Goal: Task Accomplishment & Management: Manage account settings

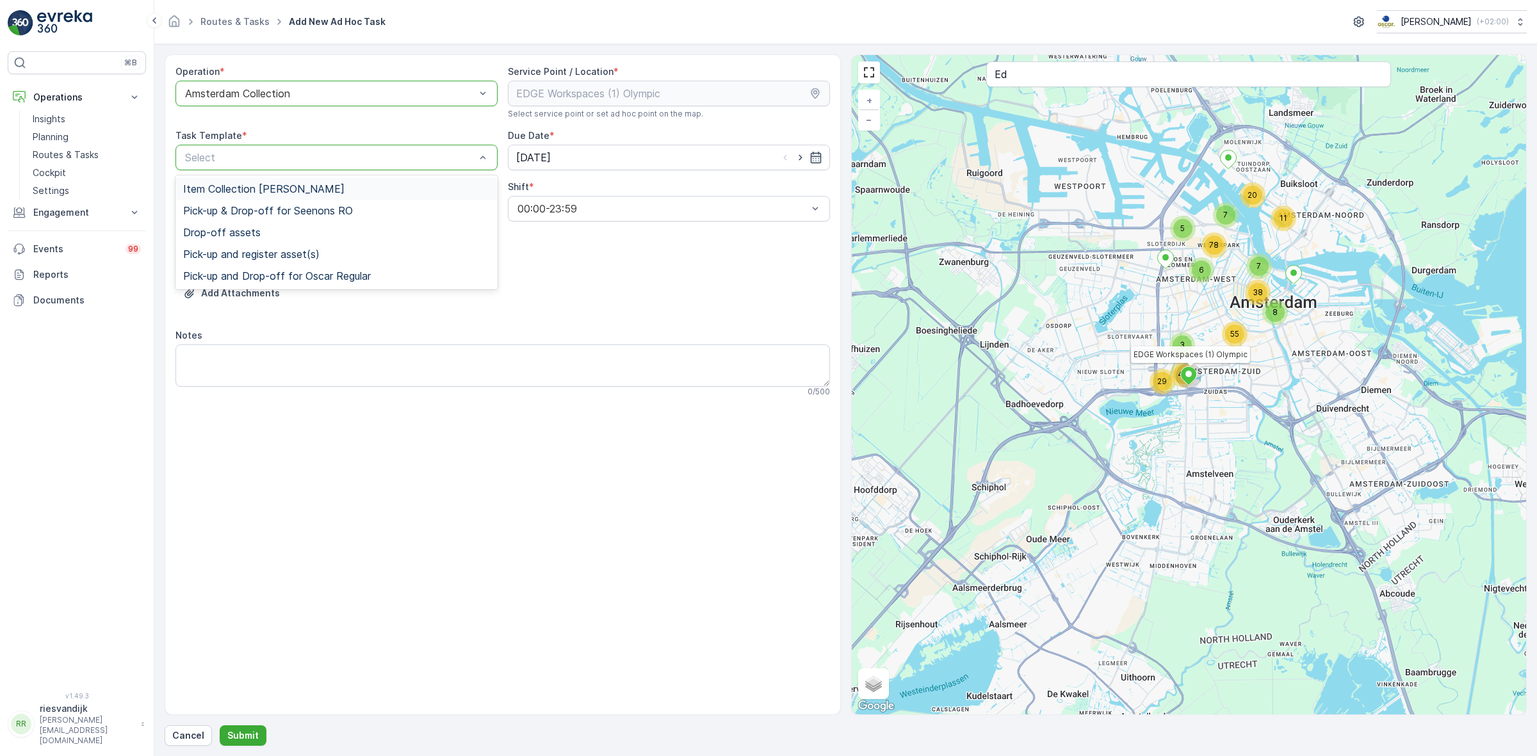
click at [303, 187] on span "Item Collection [PERSON_NAME]" at bounding box center [263, 189] width 161 height 12
click at [804, 158] on icon "button" at bounding box center [800, 157] width 13 height 13
type input "[DATE]"
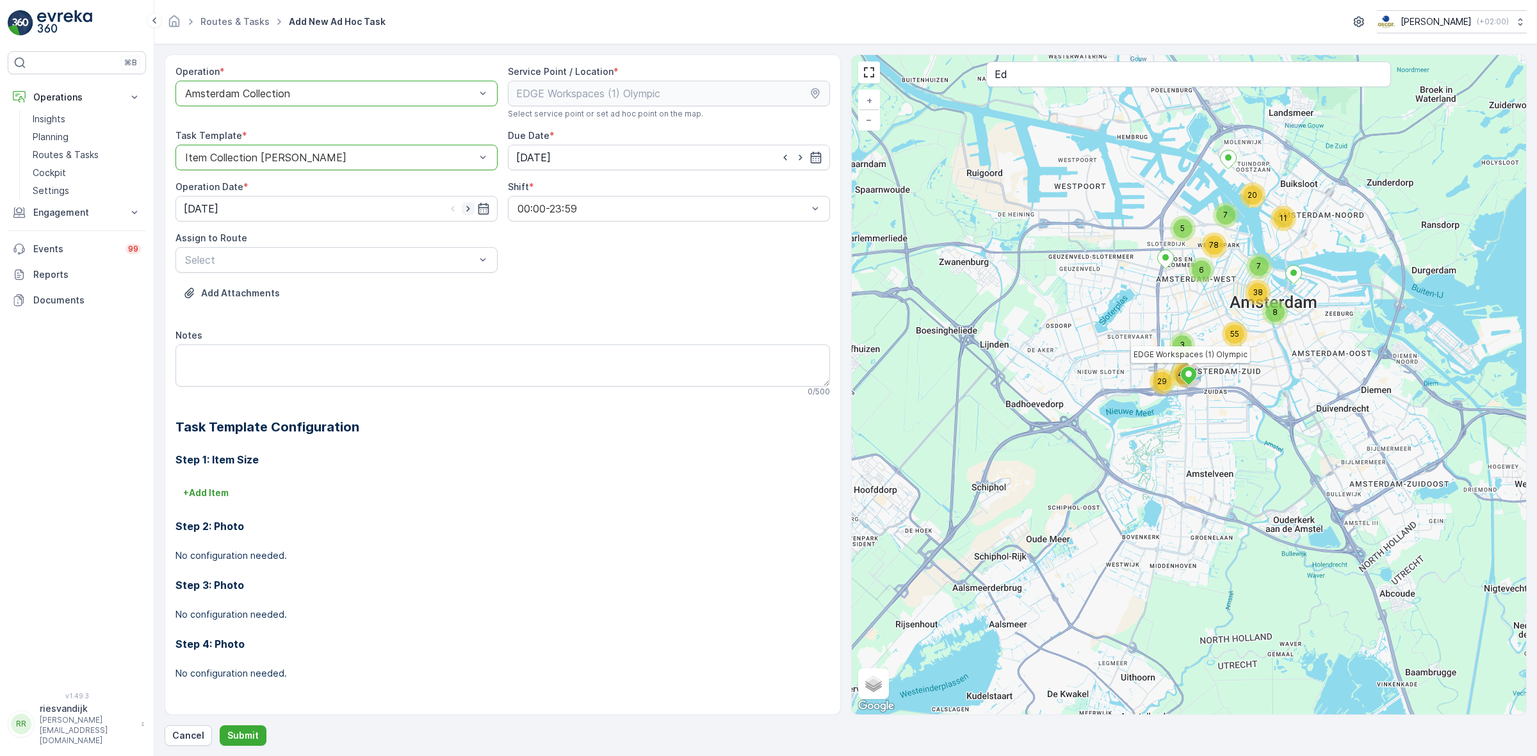
click at [472, 215] on icon "button" at bounding box center [468, 208] width 13 height 13
type input "[DATE]"
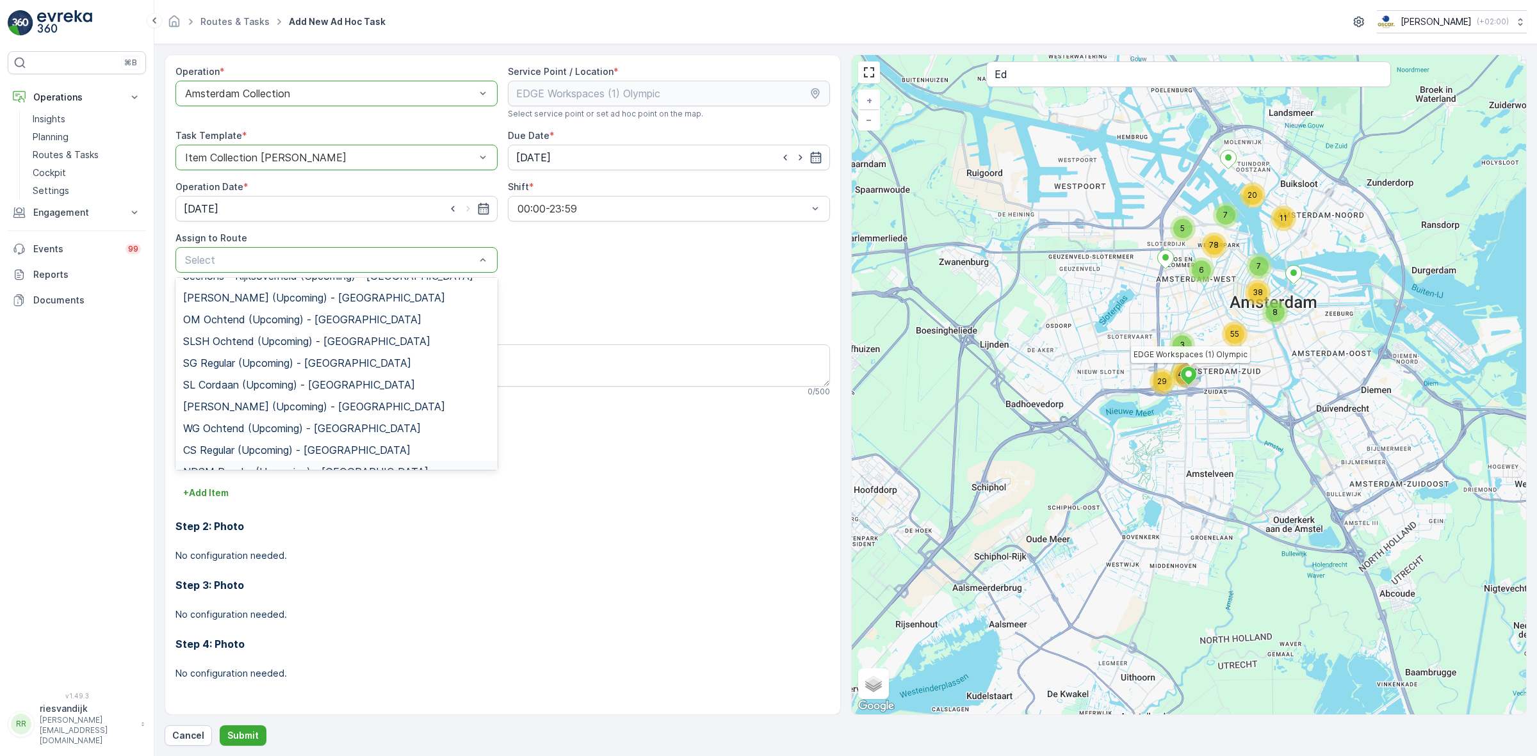
scroll to position [226, 0]
click at [273, 440] on span "OS ochtend (Upcoming) - [GEOGRAPHIC_DATA]" at bounding box center [300, 436] width 234 height 12
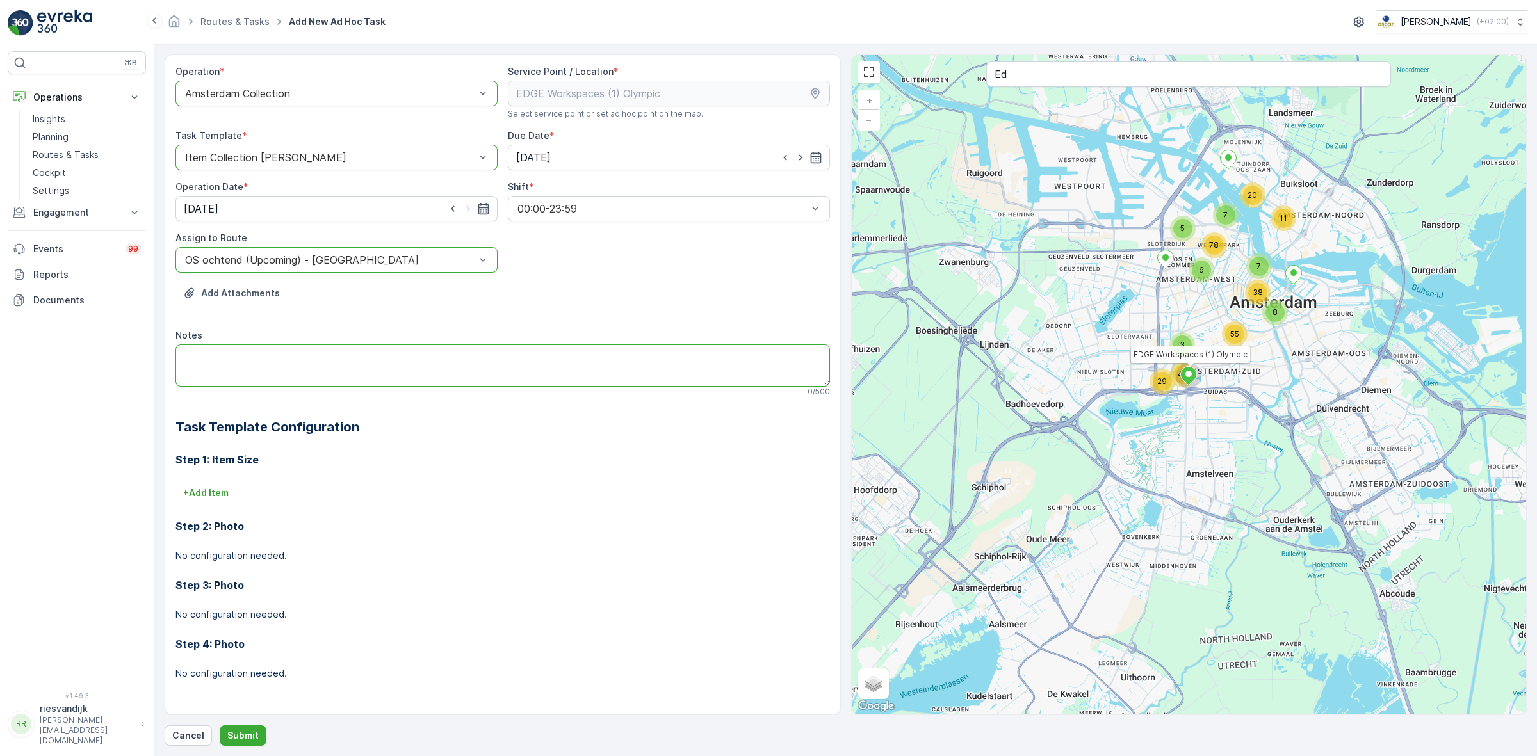
click at [349, 373] on textarea "Notes" at bounding box center [502, 366] width 655 height 42
type textarea "Grofvuil (tapijt tegels in een 660L container) Makkelijkste is denk ik om die c…"
click at [193, 498] on p "+ Add Item" at bounding box center [205, 493] width 45 height 13
type input "~"
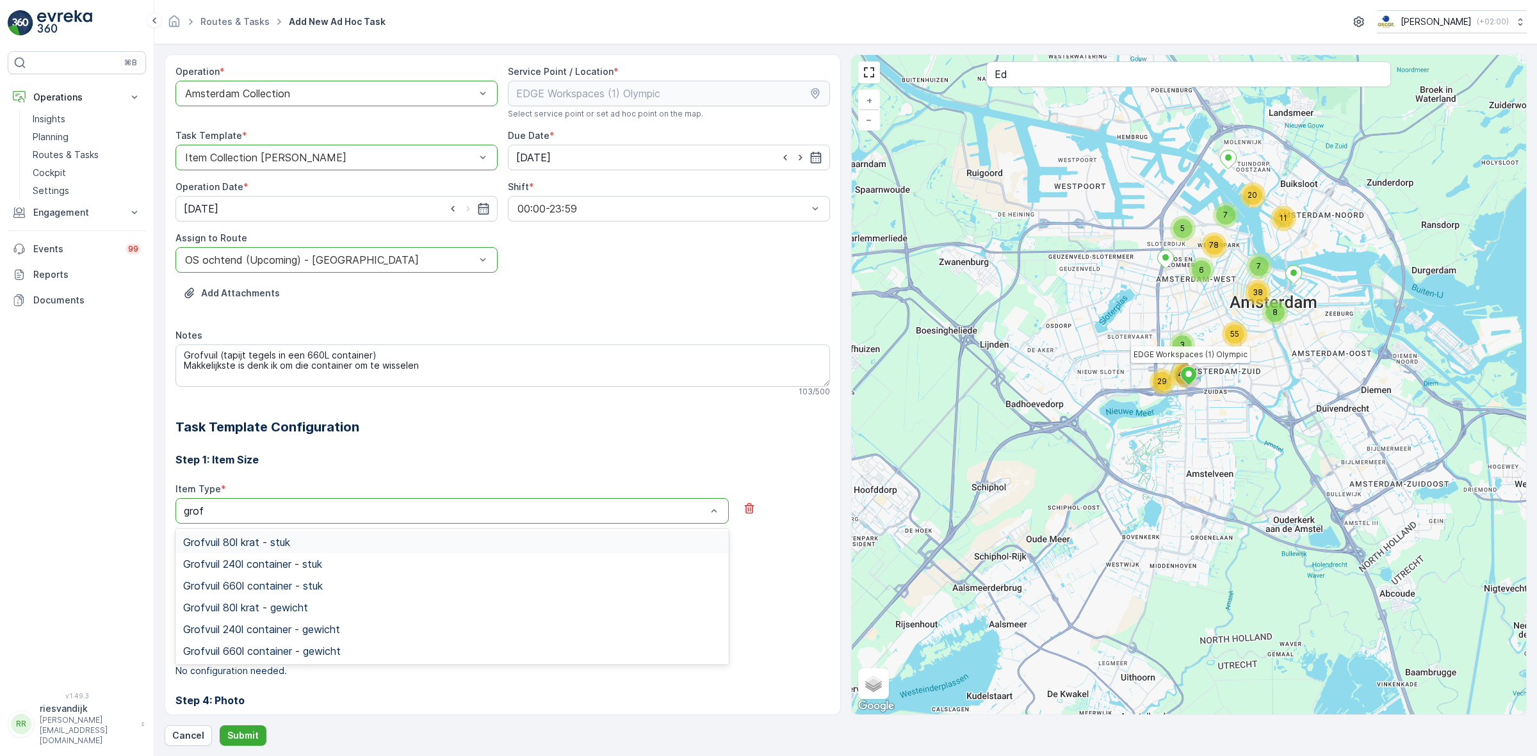
type input "grofv"
click at [329, 583] on div "Grofvuil 660l container - stuk" at bounding box center [452, 586] width 538 height 12
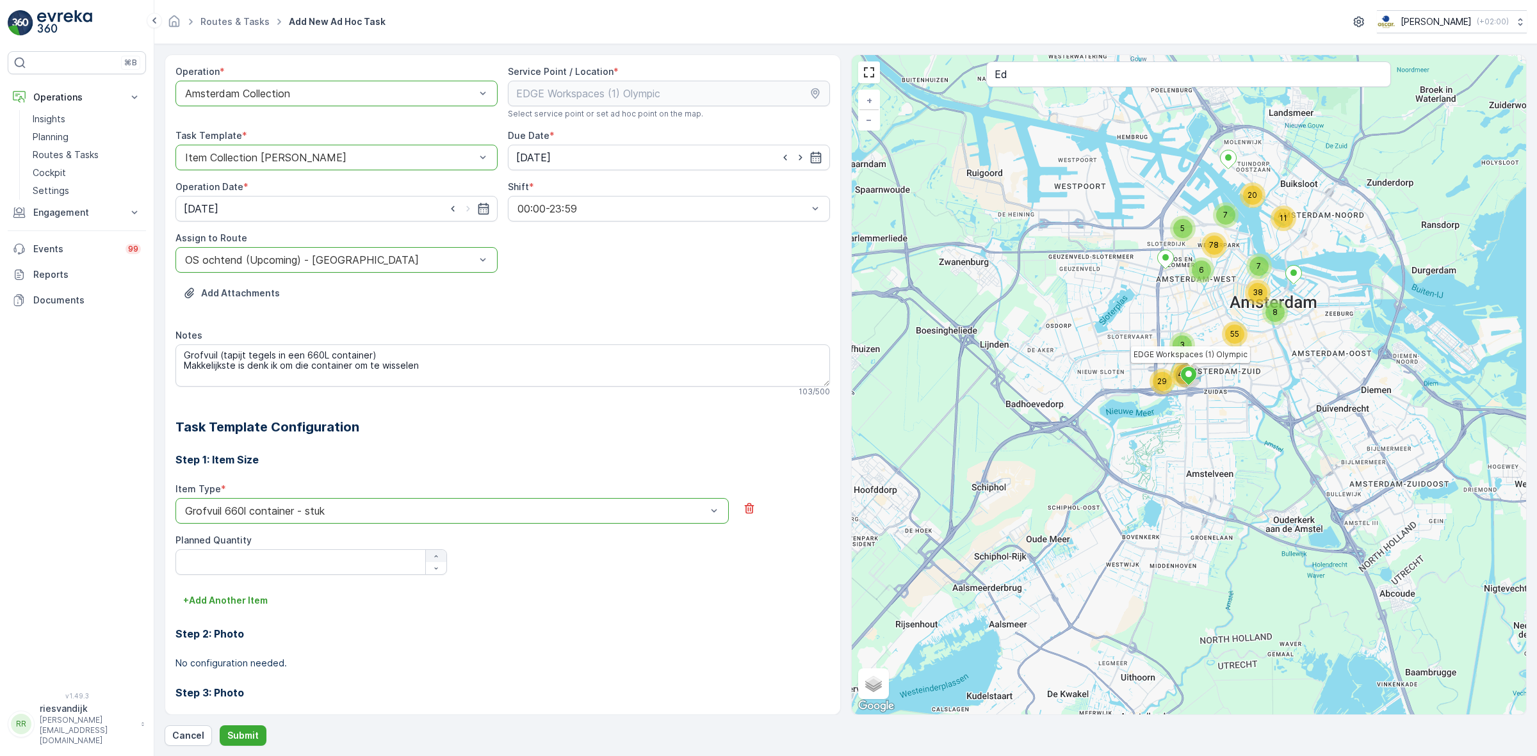
click at [437, 557] on icon "button" at bounding box center [436, 557] width 8 height 8
type Quantity "1"
click at [245, 735] on p "Submit" at bounding box center [242, 735] width 31 height 13
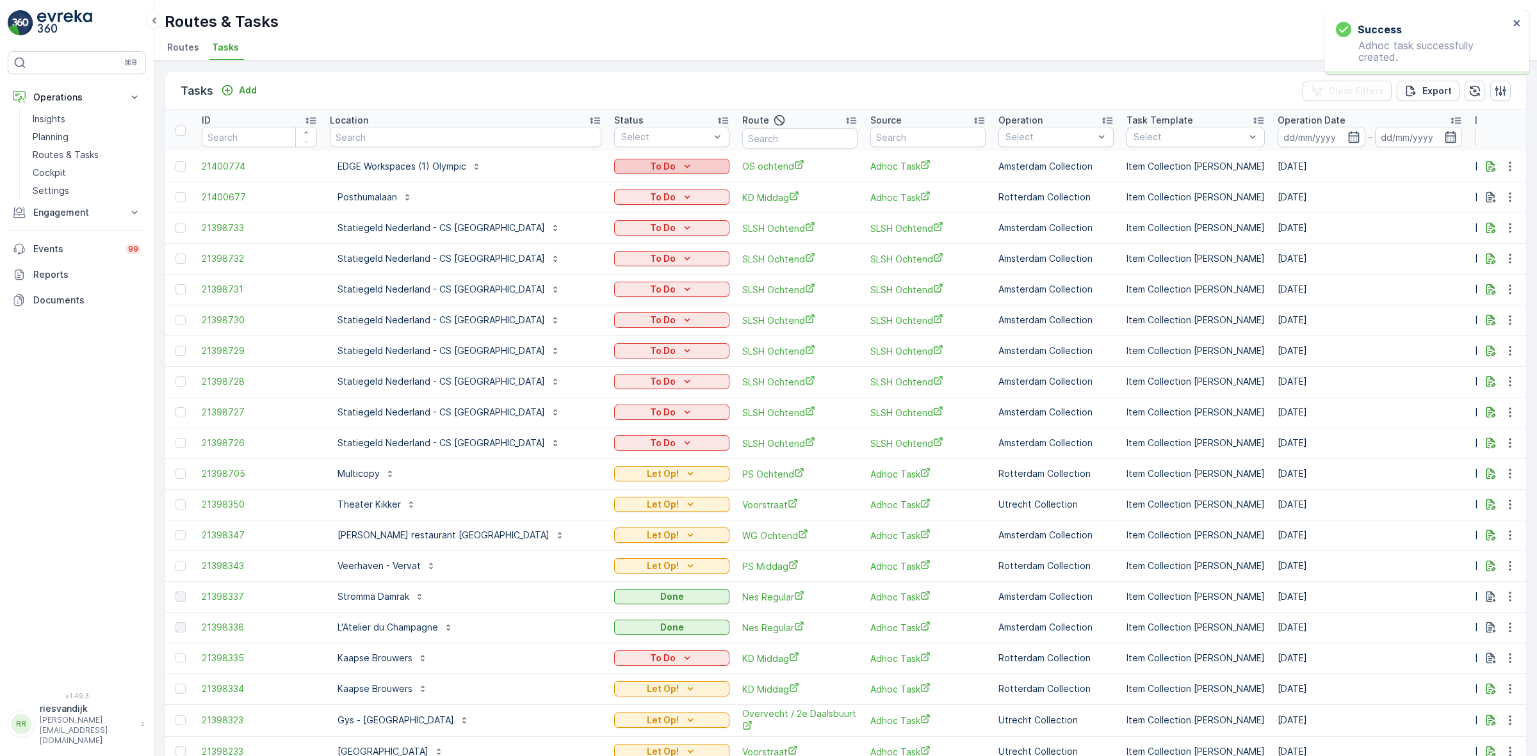
click at [683, 167] on div "To Do" at bounding box center [671, 166] width 105 height 13
click at [625, 184] on span "Let Op!" at bounding box center [612, 185] width 32 height 13
click at [503, 129] on input "text" at bounding box center [466, 137] width 272 height 20
type input "ash"
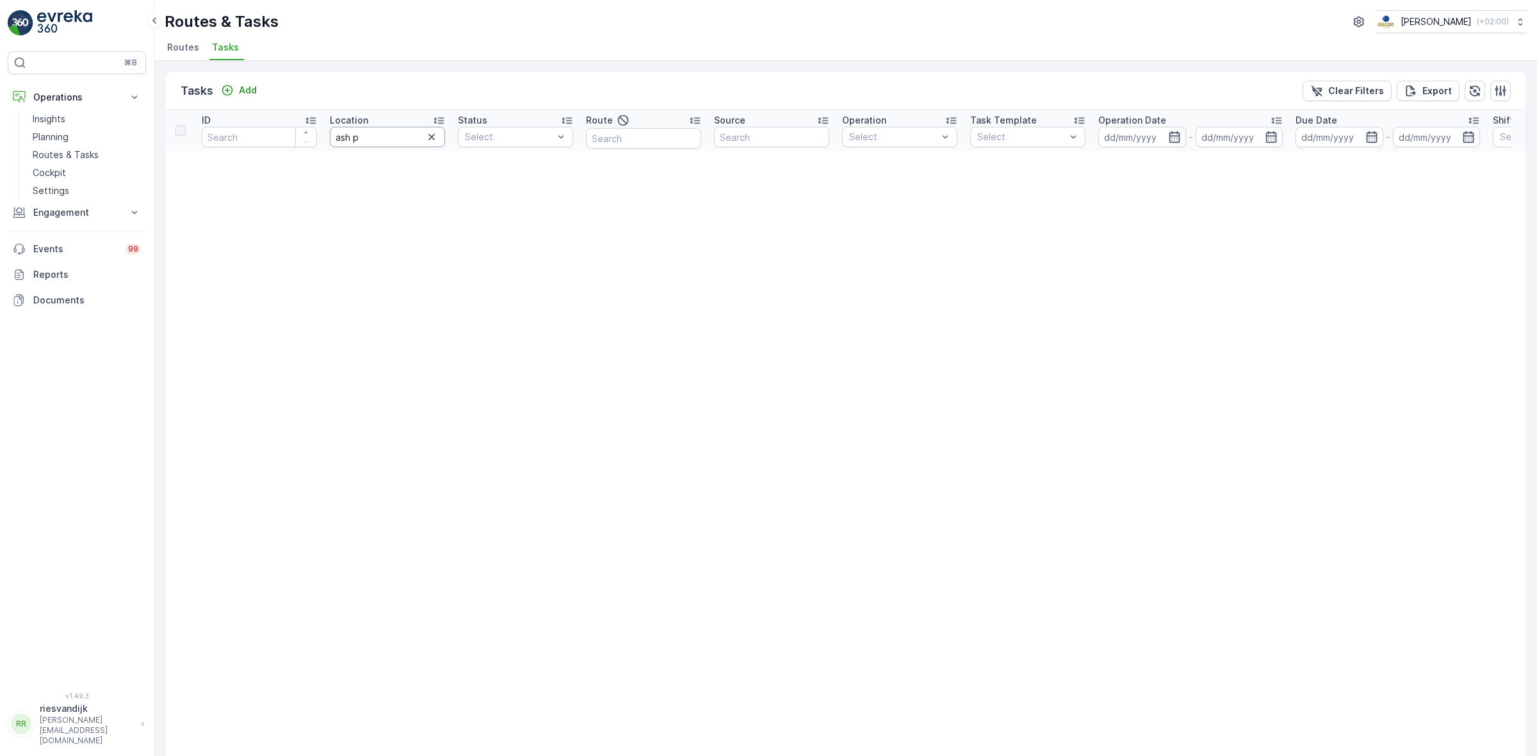
click at [395, 136] on input "ash p" at bounding box center [387, 137] width 115 height 20
click at [395, 135] on input "ash p" at bounding box center [387, 137] width 115 height 20
click at [396, 134] on input "ash p" at bounding box center [387, 137] width 115 height 20
type input "pita"
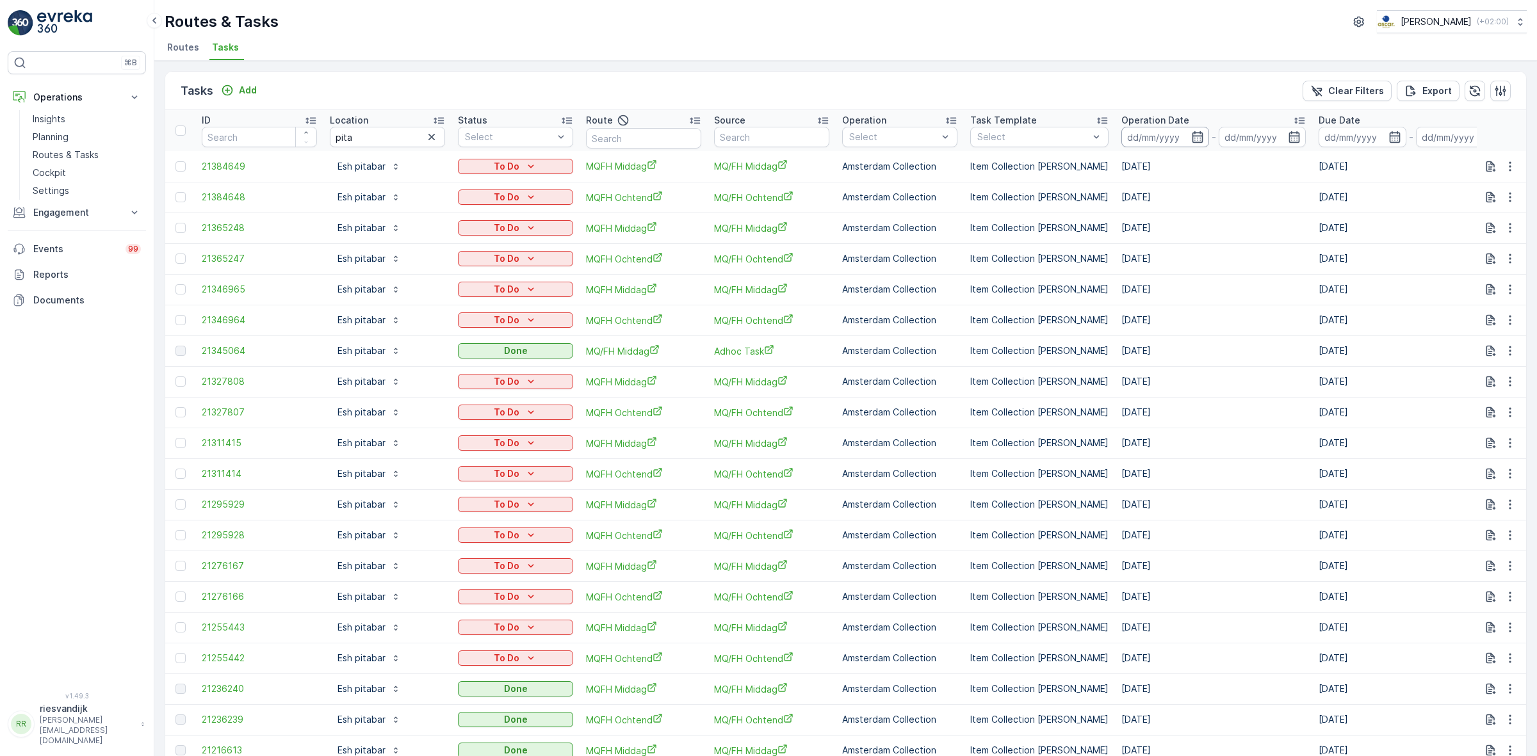
click at [1153, 138] on input at bounding box center [1165, 137] width 88 height 20
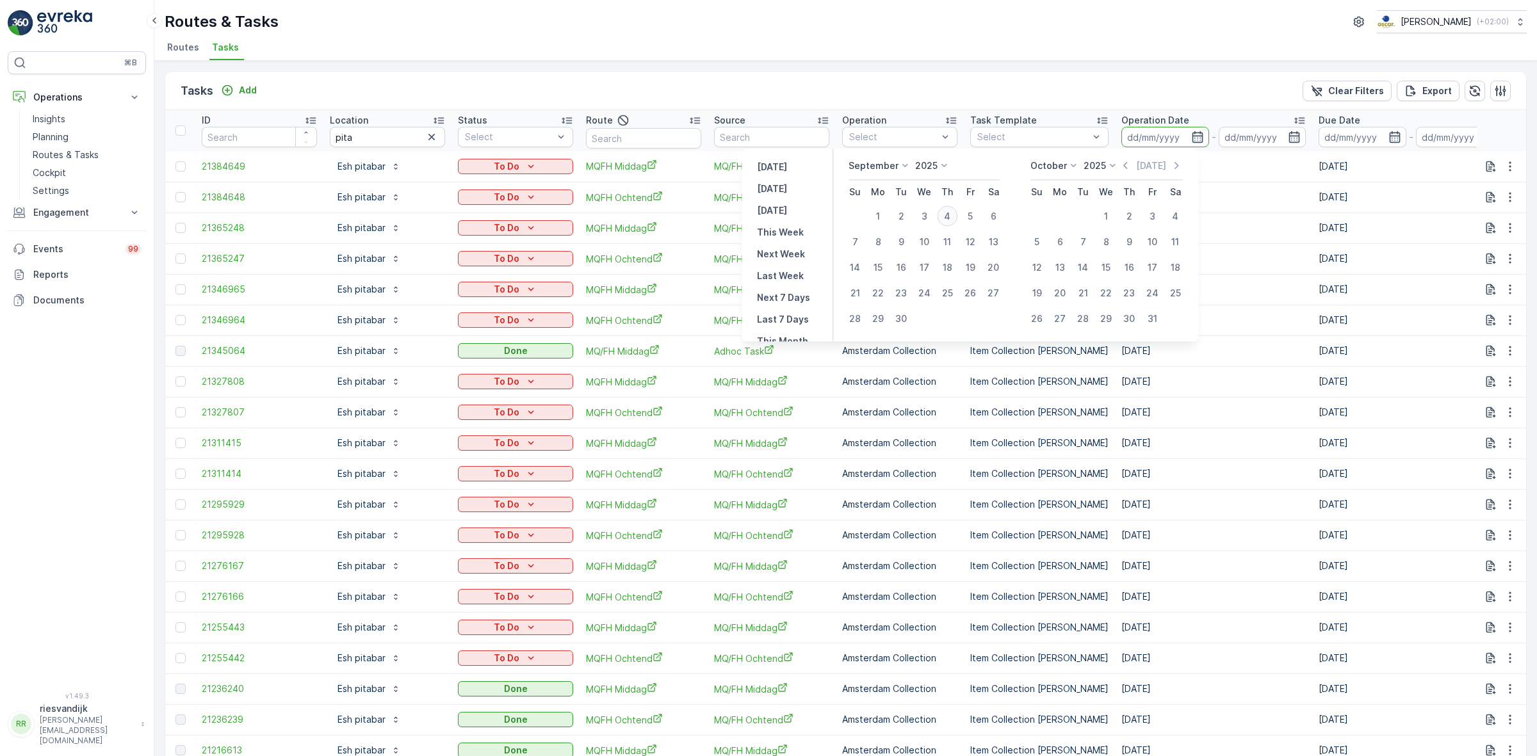
click at [950, 216] on div "4" at bounding box center [947, 216] width 20 height 20
type input "[DATE]"
click at [950, 216] on div "4" at bounding box center [947, 216] width 20 height 20
type input "[DATE]"
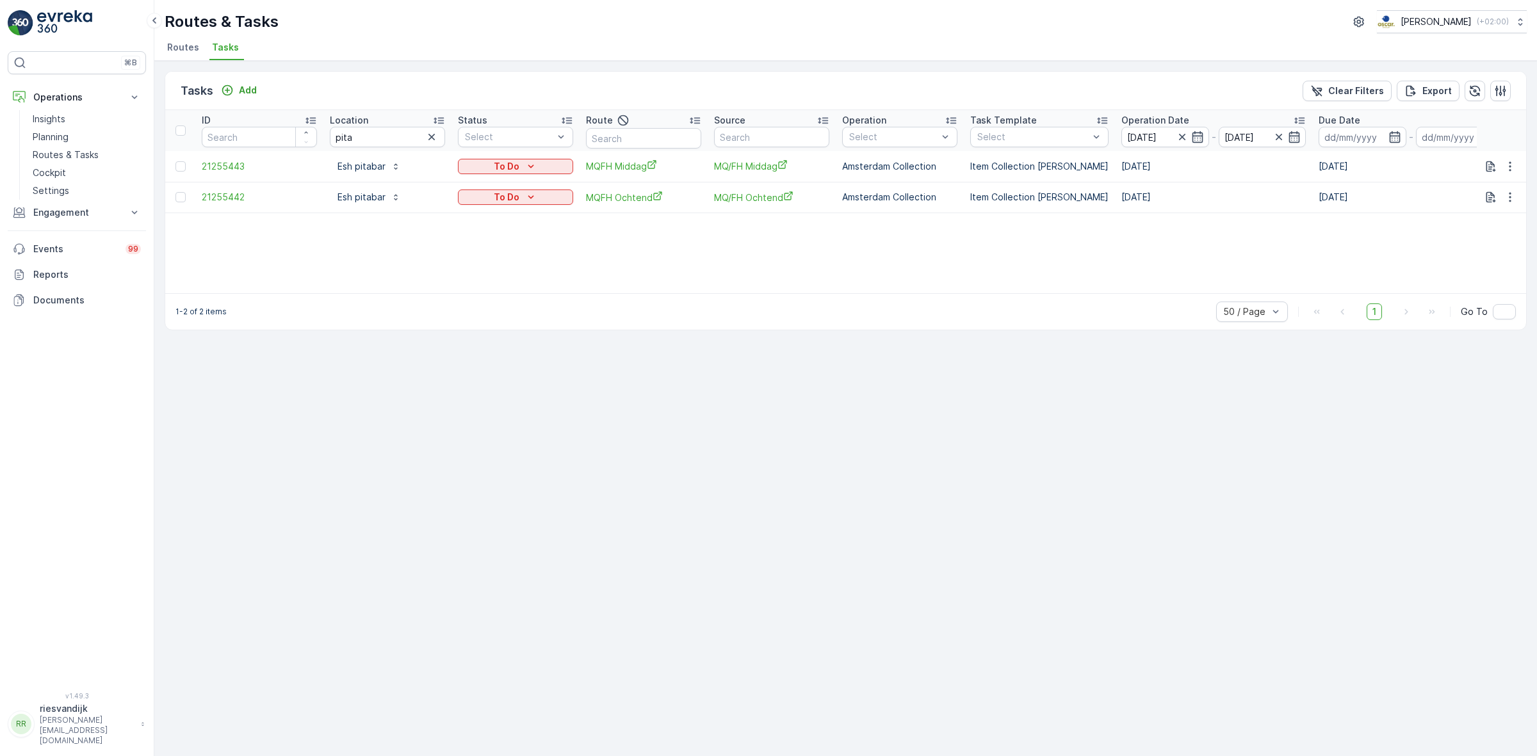
click at [471, 232] on div "ID Location pita Status Select Route Source Operation Select Task Template Sele…" at bounding box center [845, 201] width 1361 height 183
click at [78, 176] on link "Cockpit" at bounding box center [87, 173] width 118 height 18
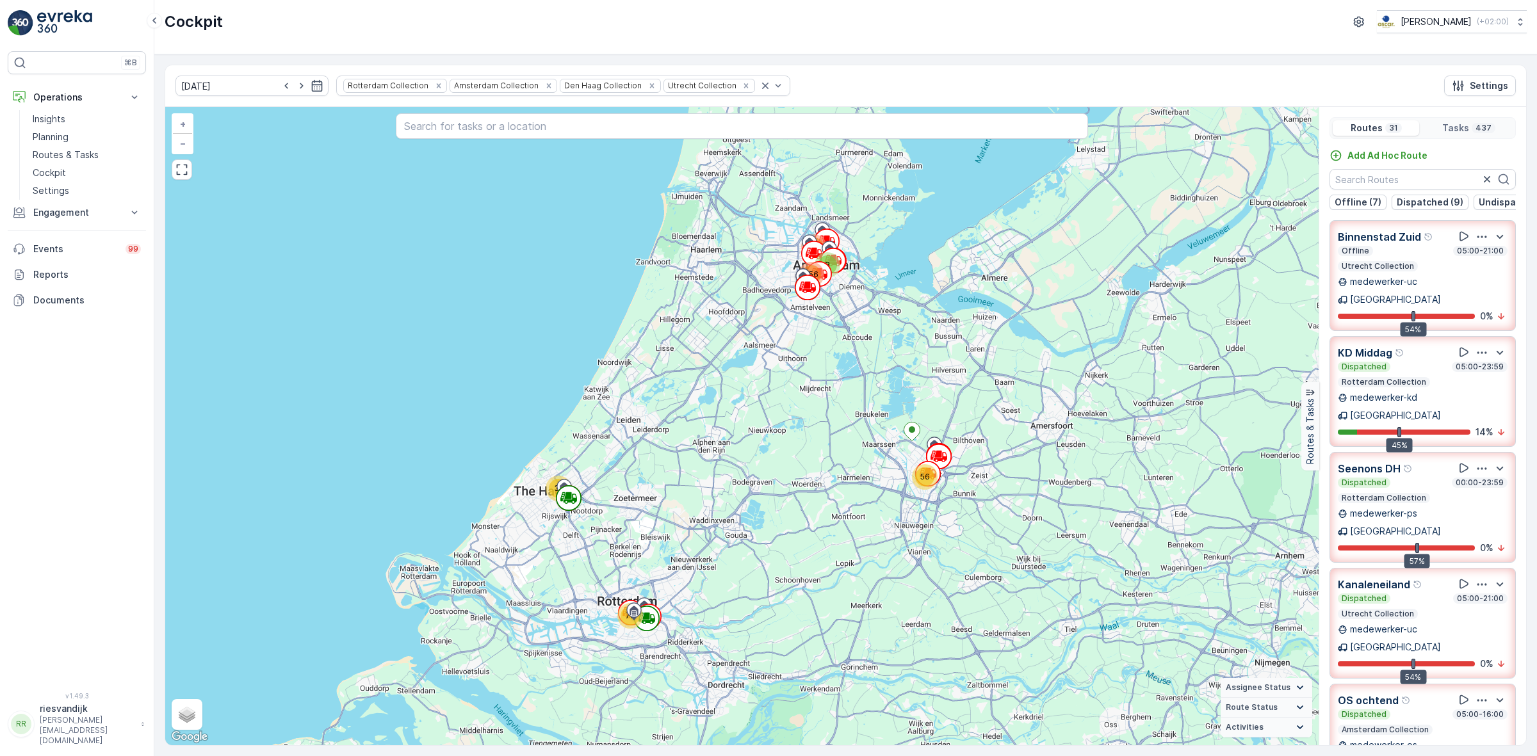
drag, startPoint x: 830, startPoint y: 298, endPoint x: 808, endPoint y: 418, distance: 121.8
click at [809, 418] on div "56 31 78 8 107 156 Amsterdam + − Satellite Roadmap Terrain Hybrid Leaflet Keybo…" at bounding box center [741, 426] width 1153 height 639
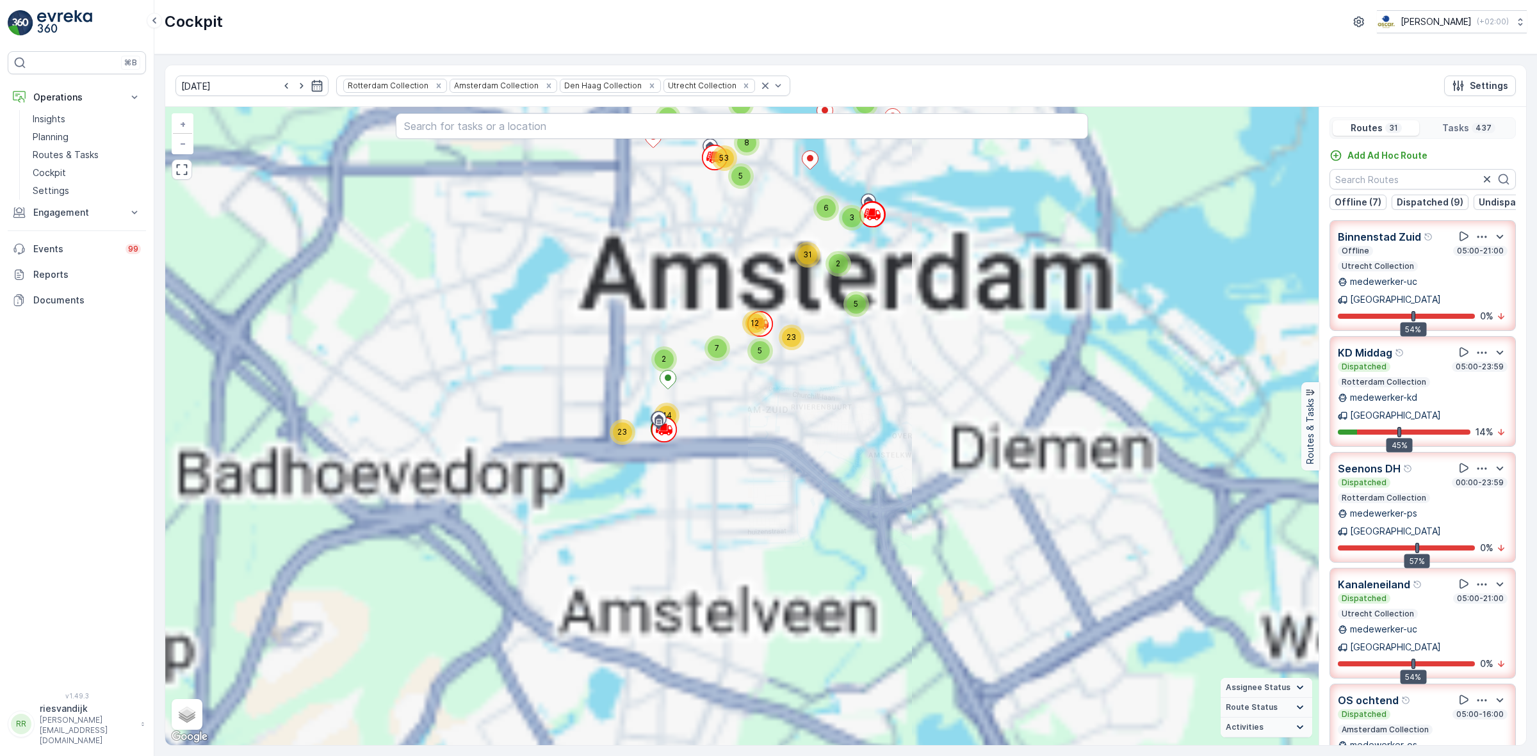
drag, startPoint x: 808, startPoint y: 411, endPoint x: 804, endPoint y: 425, distance: 14.0
click at [805, 425] on div "56 31 78 8 107 156 2 2 3 2 7 2 5 16 10 2 10 3 9 4 4 6 3 8 2 31 2 18 3 5 4 9 4 1…" at bounding box center [741, 426] width 1153 height 639
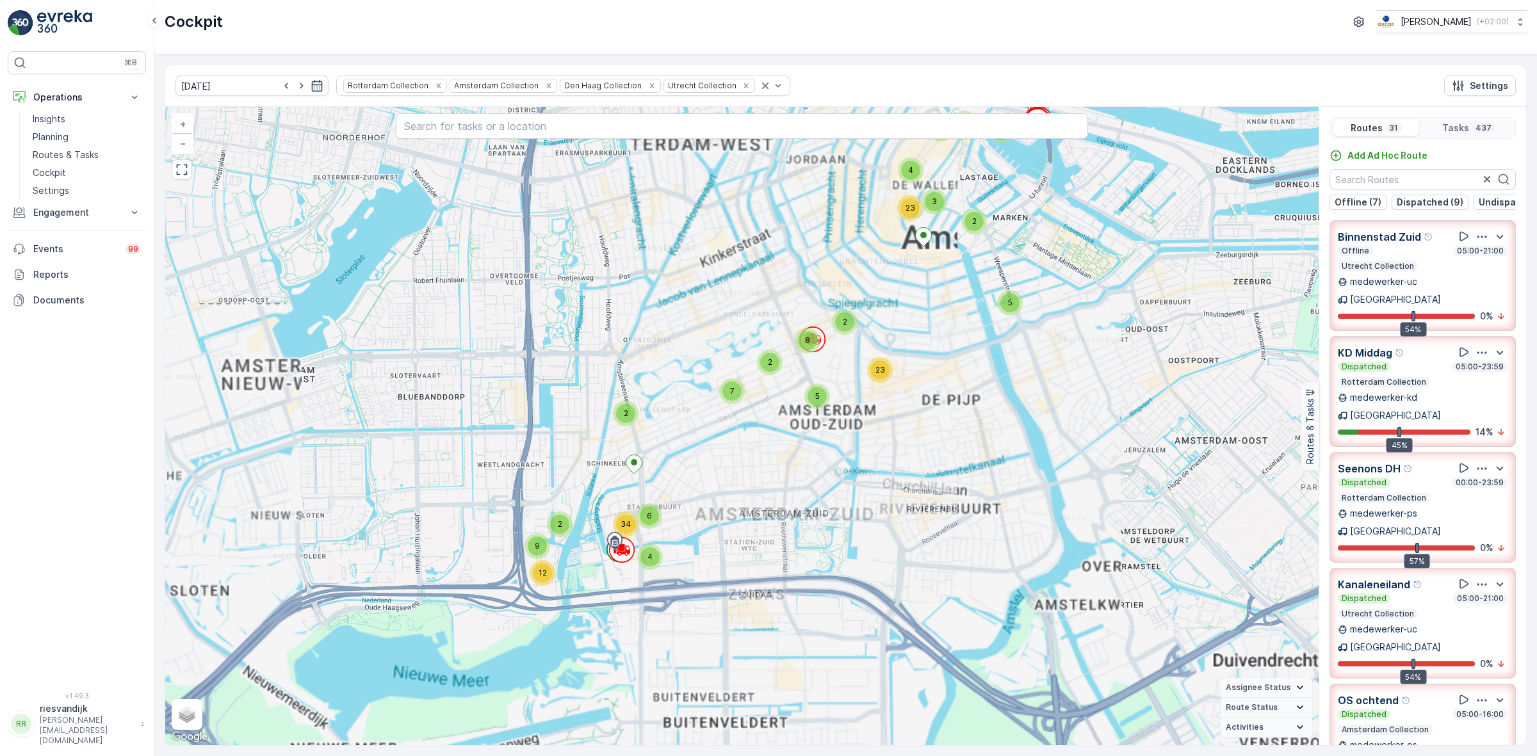
drag, startPoint x: 940, startPoint y: 396, endPoint x: 910, endPoint y: 382, distance: 33.2
click at [952, 366] on div "2 2 2 3 2 5 2 3 10 9 2 8 2 2 6 3 4 2 3 3 7 2 5 24 6 10 3 5 4 4 5 4 5 5 4 3 4 3 …" at bounding box center [741, 426] width 1153 height 639
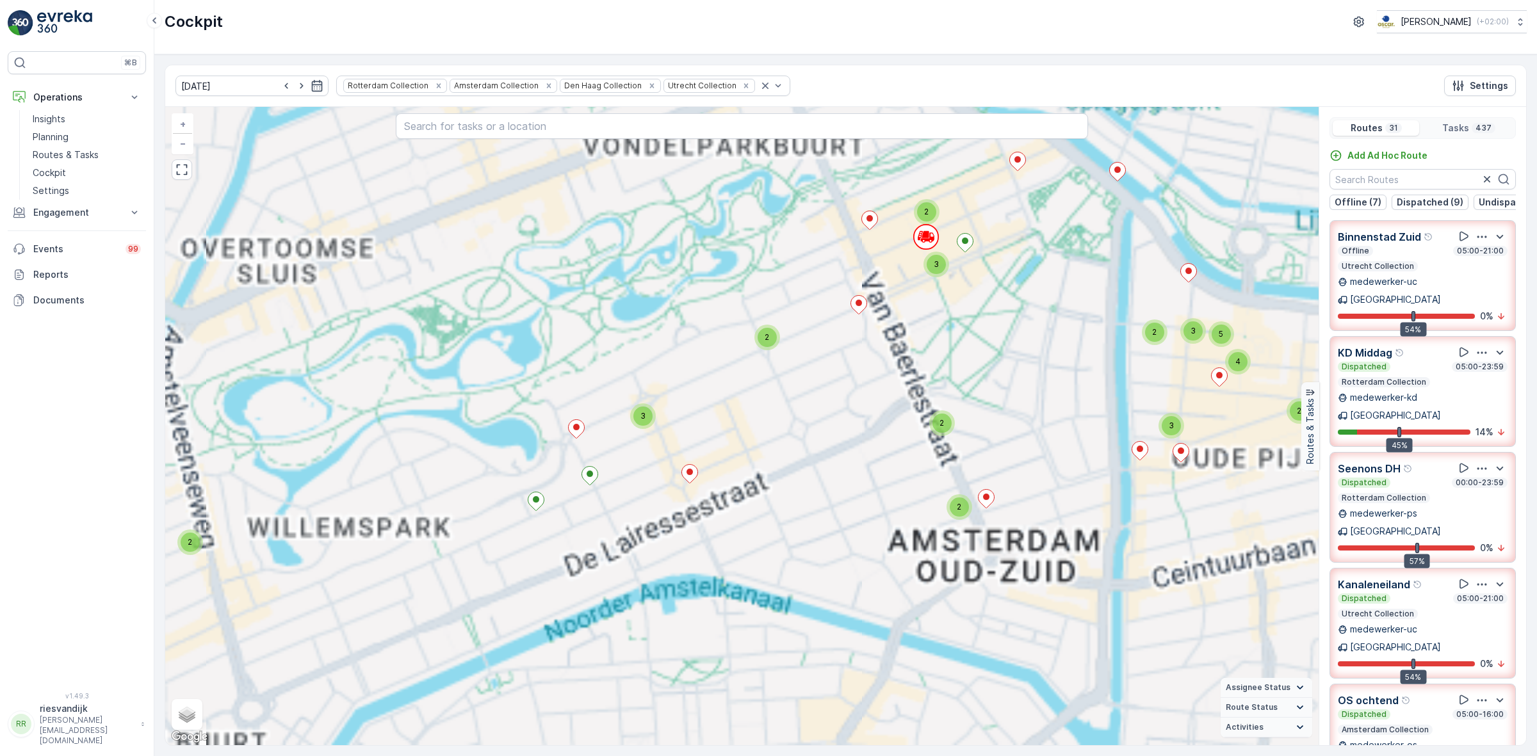
drag, startPoint x: 876, startPoint y: 373, endPoint x: 860, endPoint y: 405, distance: 35.8
click at [860, 405] on div "2 2 2 3 2 5 2 3 10 9 2 8 2 2 6 3 4 2 3 3 7 2 5 24 6 10 3 5 4 4 5 4 5 5 4 3 4 3 …" at bounding box center [741, 426] width 1153 height 639
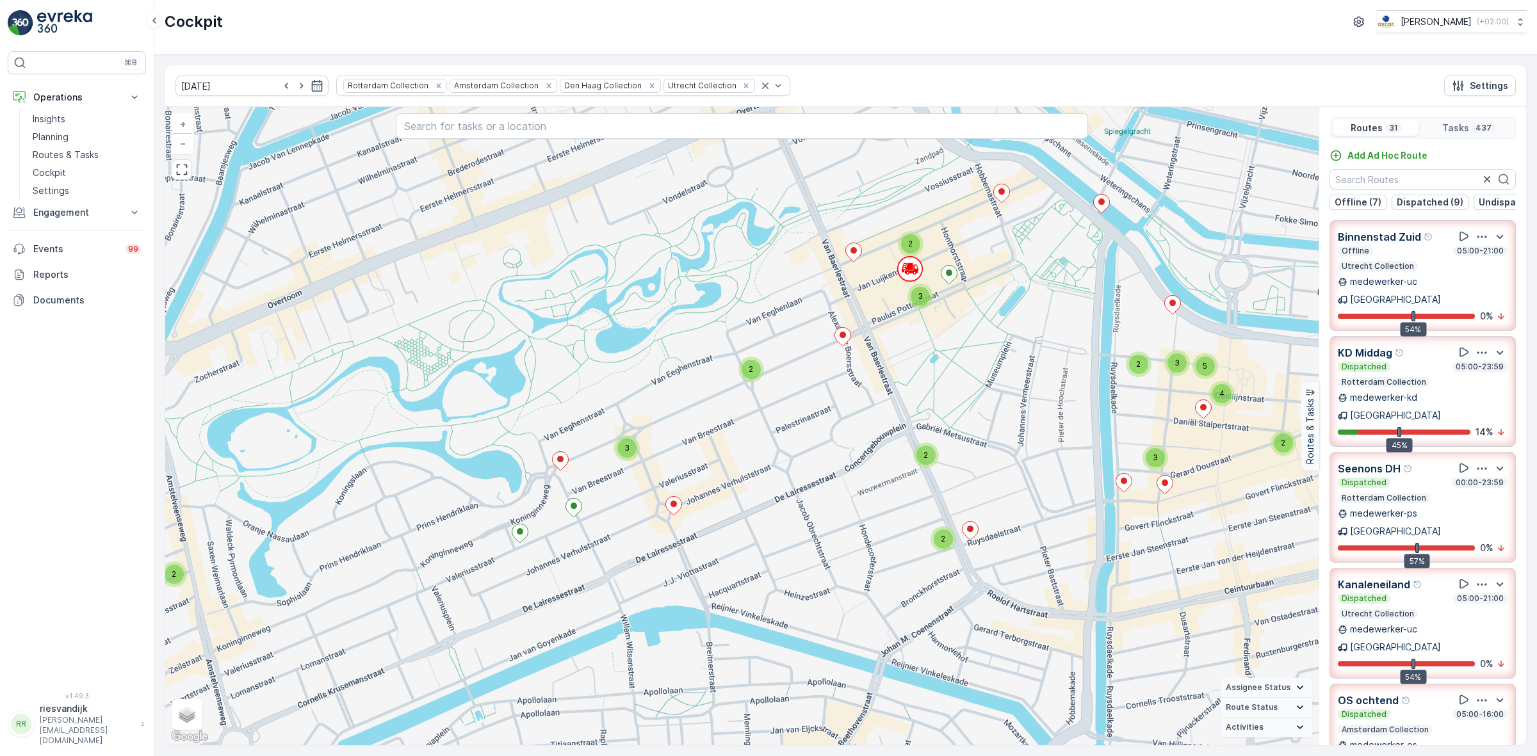
drag, startPoint x: 900, startPoint y: 397, endPoint x: 888, endPoint y: 411, distance: 18.1
click at [889, 411] on div "2 2 2 2 2 3 3 3 2 2 2 3 2 2 2 2 3 2 2 2 2 2 2 6 2 3 7 2 2 2 3 2 2 2 2 2 2 3 2 3…" at bounding box center [741, 426] width 1153 height 639
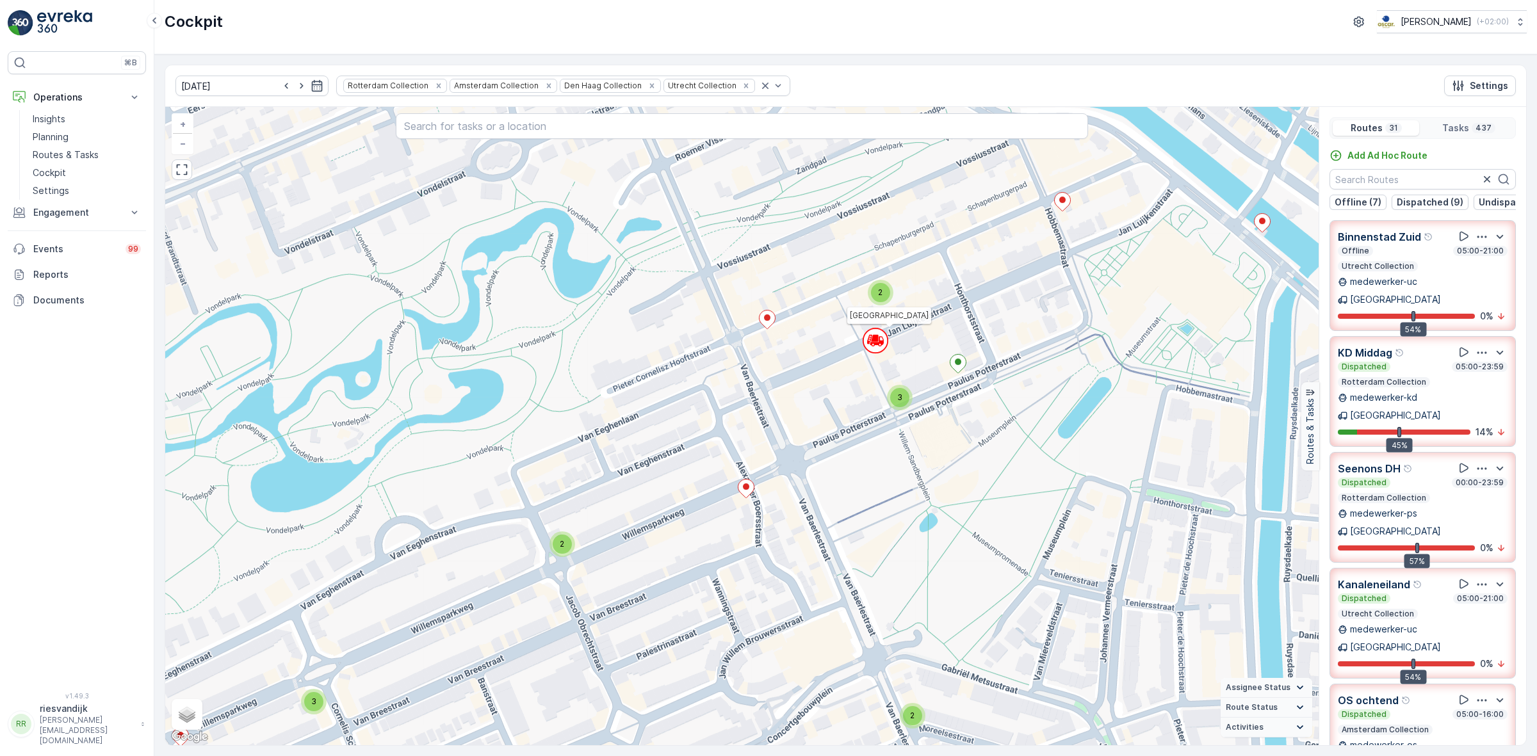
click at [883, 343] on icon at bounding box center [881, 340] width 4 height 6
click at [902, 408] on div "3" at bounding box center [900, 398] width 26 height 26
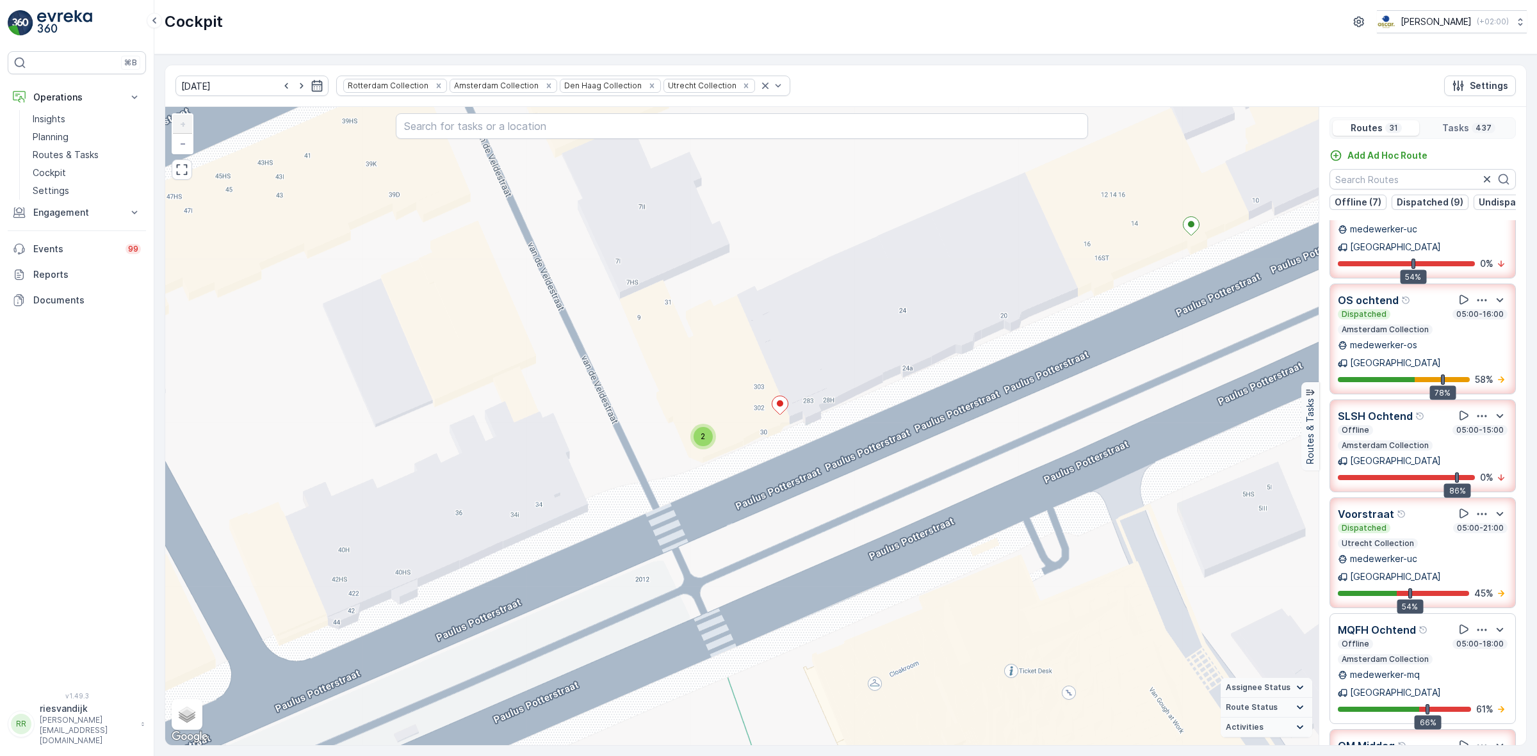
scroll to position [560, 0]
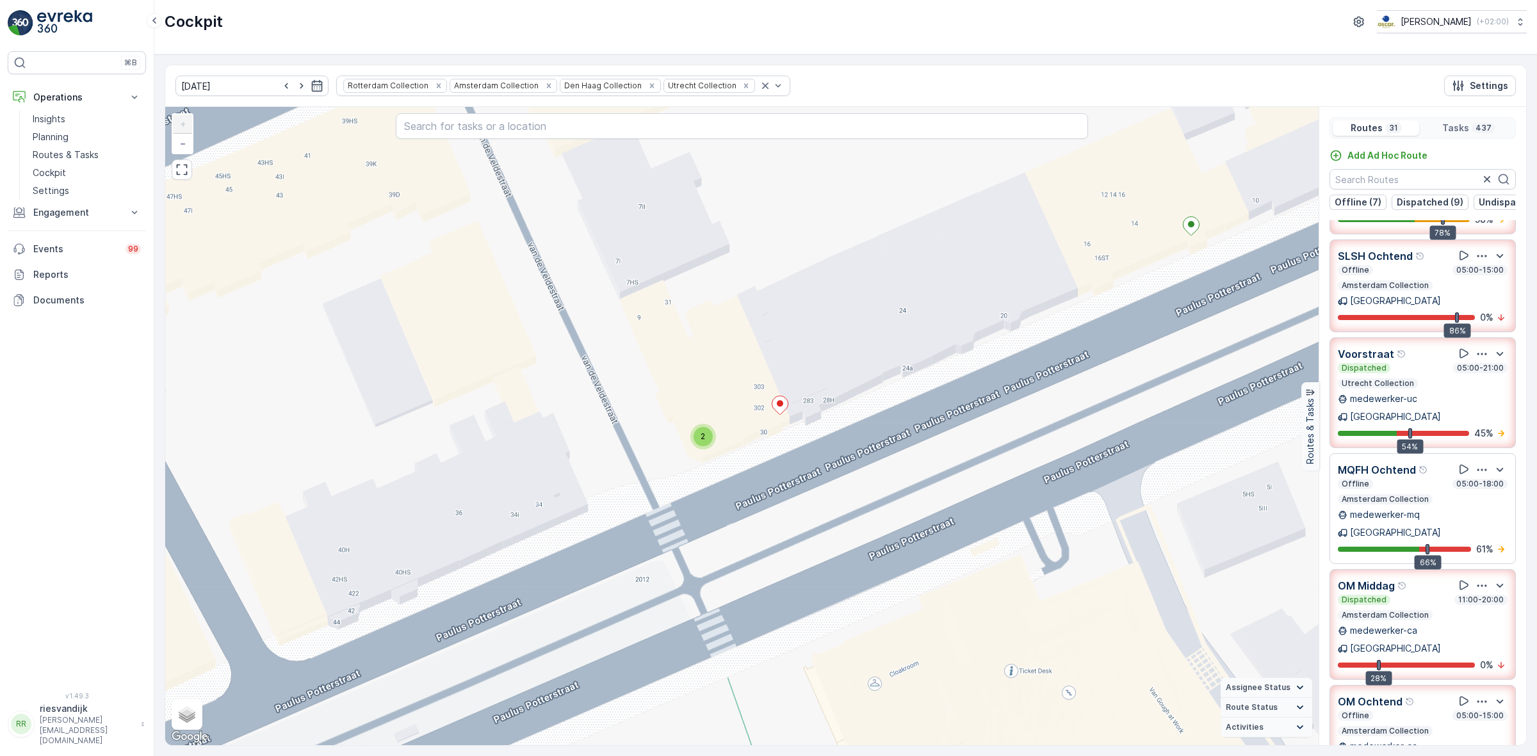
click at [1477, 464] on icon "button" at bounding box center [1482, 470] width 13 height 13
click at [1464, 499] on span "See More Details" at bounding box center [1481, 505] width 74 height 13
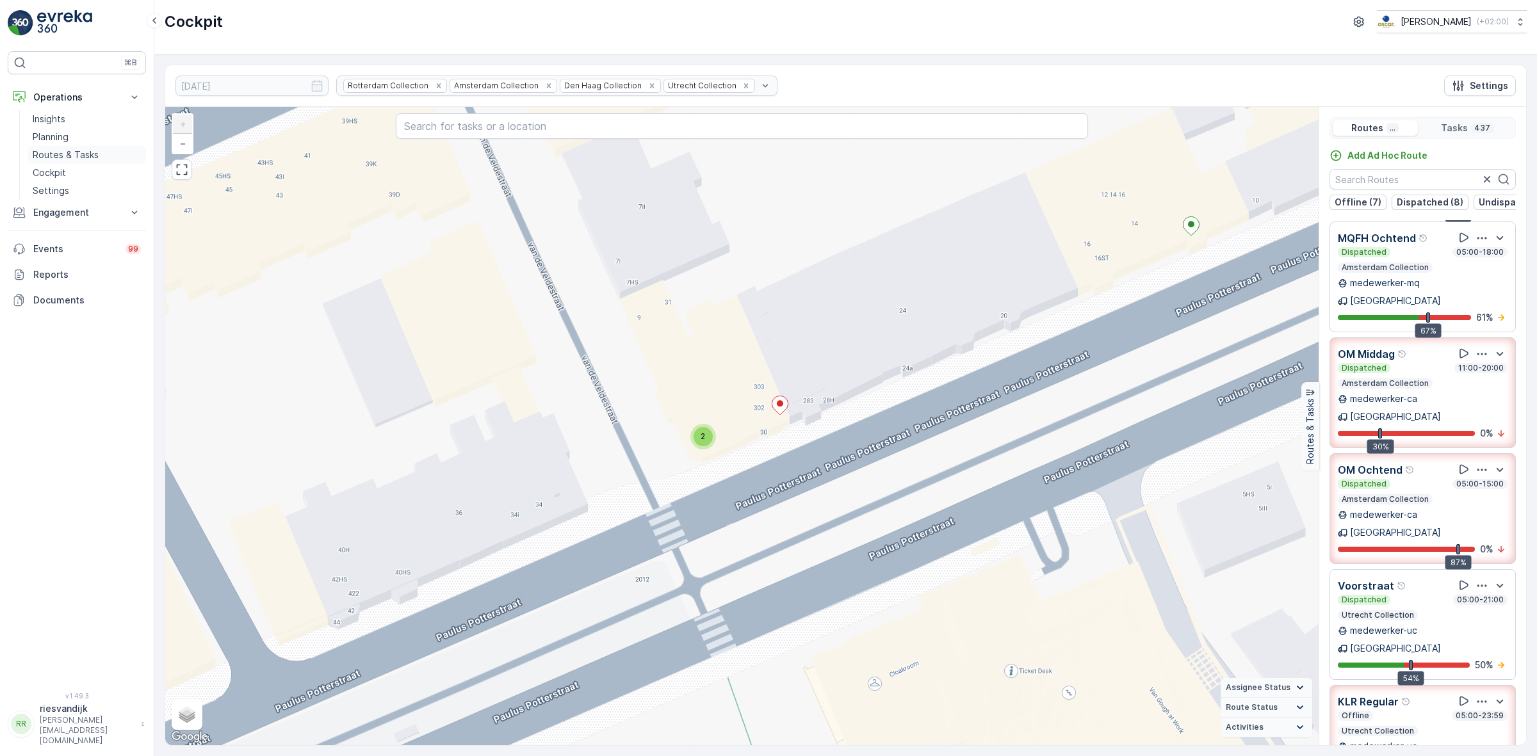
scroll to position [461, 0]
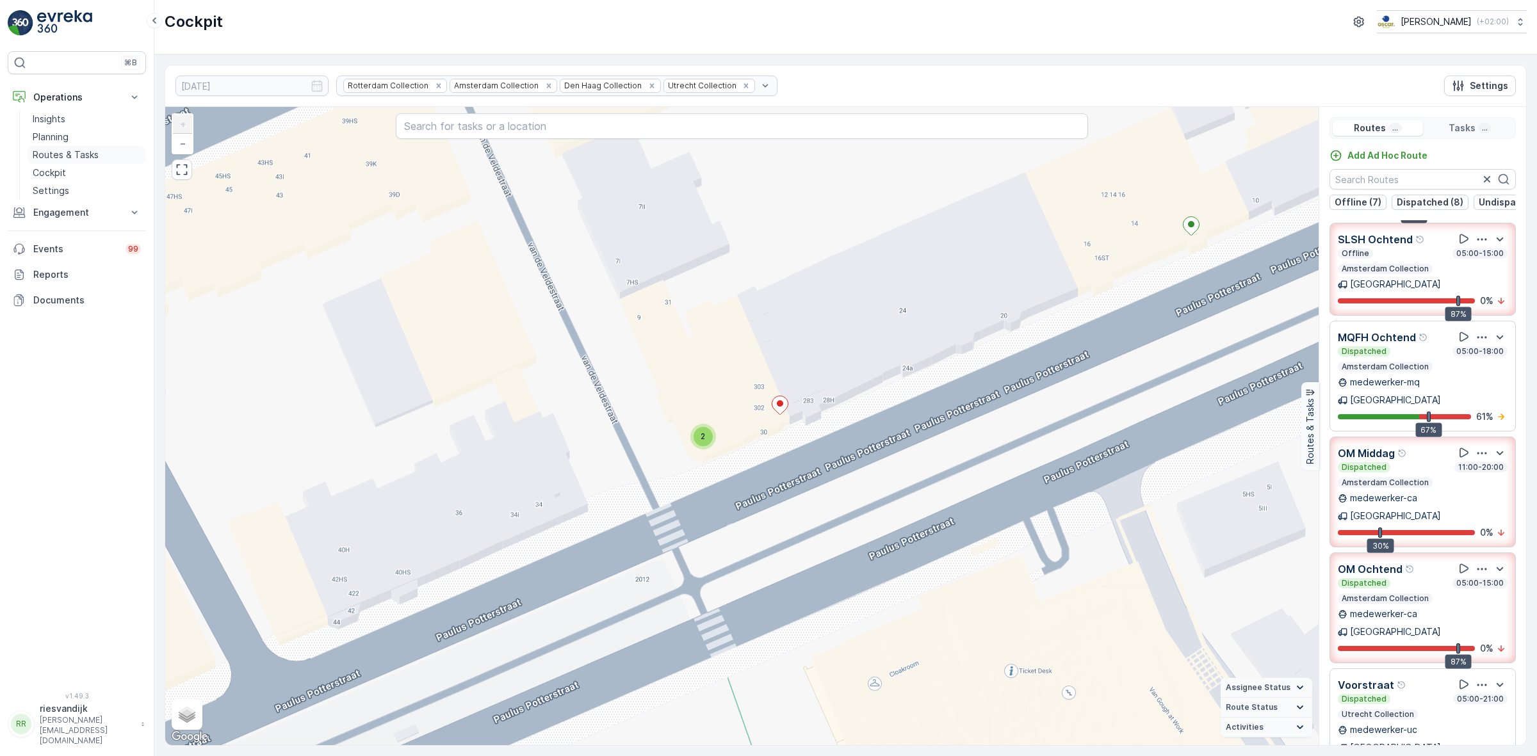
click at [72, 152] on p "Routes & Tasks" at bounding box center [66, 155] width 66 height 13
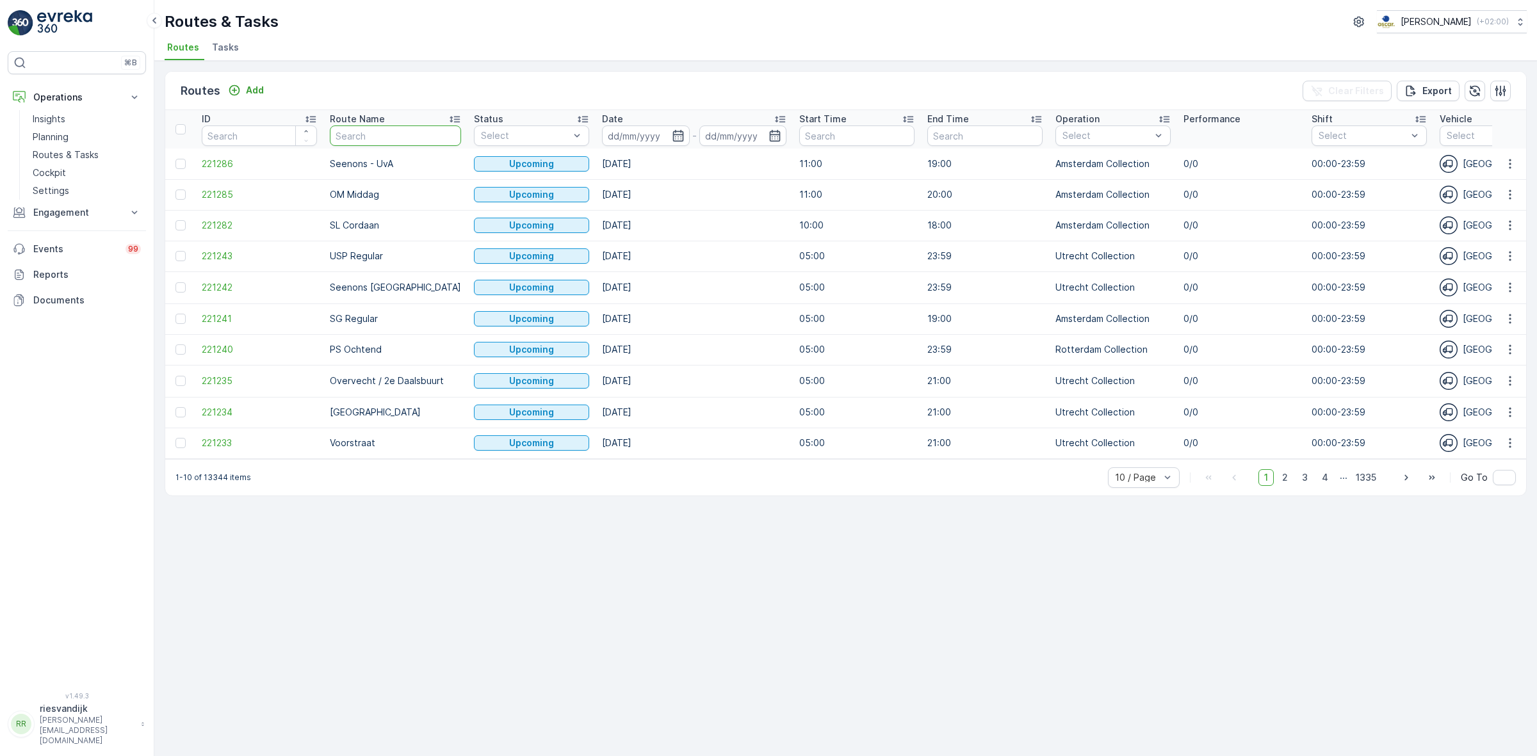
drag, startPoint x: 370, startPoint y: 143, endPoint x: 344, endPoint y: 117, distance: 36.7
click at [370, 143] on input "text" at bounding box center [395, 136] width 131 height 20
type input "ndsm"
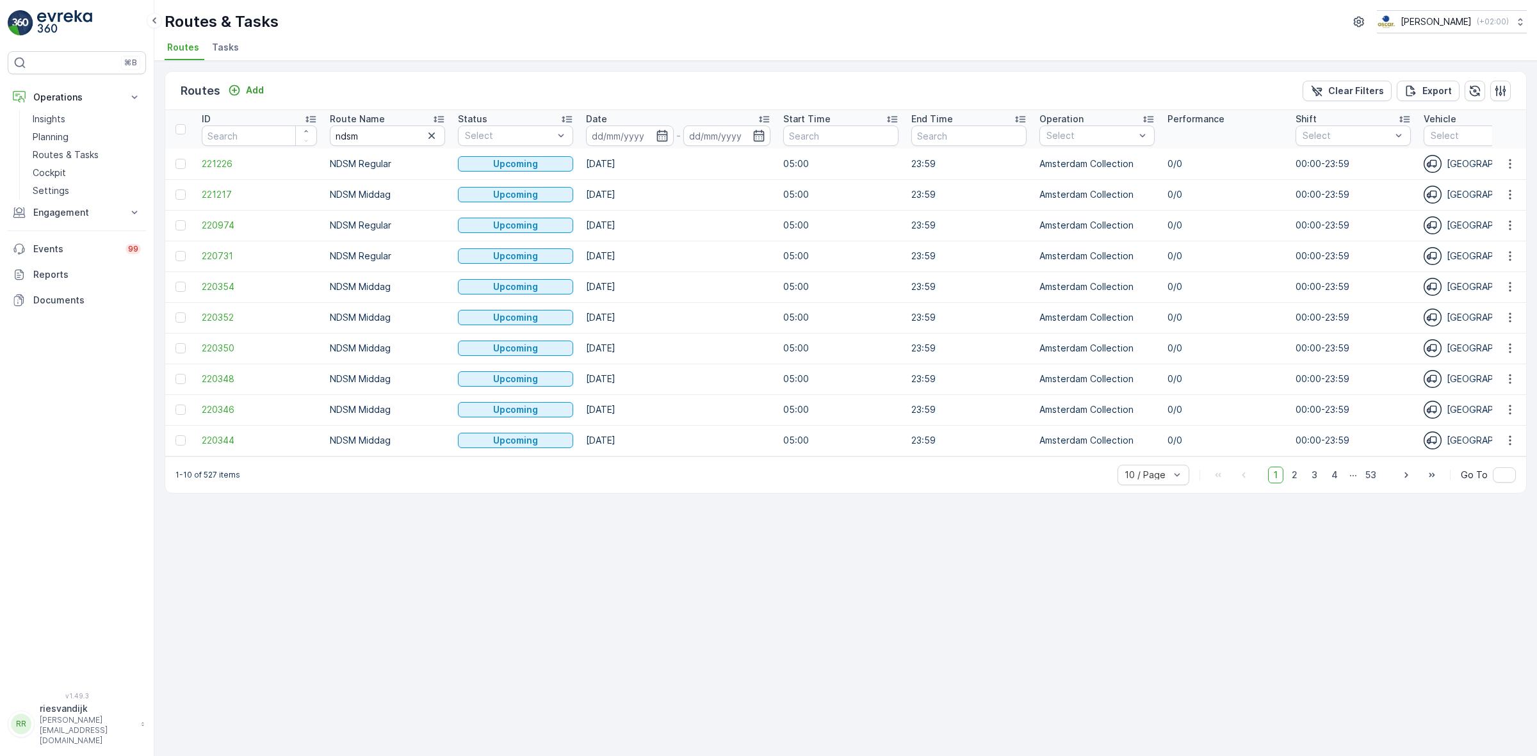
click at [354, 196] on td "NDSM Middag" at bounding box center [387, 194] width 128 height 31
click at [236, 192] on span "221217" at bounding box center [259, 194] width 115 height 13
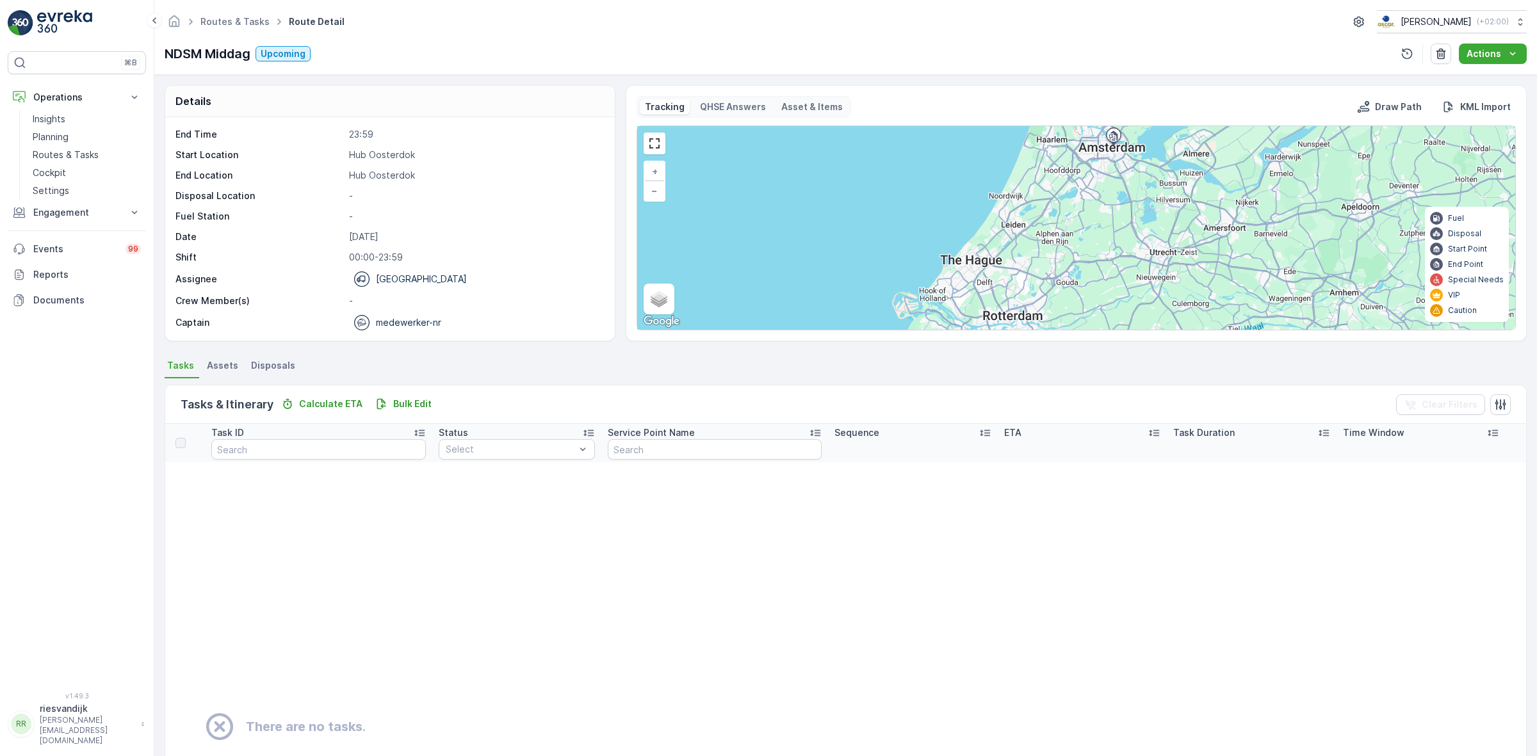
click at [430, 359] on ul "Tasks Assets Disposals" at bounding box center [846, 368] width 1362 height 22
click at [61, 170] on p "Cockpit" at bounding box center [49, 173] width 33 height 13
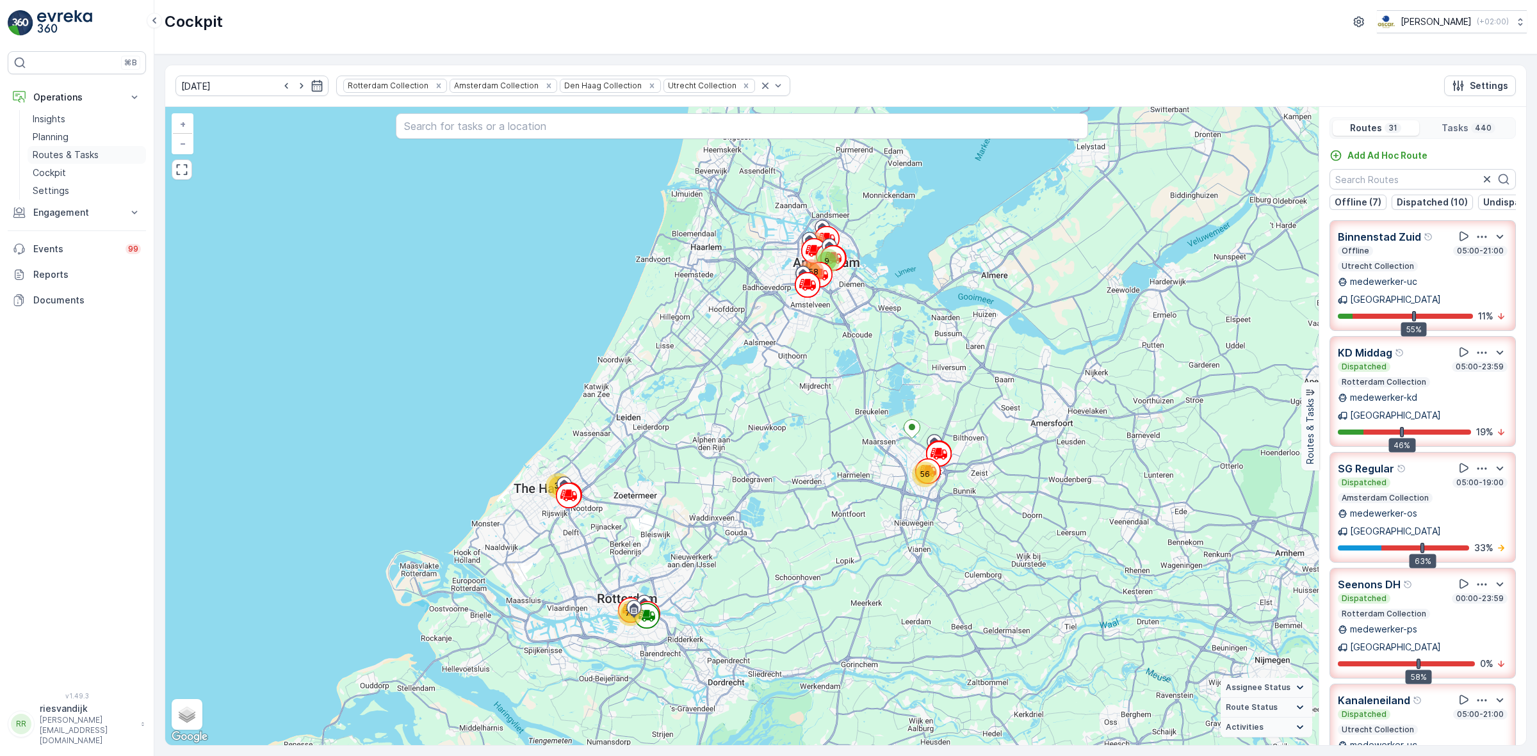
click at [61, 158] on p "Routes & Tasks" at bounding box center [66, 155] width 66 height 13
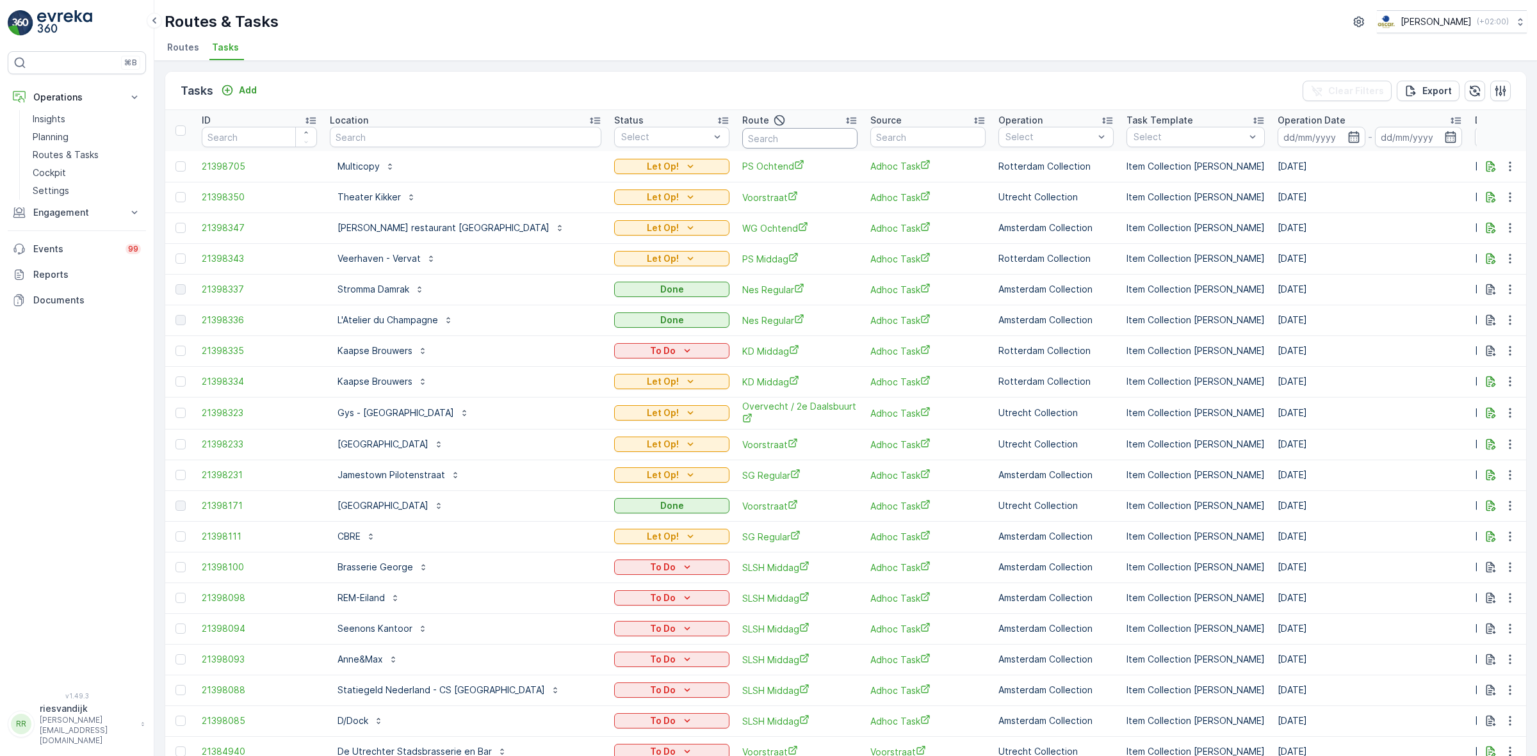
click at [815, 136] on input "text" at bounding box center [799, 138] width 115 height 20
type input "OM"
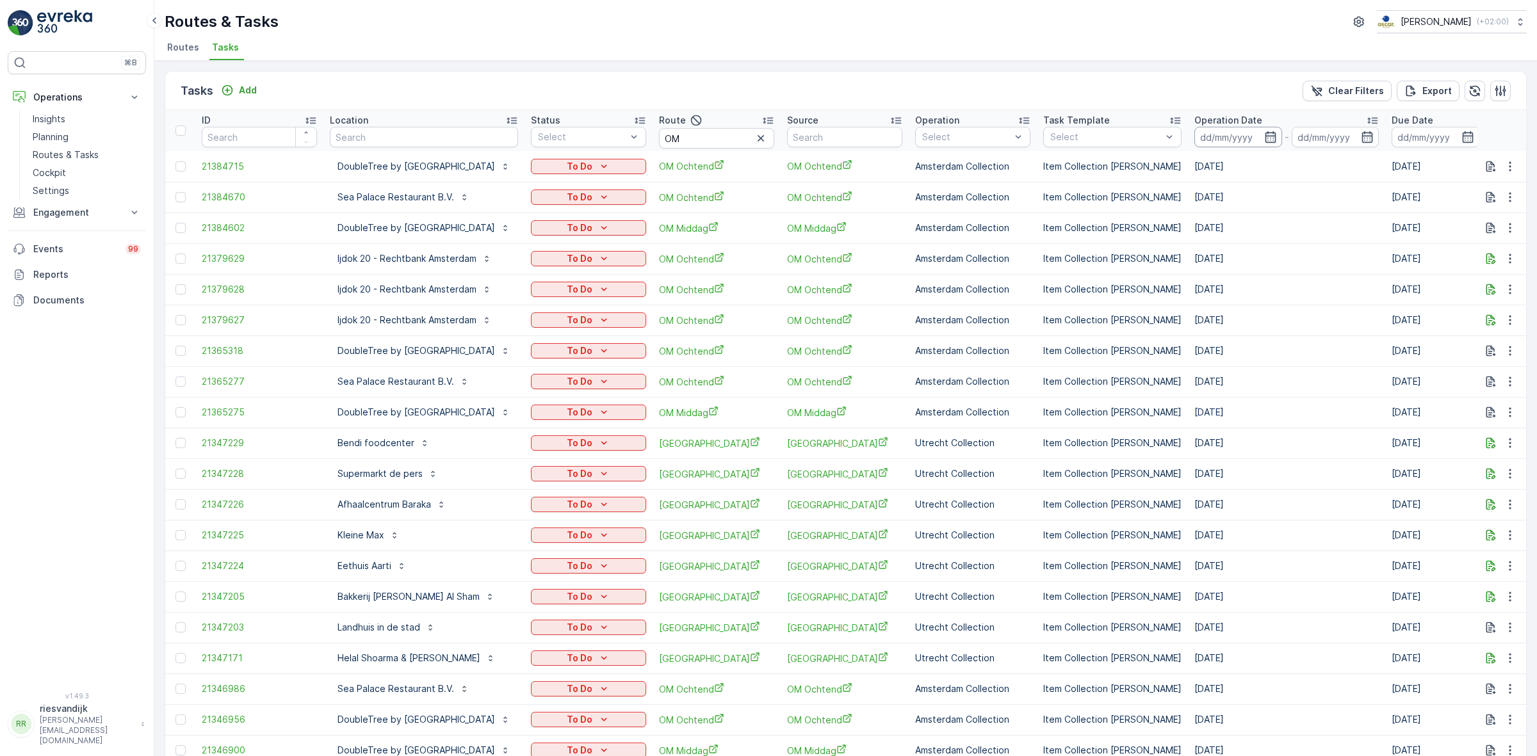
click at [1262, 119] on p "Operation Date" at bounding box center [1228, 120] width 68 height 13
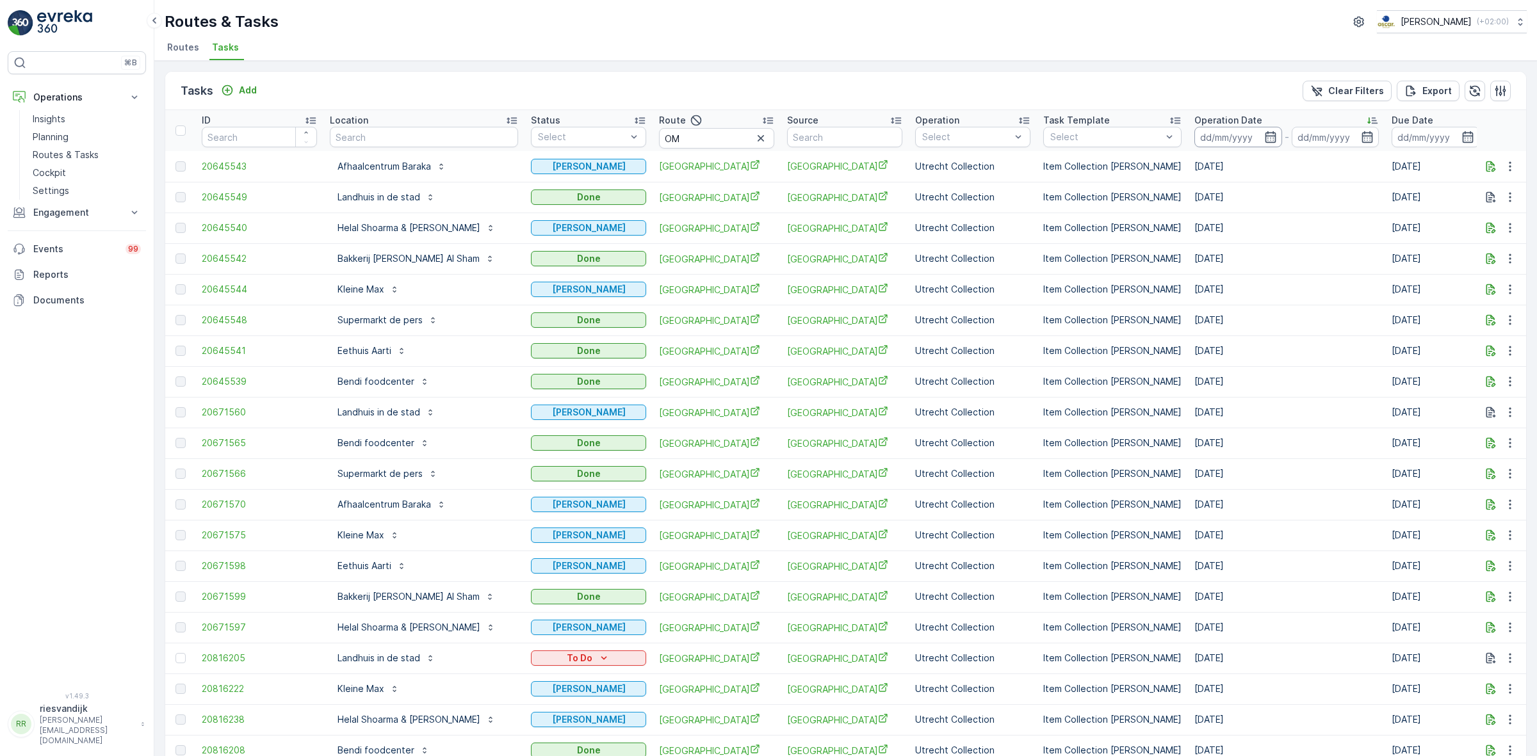
drag, startPoint x: 1318, startPoint y: 136, endPoint x: 1316, endPoint y: 143, distance: 7.3
click at [1282, 136] on input at bounding box center [1238, 137] width 88 height 20
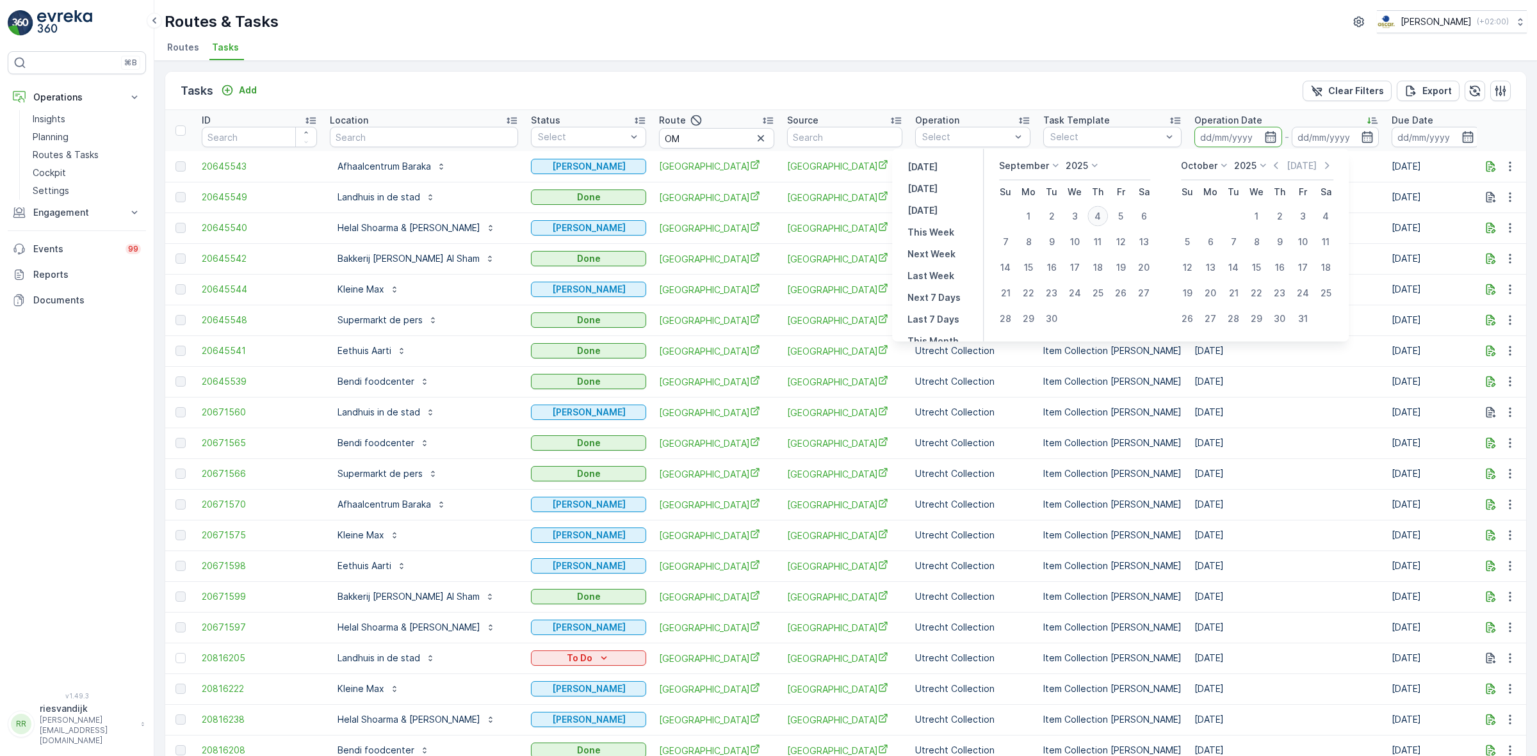
click at [1102, 216] on div "4" at bounding box center [1097, 216] width 20 height 20
type input "[DATE]"
click at [1102, 216] on div "4" at bounding box center [1097, 216] width 20 height 20
type input "[DATE]"
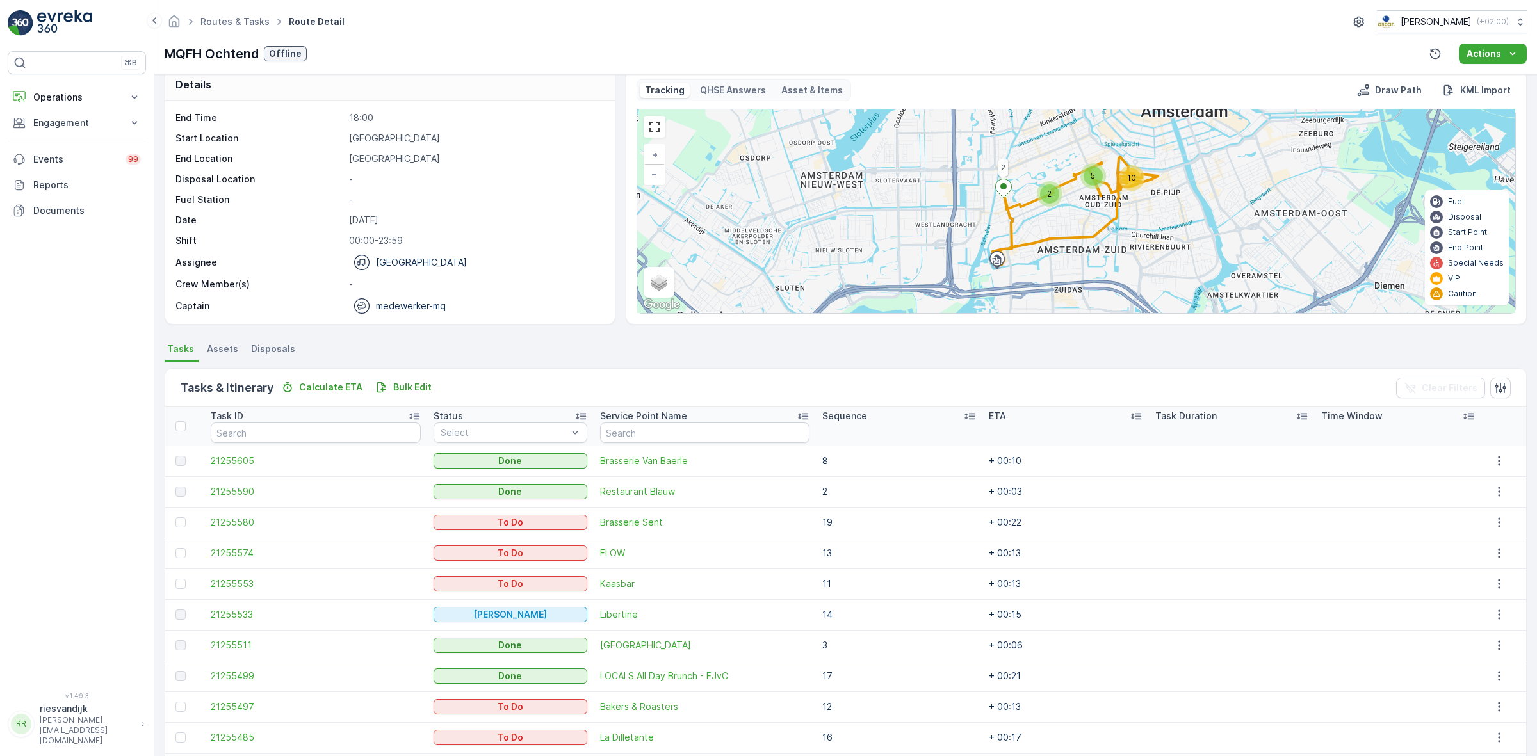
scroll to position [68, 0]
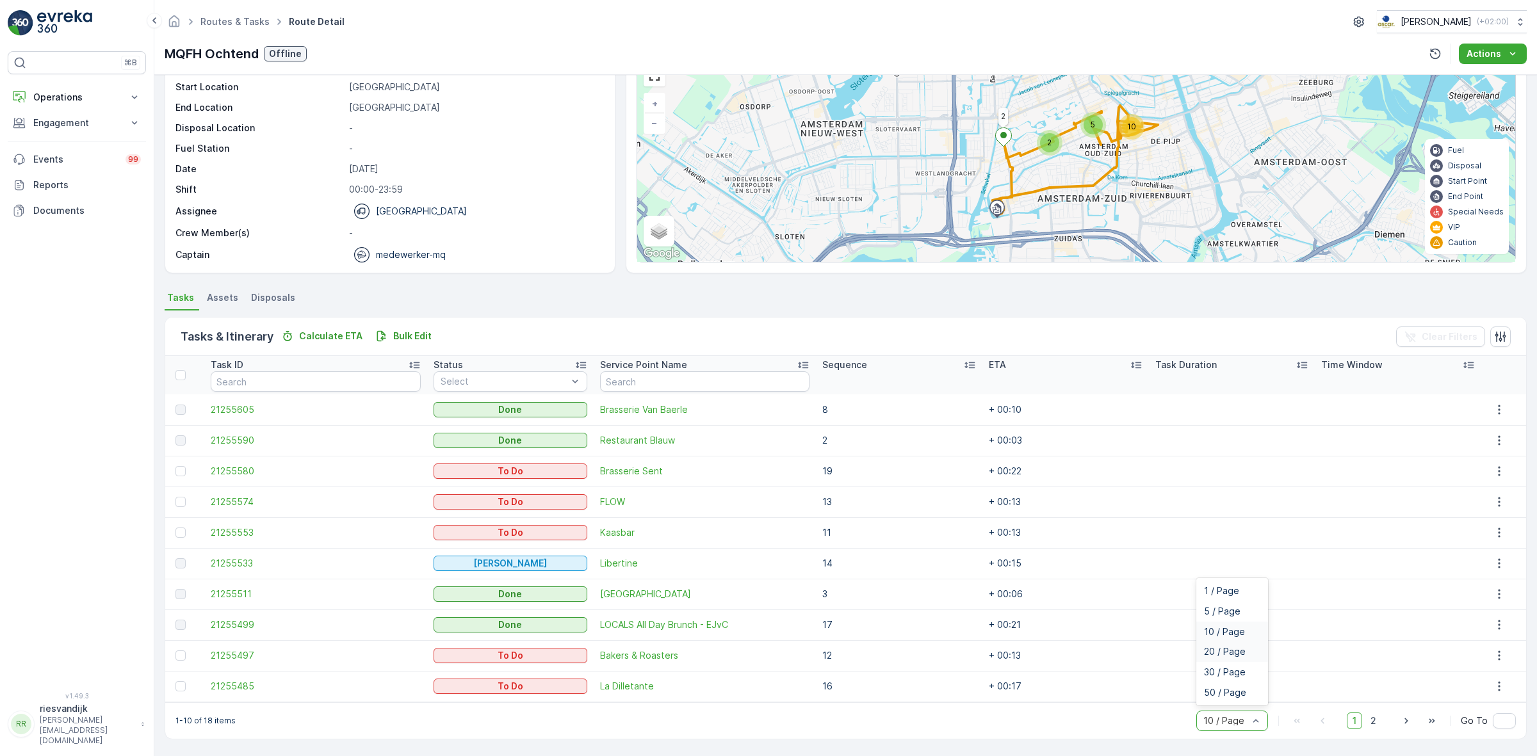
click at [1225, 658] on div "20 / Page" at bounding box center [1232, 652] width 72 height 20
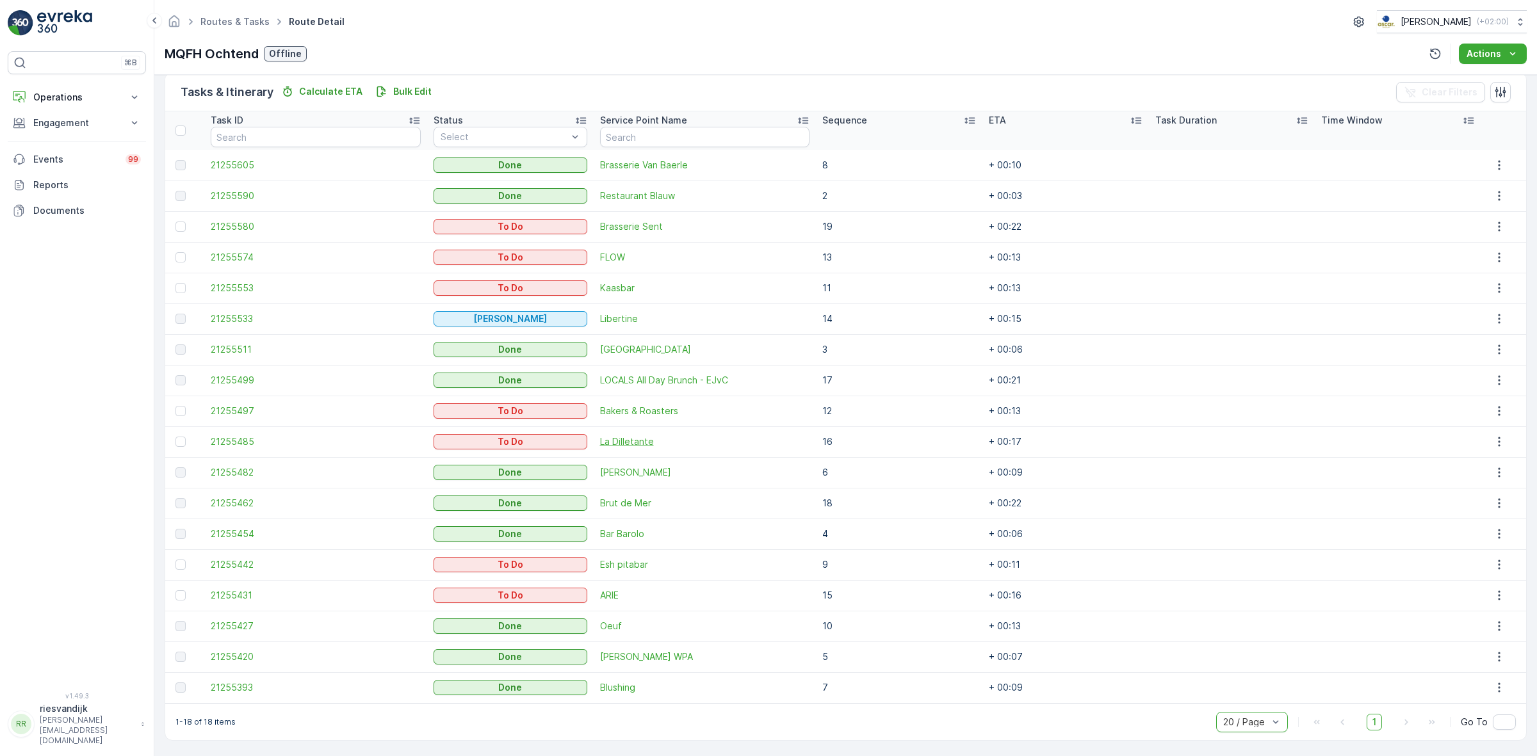
scroll to position [314, 0]
click at [30, 424] on div "⌘B Operations Insights Planning Routes & Tasks Cockpit Settings Engagement Insi…" at bounding box center [77, 364] width 138 height 626
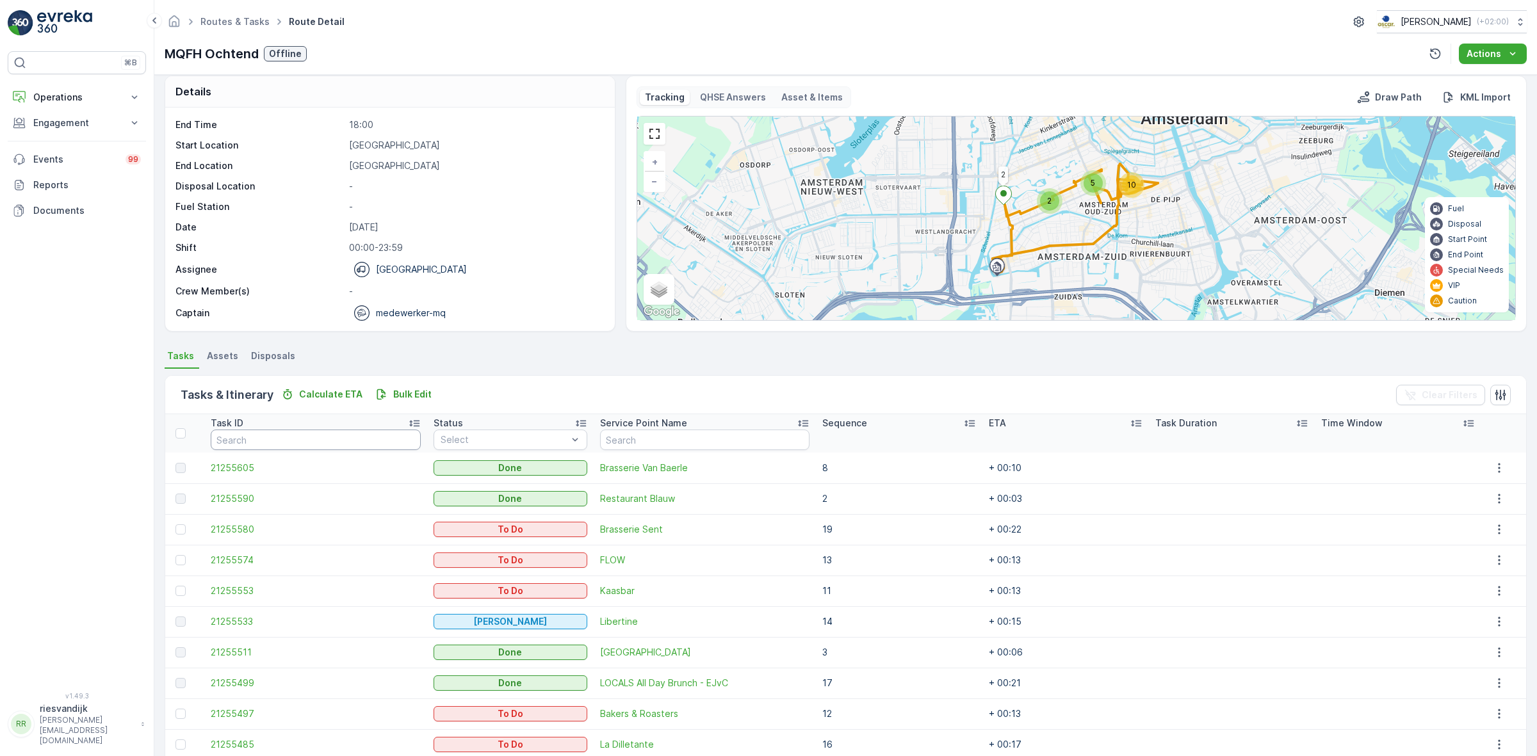
scroll to position [0, 0]
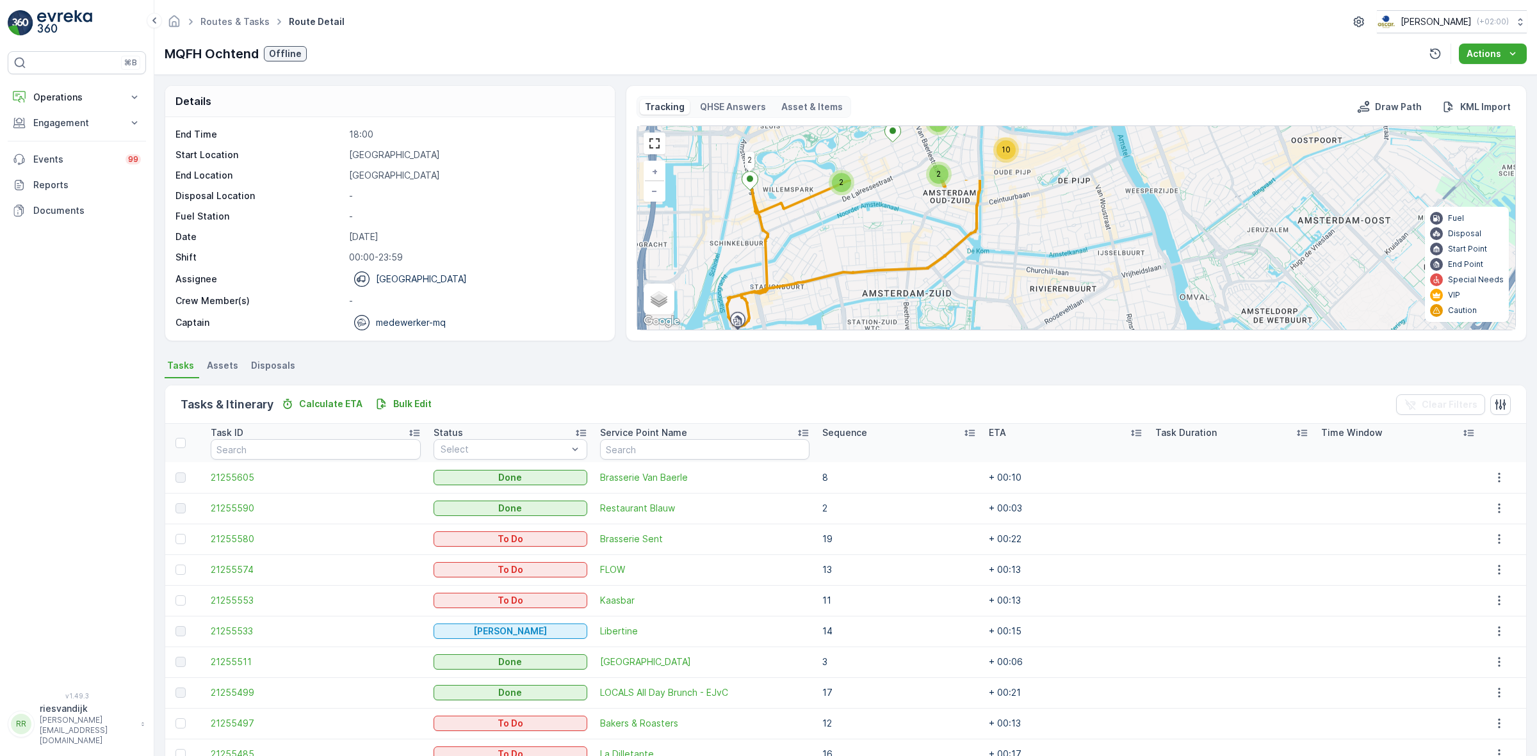
drag, startPoint x: 1036, startPoint y: 202, endPoint x: 1057, endPoint y: 291, distance: 91.6
click at [1057, 293] on div "2 10 2 2 2 5 + − Satellite Roadmap Terrain Hybrid Leaflet Keyboard shortcuts Ma…" at bounding box center [1076, 228] width 878 height 204
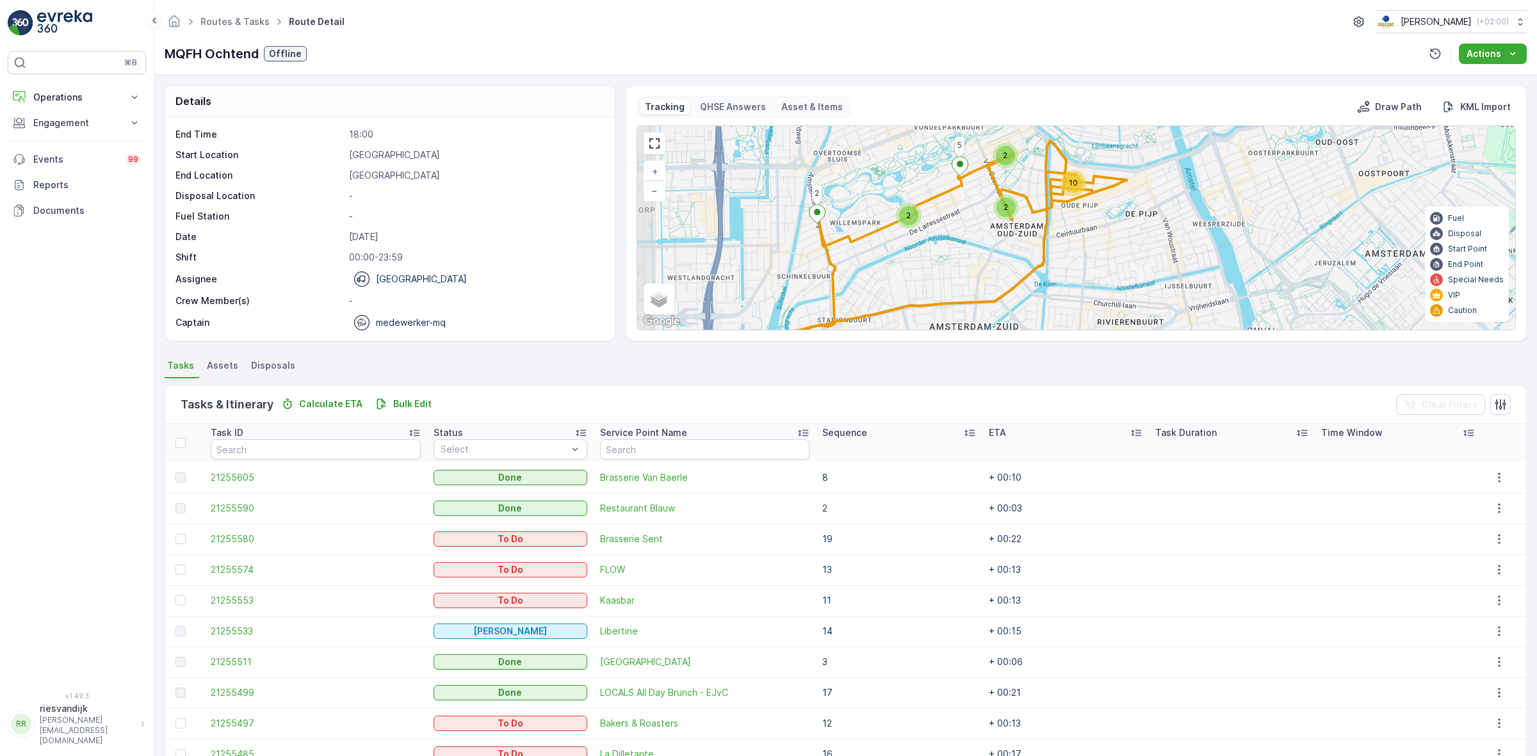
drag, startPoint x: 1036, startPoint y: 273, endPoint x: 1077, endPoint y: 229, distance: 60.3
click at [1076, 232] on div "2 10 2 2 2 5 + − Satellite Roadmap Terrain Hybrid Leaflet Keyboard shortcuts Ma…" at bounding box center [1076, 228] width 878 height 204
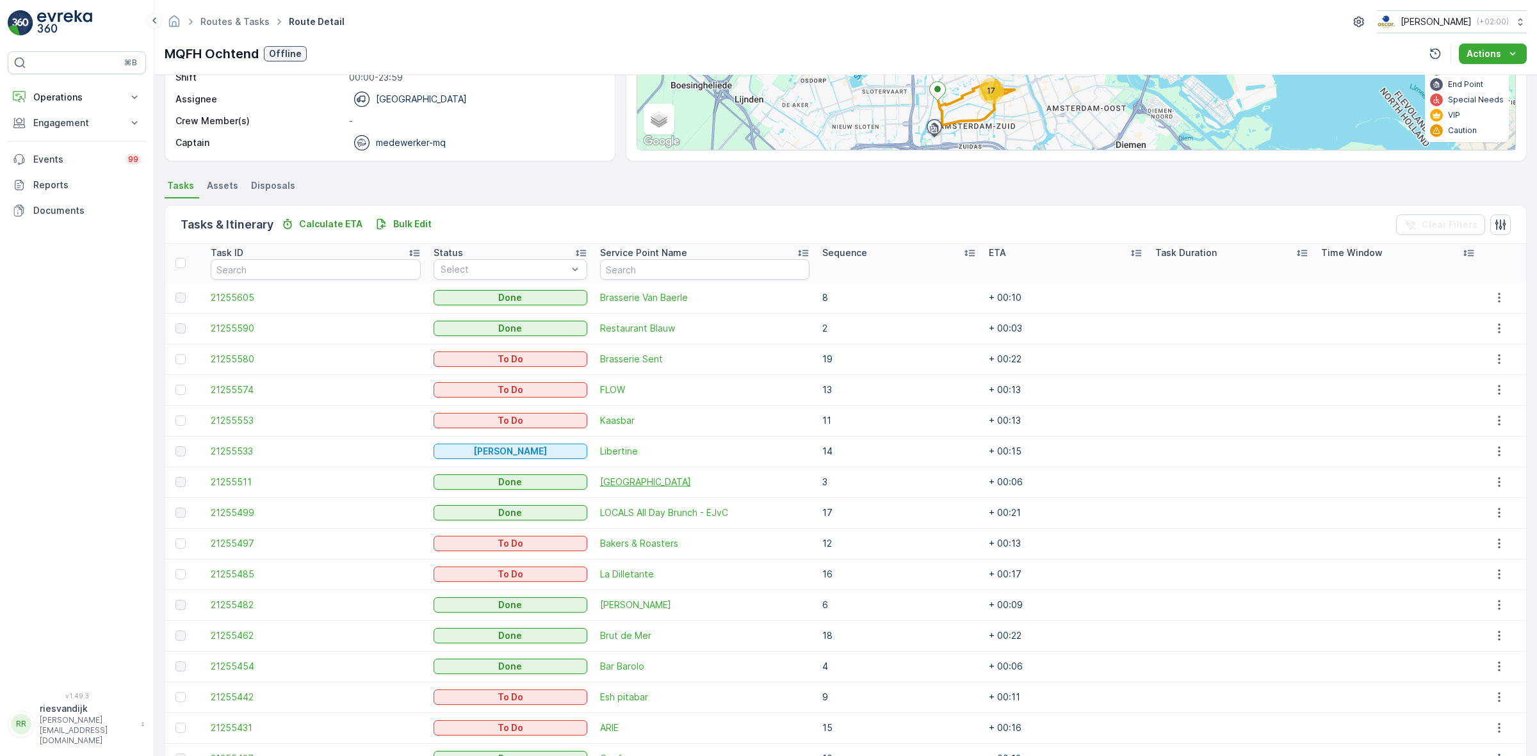
scroll to position [314, 0]
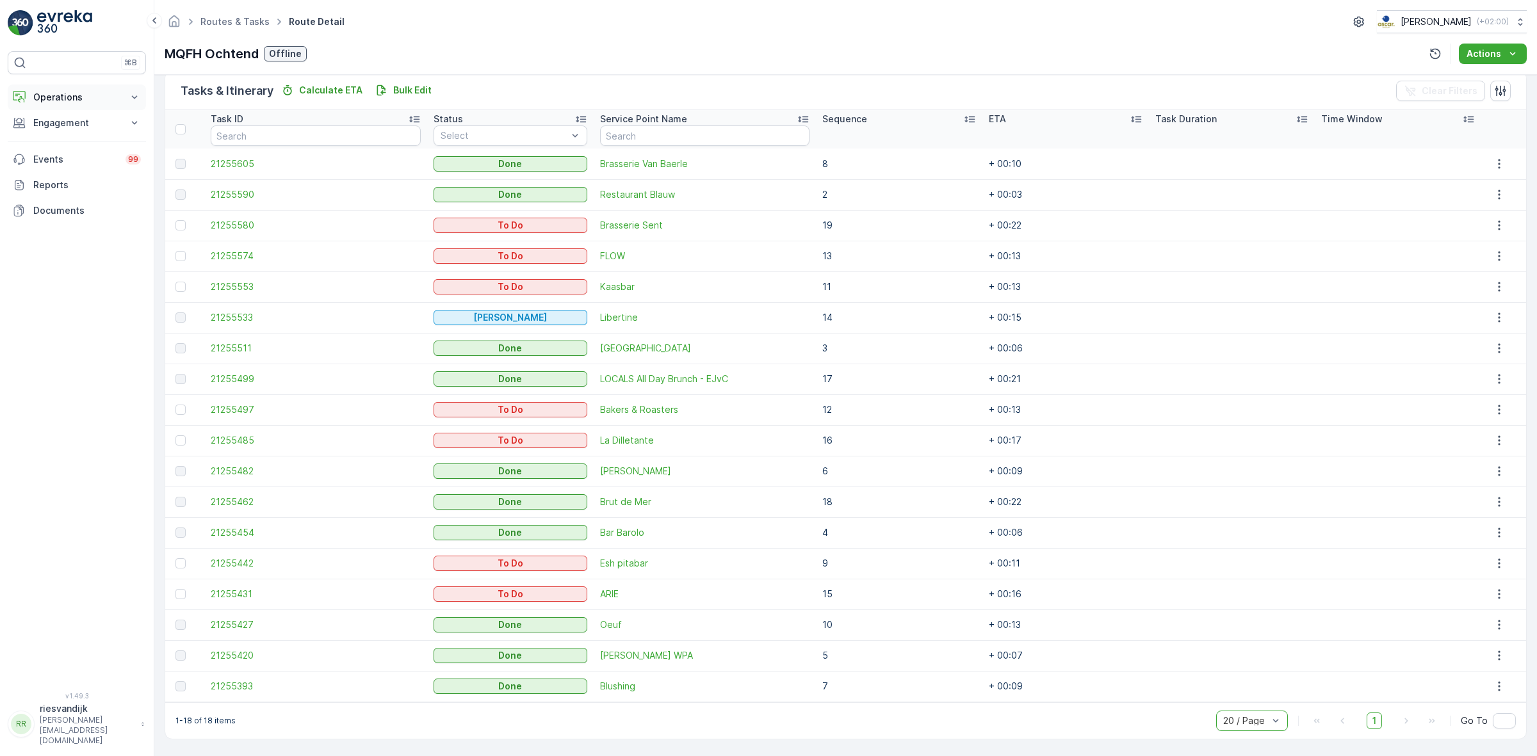
click at [114, 94] on p "Operations" at bounding box center [76, 97] width 87 height 13
click at [99, 149] on link "Routes & Tasks" at bounding box center [87, 155] width 118 height 18
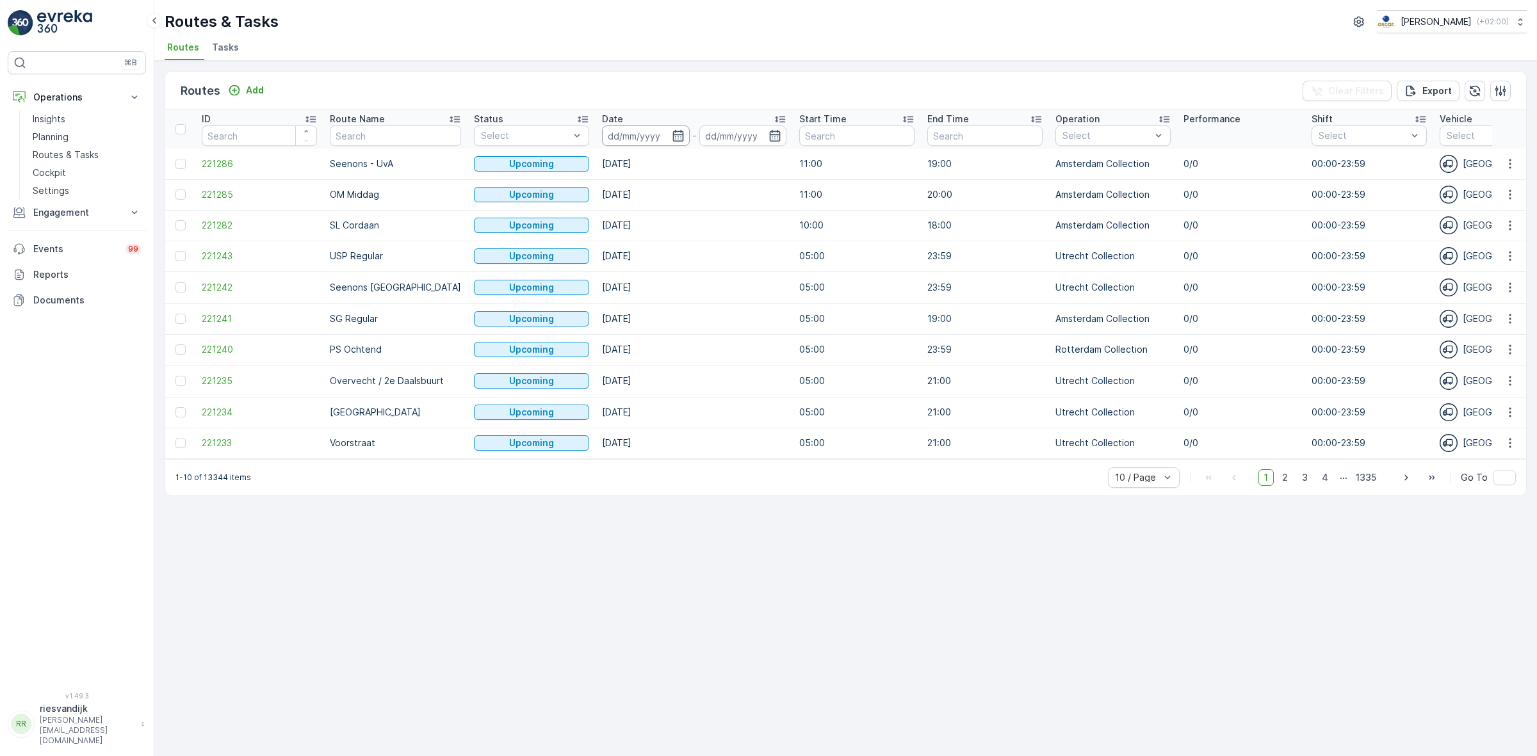
click at [654, 139] on input at bounding box center [646, 136] width 88 height 20
click at [772, 218] on div "3" at bounding box center [768, 214] width 20 height 20
type input "03.09.2025"
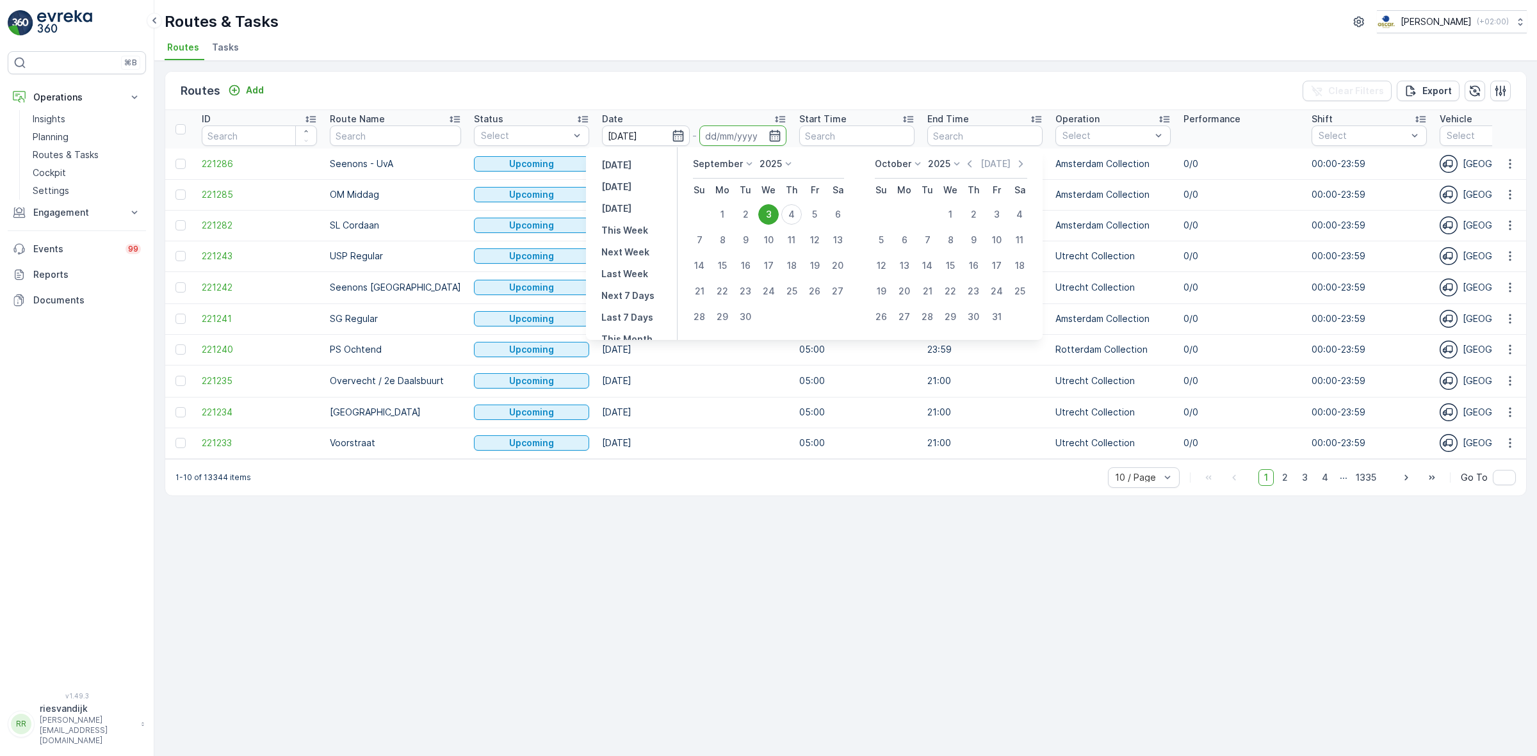
click at [772, 218] on div "3" at bounding box center [768, 214] width 20 height 20
type input "03.09.2025"
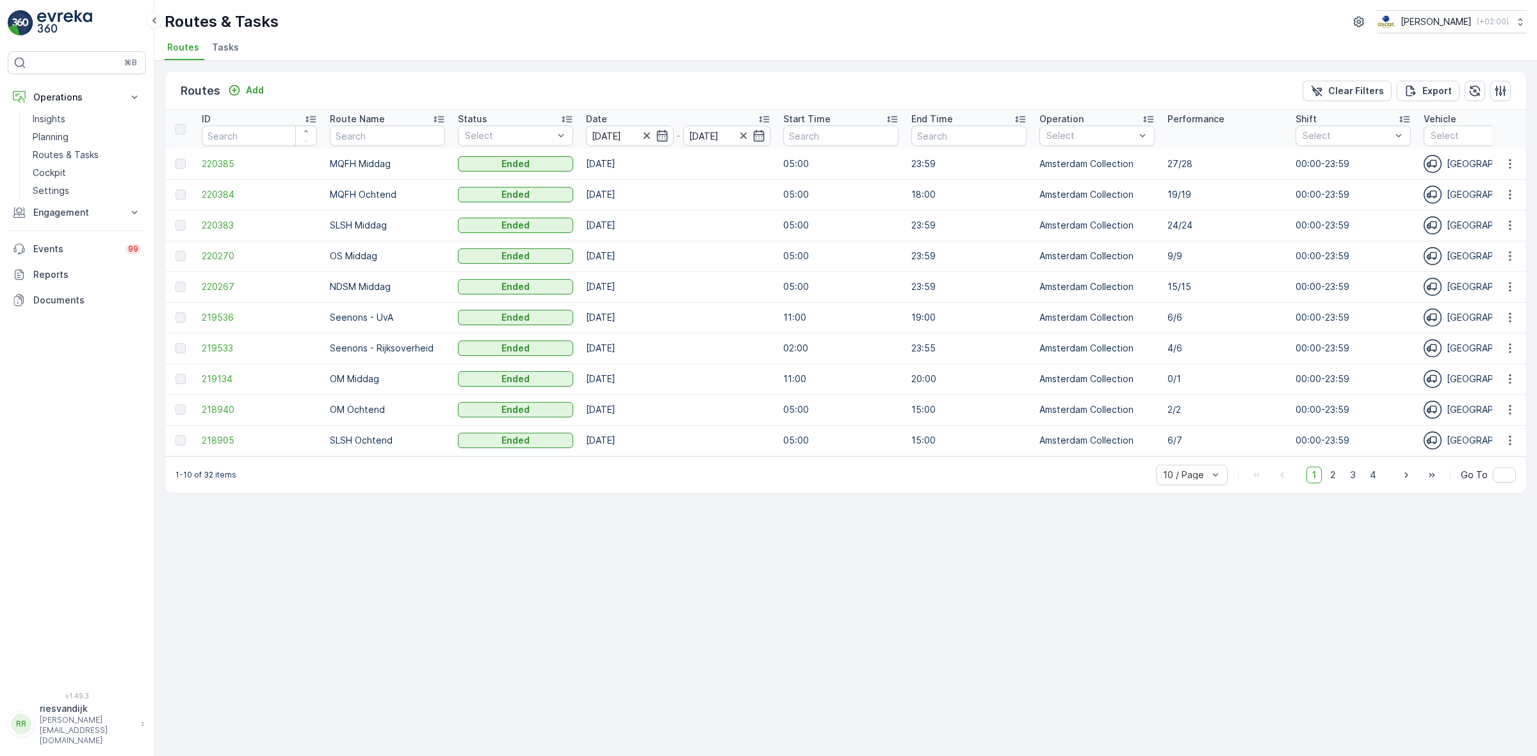
click at [1190, 468] on div "1-10 of 32 items 10 / Page 1 2 3 4 Go To" at bounding box center [845, 475] width 1361 height 37
drag, startPoint x: 1189, startPoint y: 468, endPoint x: 1189, endPoint y: 476, distance: 7.7
click at [1189, 471] on div "1-10 of 32 items 10 / Page 1 2 3 4 Go To" at bounding box center [845, 475] width 1361 height 37
click at [1205, 450] on div "50 / Page" at bounding box center [1192, 447] width 56 height 10
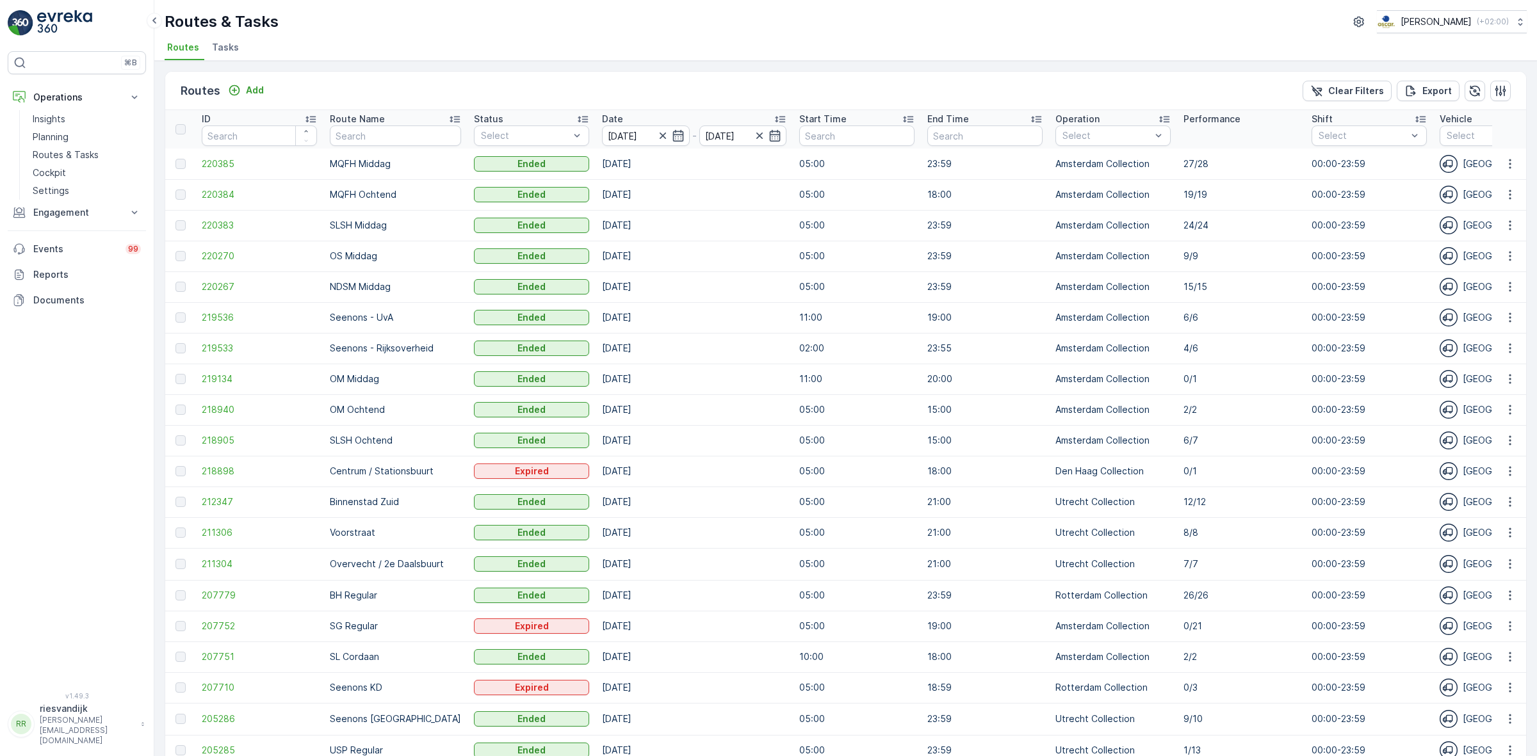
click at [213, 58] on li "Tasks" at bounding box center [226, 49] width 35 height 22
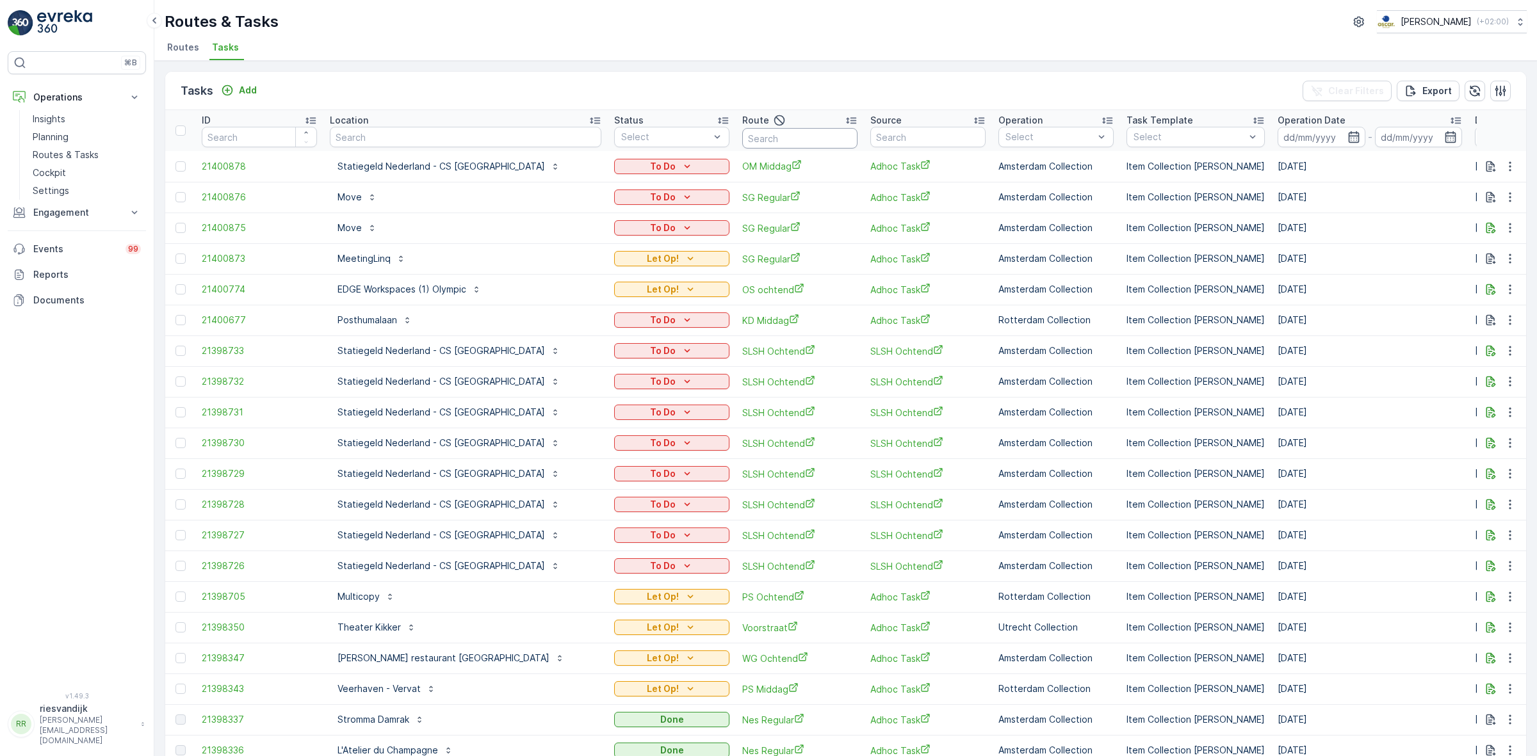
click at [742, 130] on input "text" at bounding box center [799, 138] width 115 height 20
type input "SG"
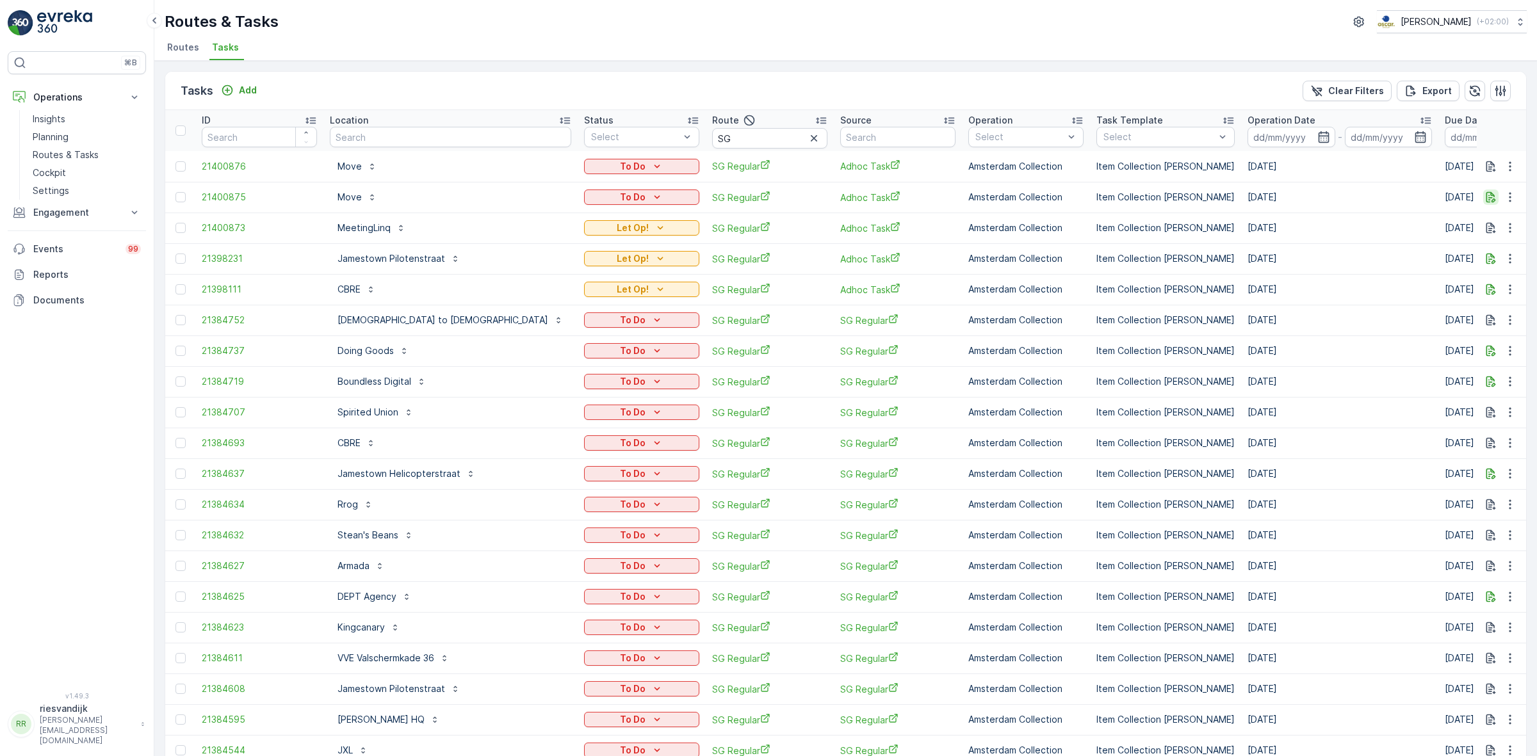
click at [1490, 202] on icon "button" at bounding box center [1491, 197] width 10 height 11
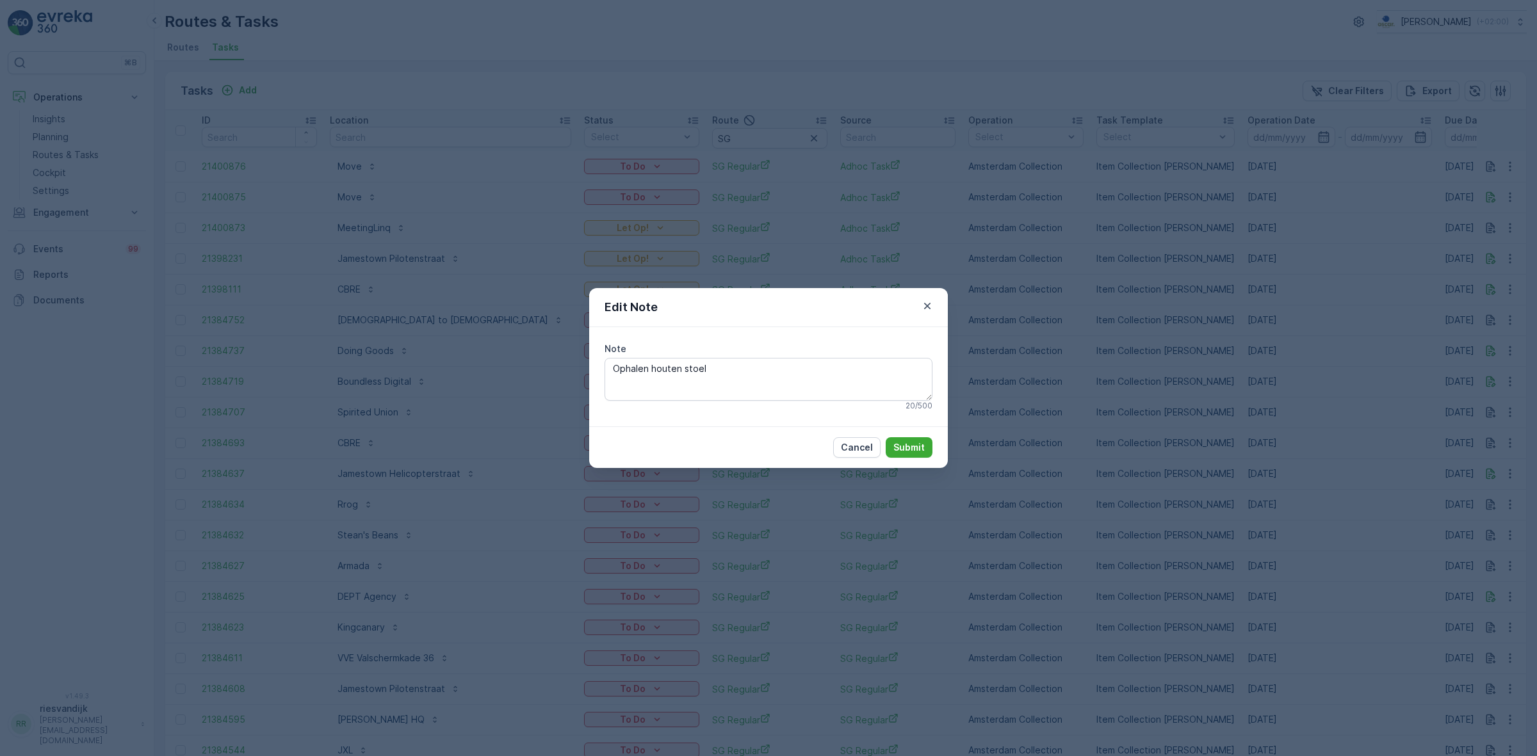
click at [1137, 303] on div "Edit Note Note Ophalen houten stoel 20 / 500 Cancel Submit" at bounding box center [768, 378] width 1537 height 756
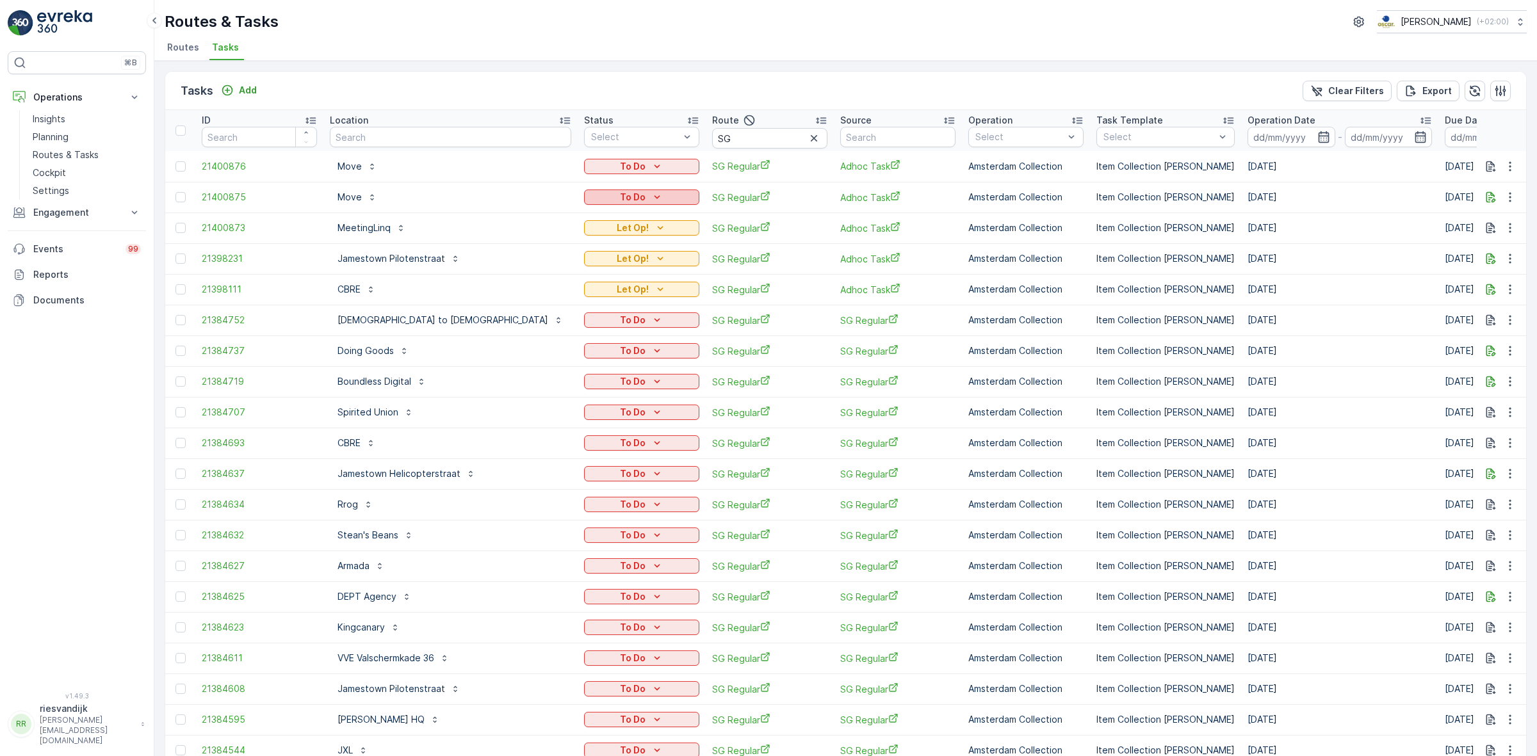
click at [589, 195] on div "To Do" at bounding box center [641, 197] width 105 height 13
click at [525, 218] on span "Let Op!" at bounding box center [517, 215] width 32 height 13
click at [712, 142] on input "SG" at bounding box center [769, 138] width 115 height 20
type input "Seenons"
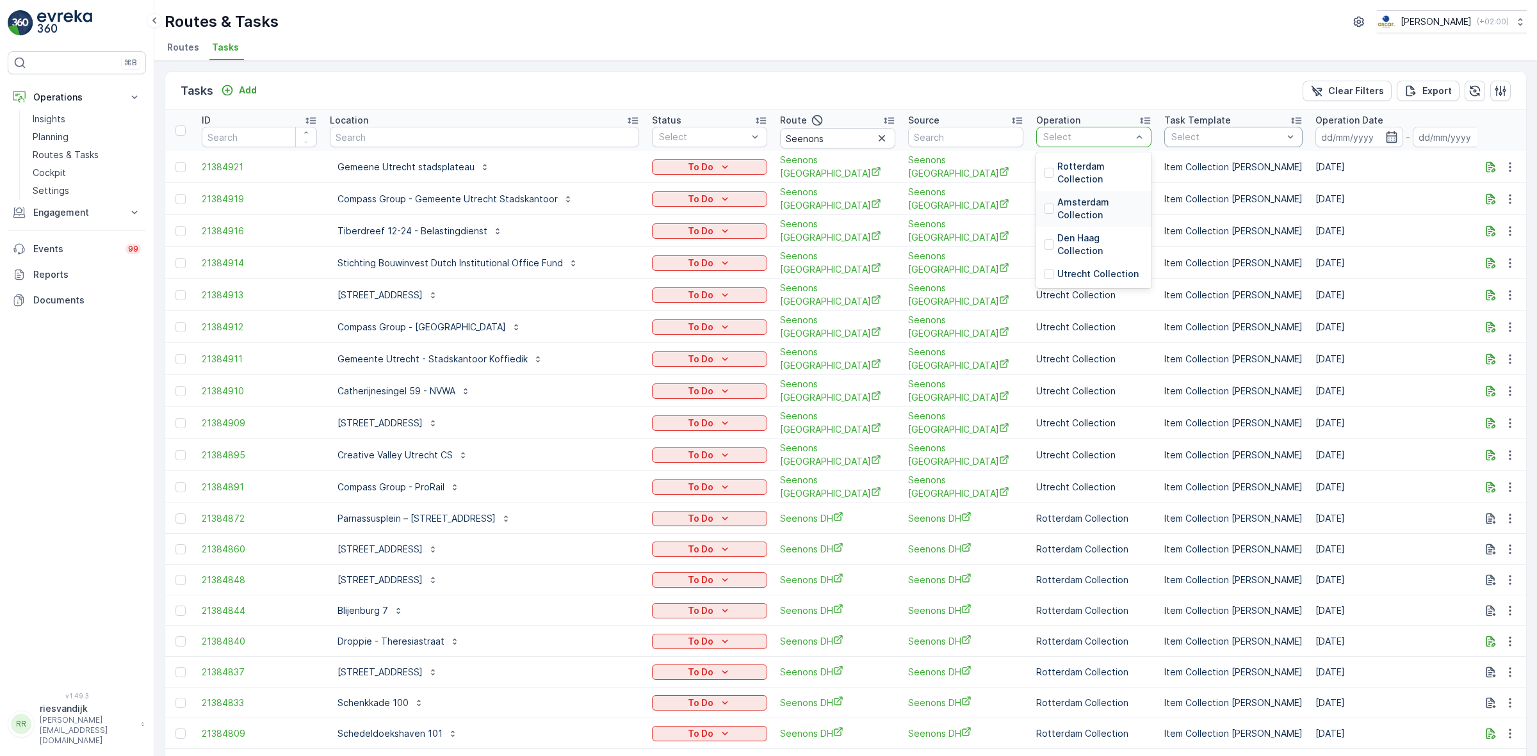
click at [1057, 209] on p "Amsterdam Collection" at bounding box center [1100, 209] width 86 height 26
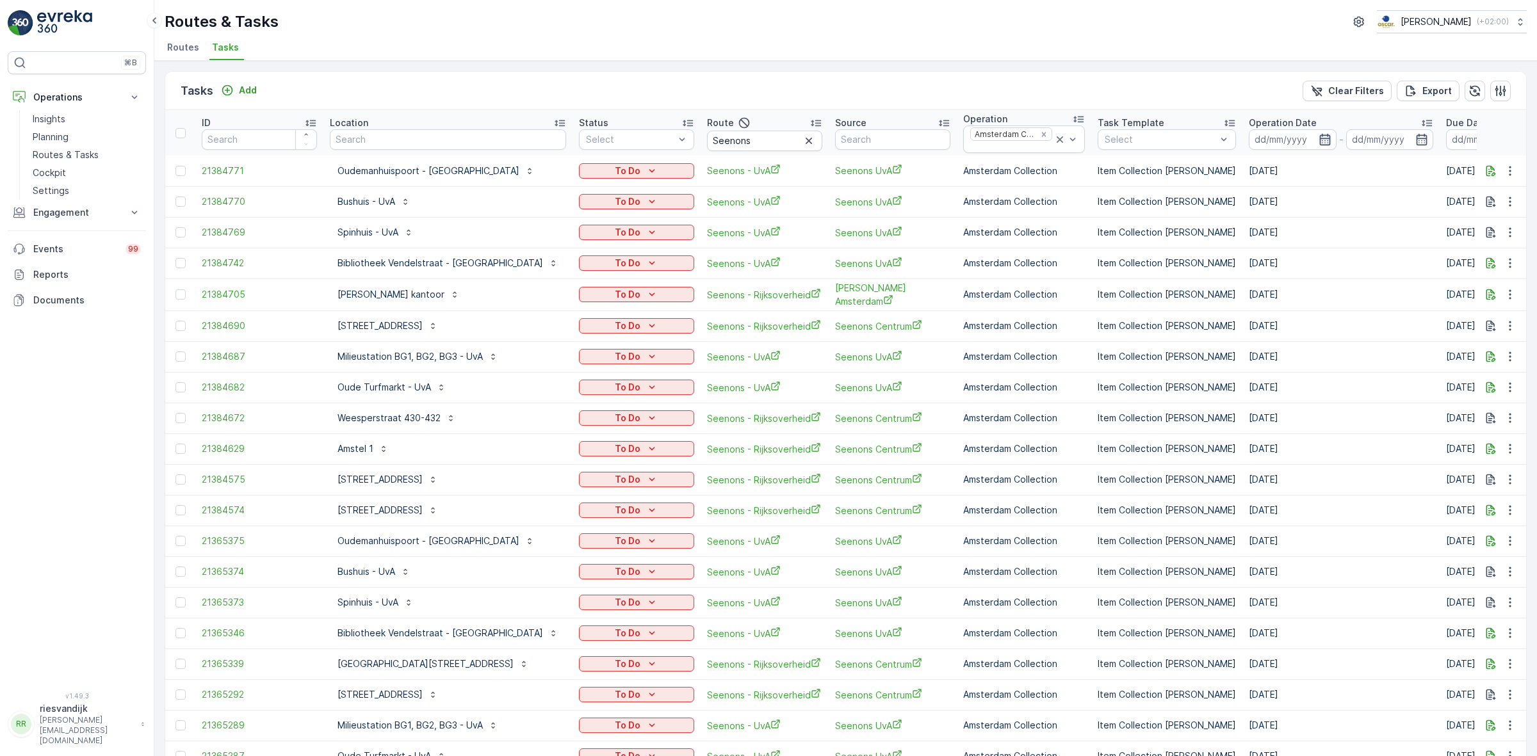
click at [1319, 135] on icon "button" at bounding box center [1325, 139] width 13 height 13
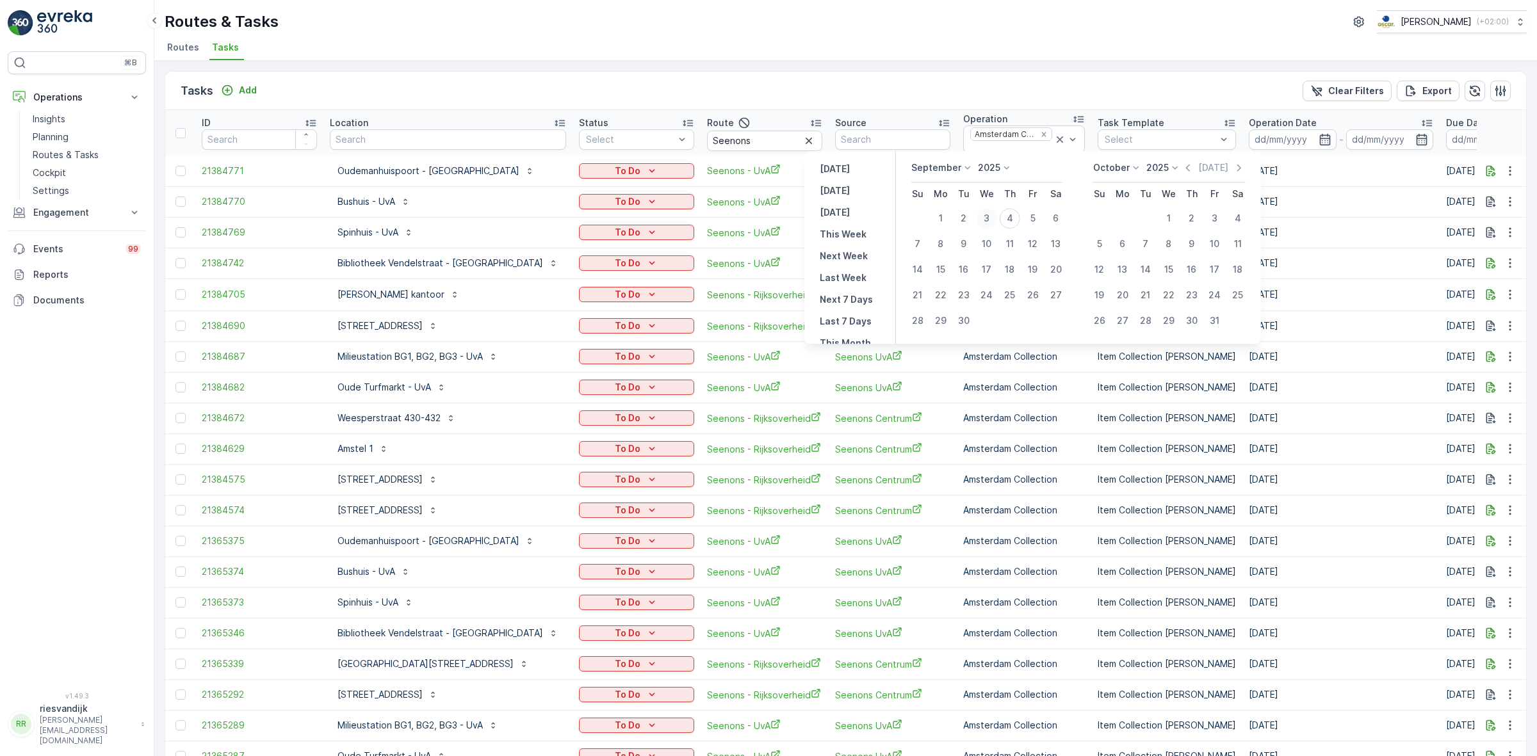
click at [985, 219] on div "3" at bounding box center [987, 218] width 20 height 20
type input "03.09.2025"
click at [985, 219] on div "3" at bounding box center [987, 218] width 20 height 20
type input "03.09.2025"
click at [985, 219] on div "3" at bounding box center [987, 218] width 20 height 20
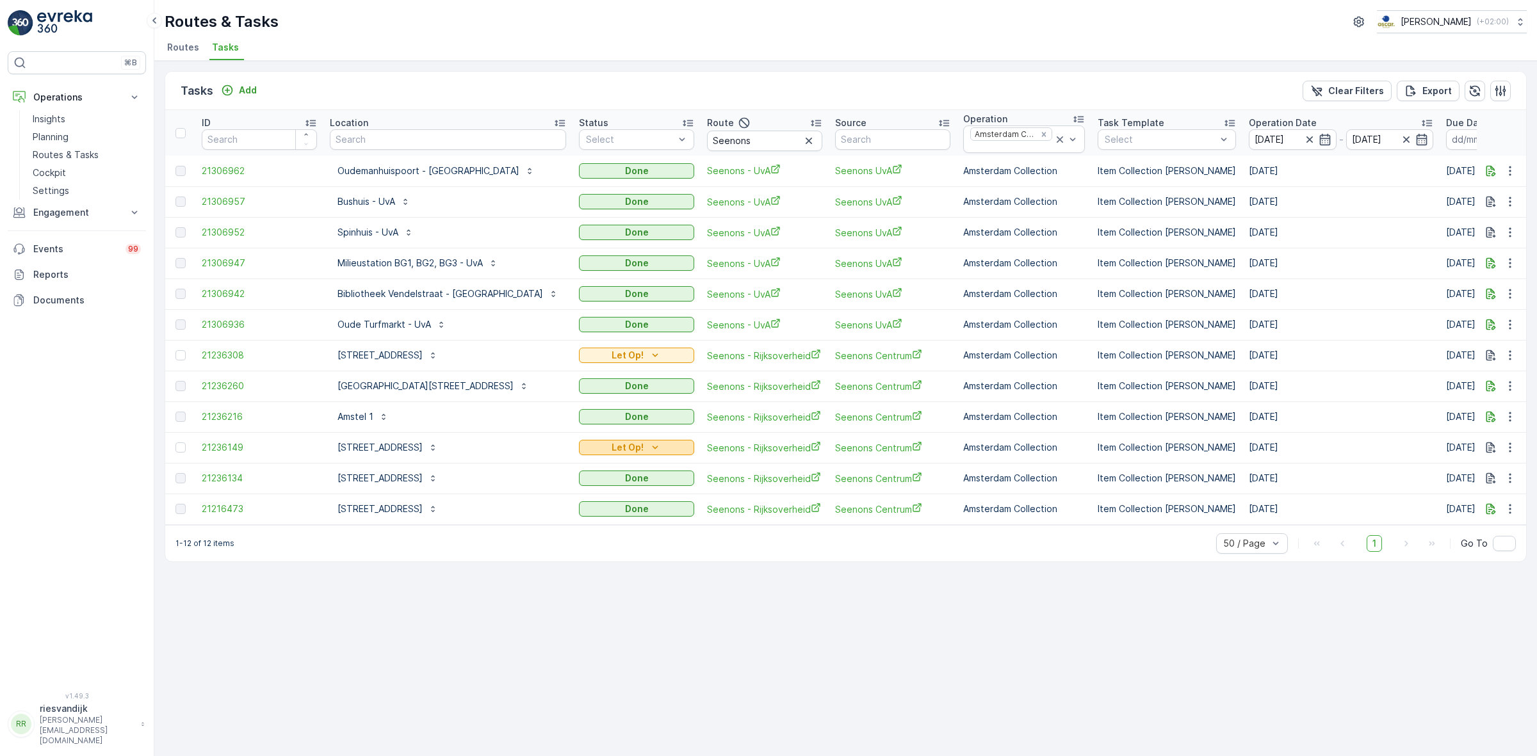
click at [612, 448] on p "Let Op!" at bounding box center [628, 447] width 32 height 13
click at [612, 446] on p "Let Op!" at bounding box center [628, 447] width 32 height 13
click at [649, 359] on icon "Let Op!" at bounding box center [655, 355] width 13 height 13
click at [555, 387] on div "Done" at bounding box center [561, 393] width 81 height 18
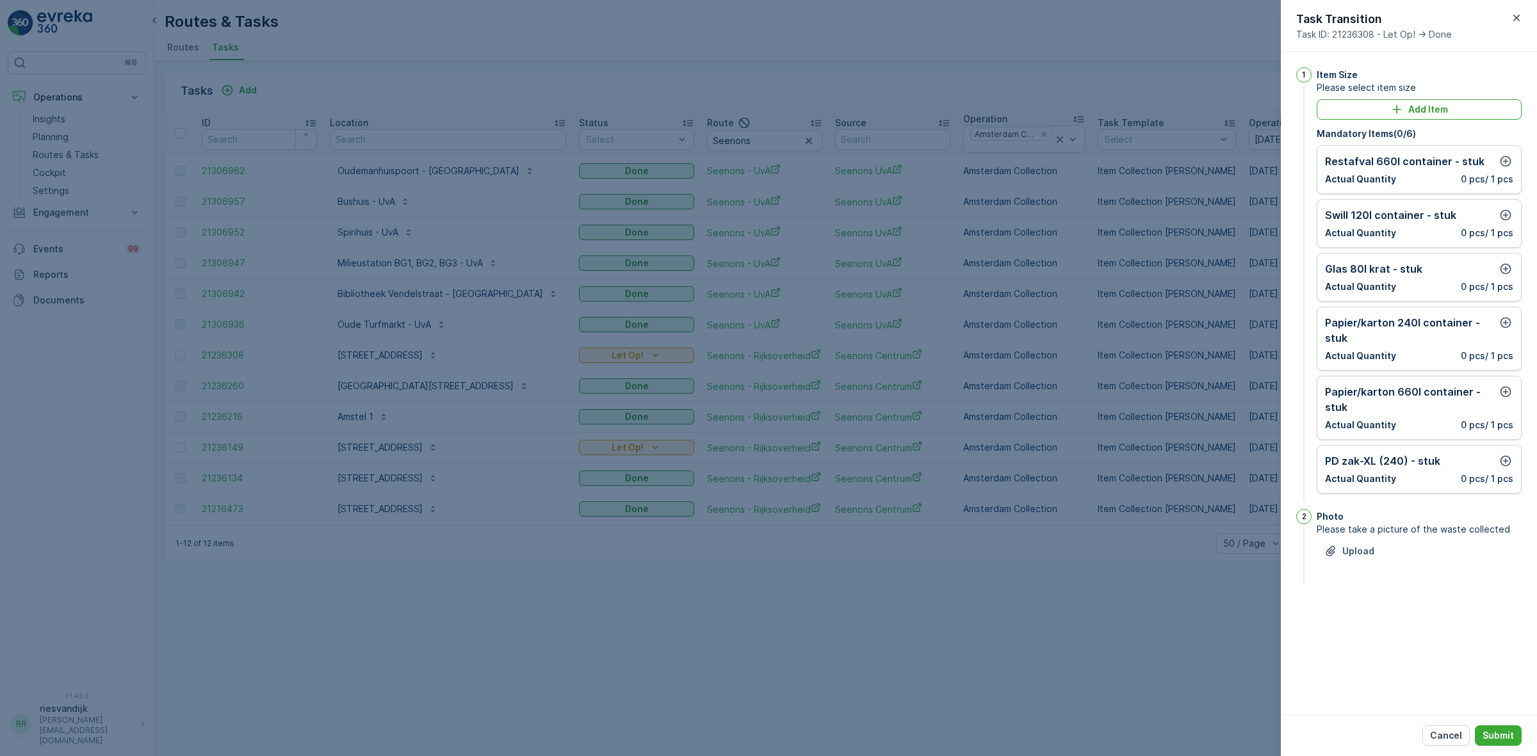
click at [582, 448] on div at bounding box center [768, 378] width 1537 height 756
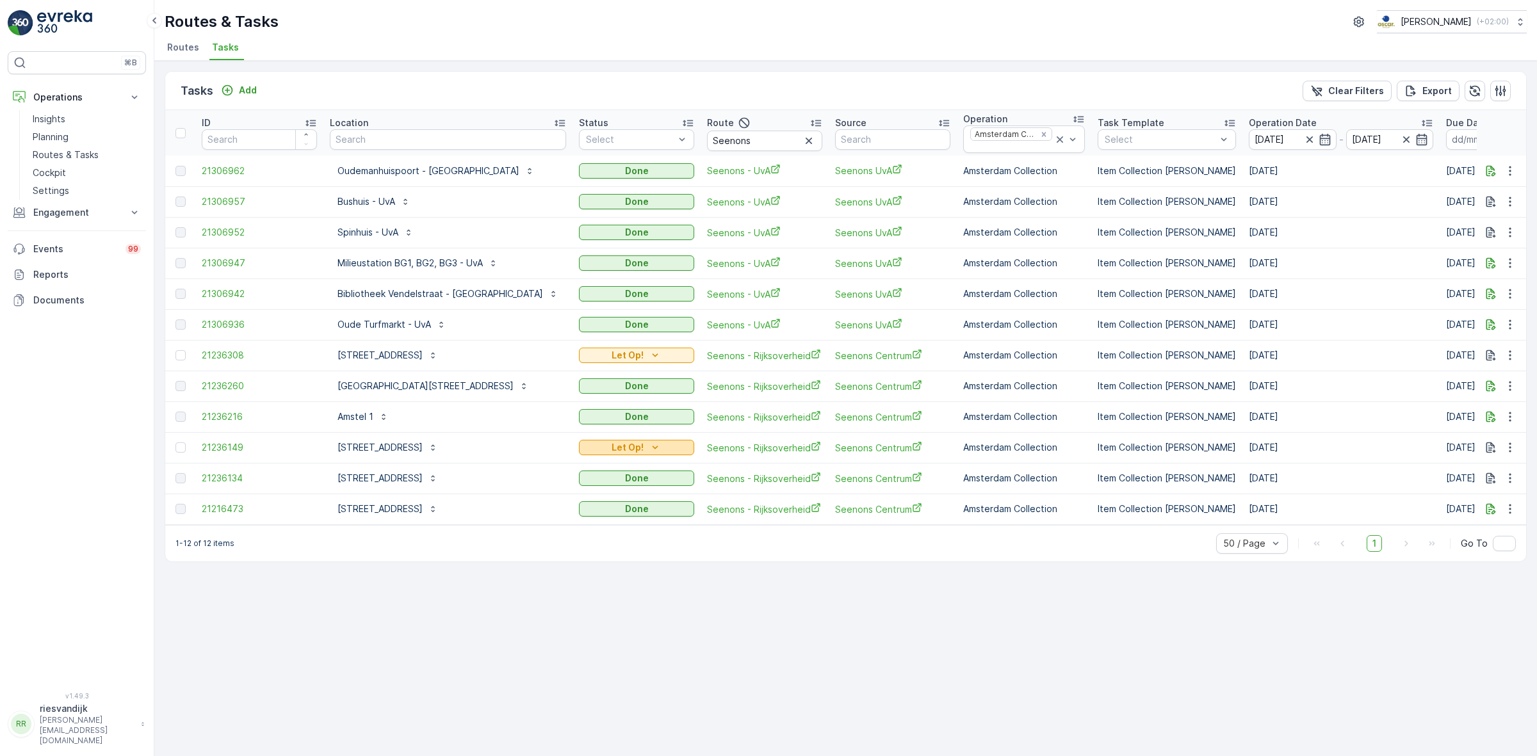
click at [649, 443] on icon "Let Op!" at bounding box center [655, 447] width 13 height 13
click at [560, 484] on div "Done" at bounding box center [561, 485] width 81 height 18
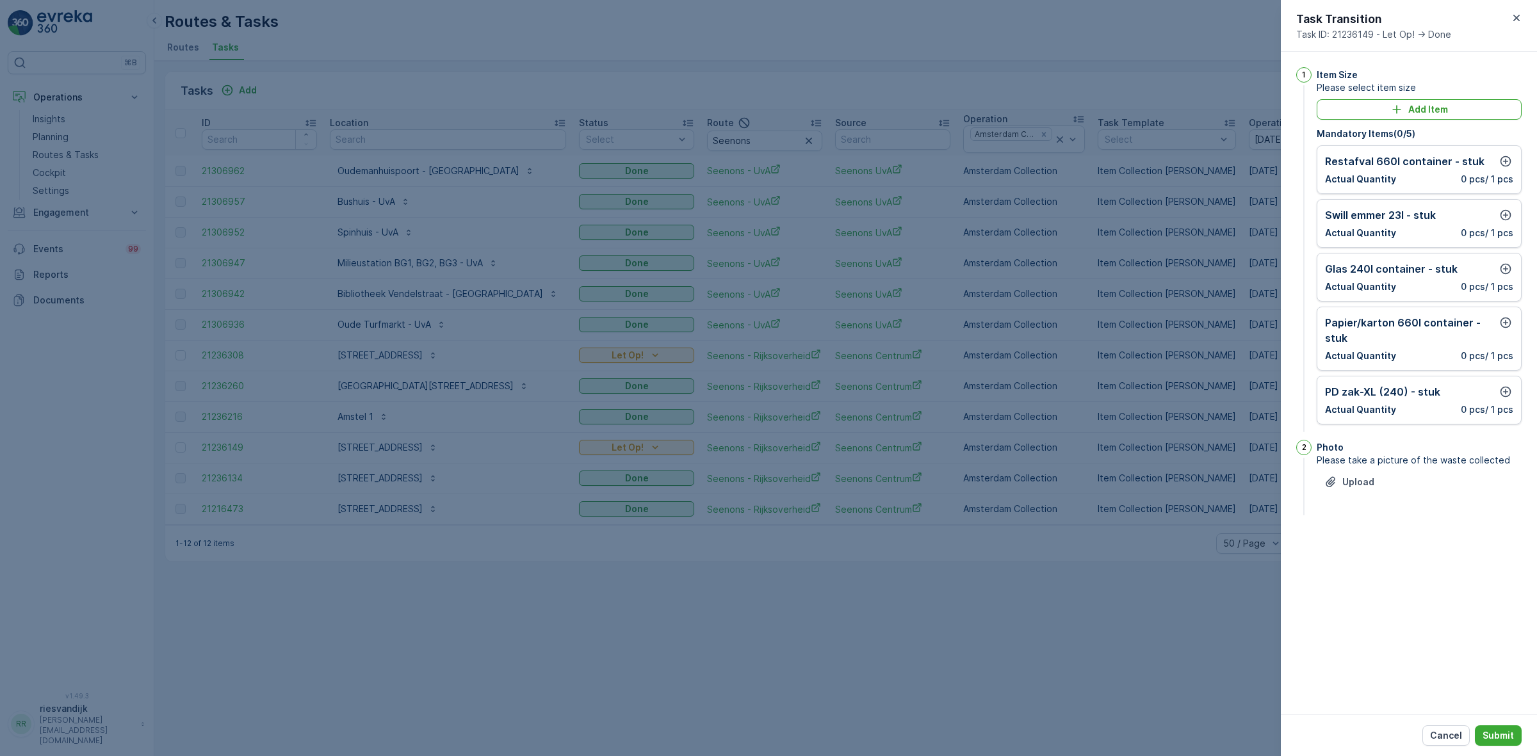
click at [1095, 646] on div at bounding box center [768, 378] width 1537 height 756
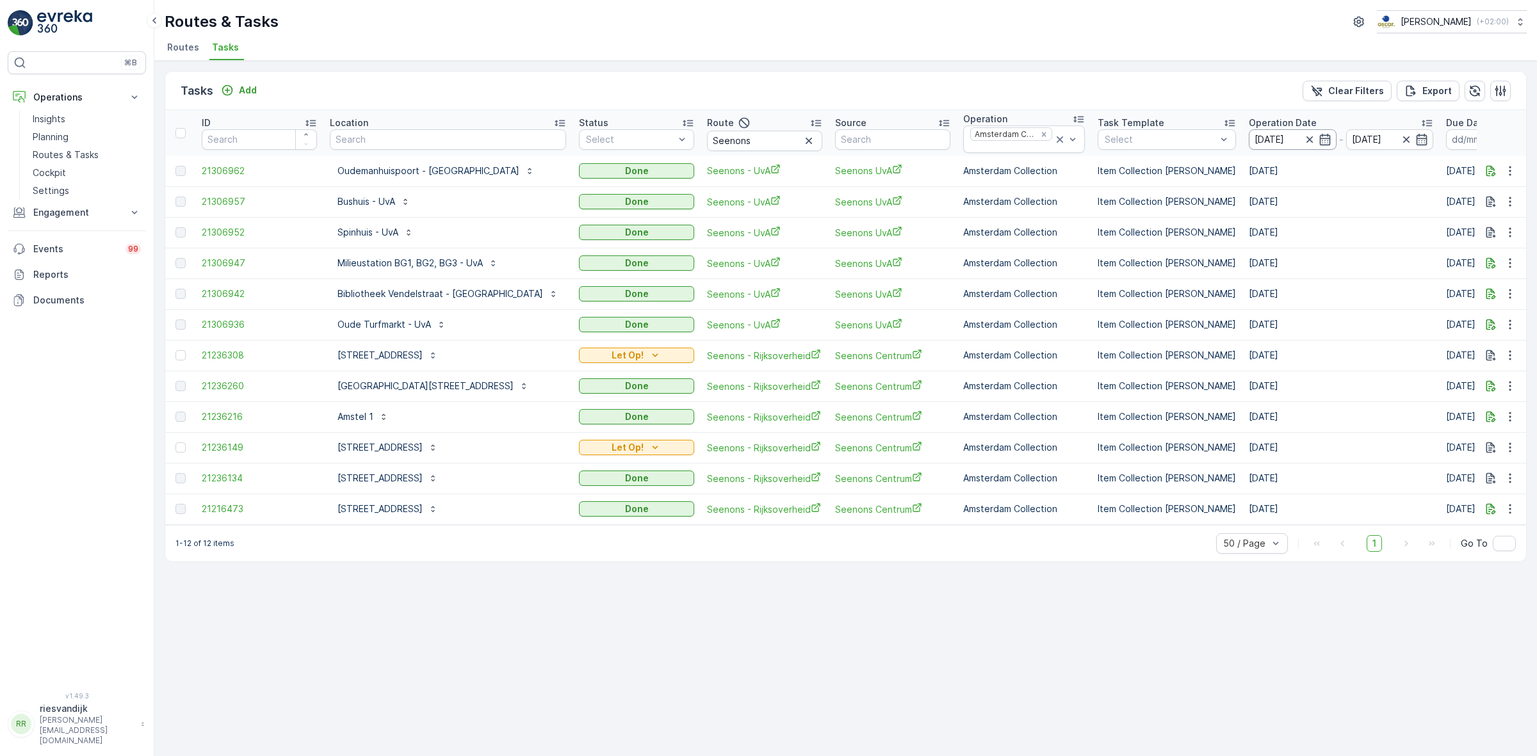
click at [1249, 145] on input "03.09.2025" at bounding box center [1293, 139] width 88 height 20
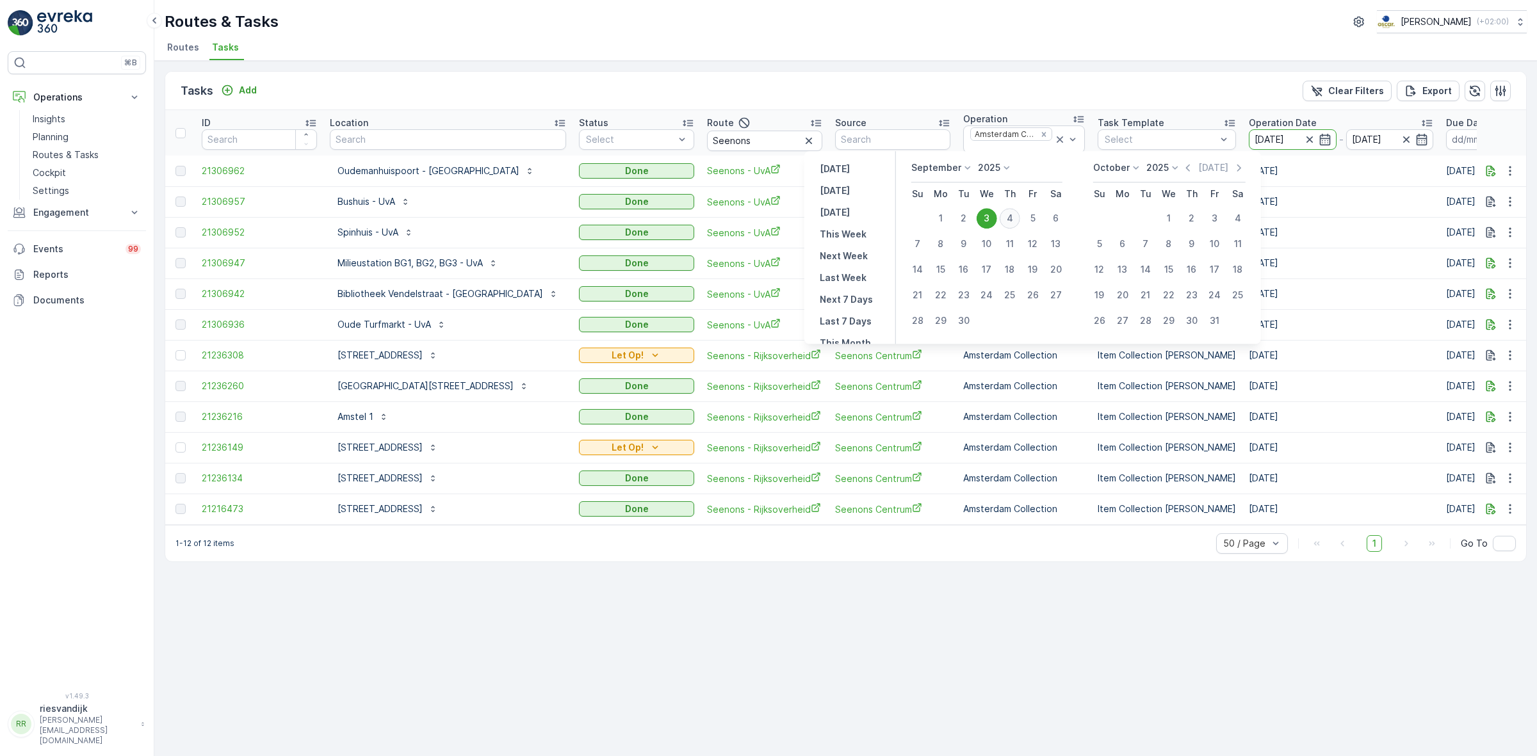
click at [1005, 220] on div "4" at bounding box center [1010, 218] width 20 height 20
type input "[DATE]"
click at [1004, 220] on div "4" at bounding box center [1010, 218] width 20 height 20
type input "[DATE]"
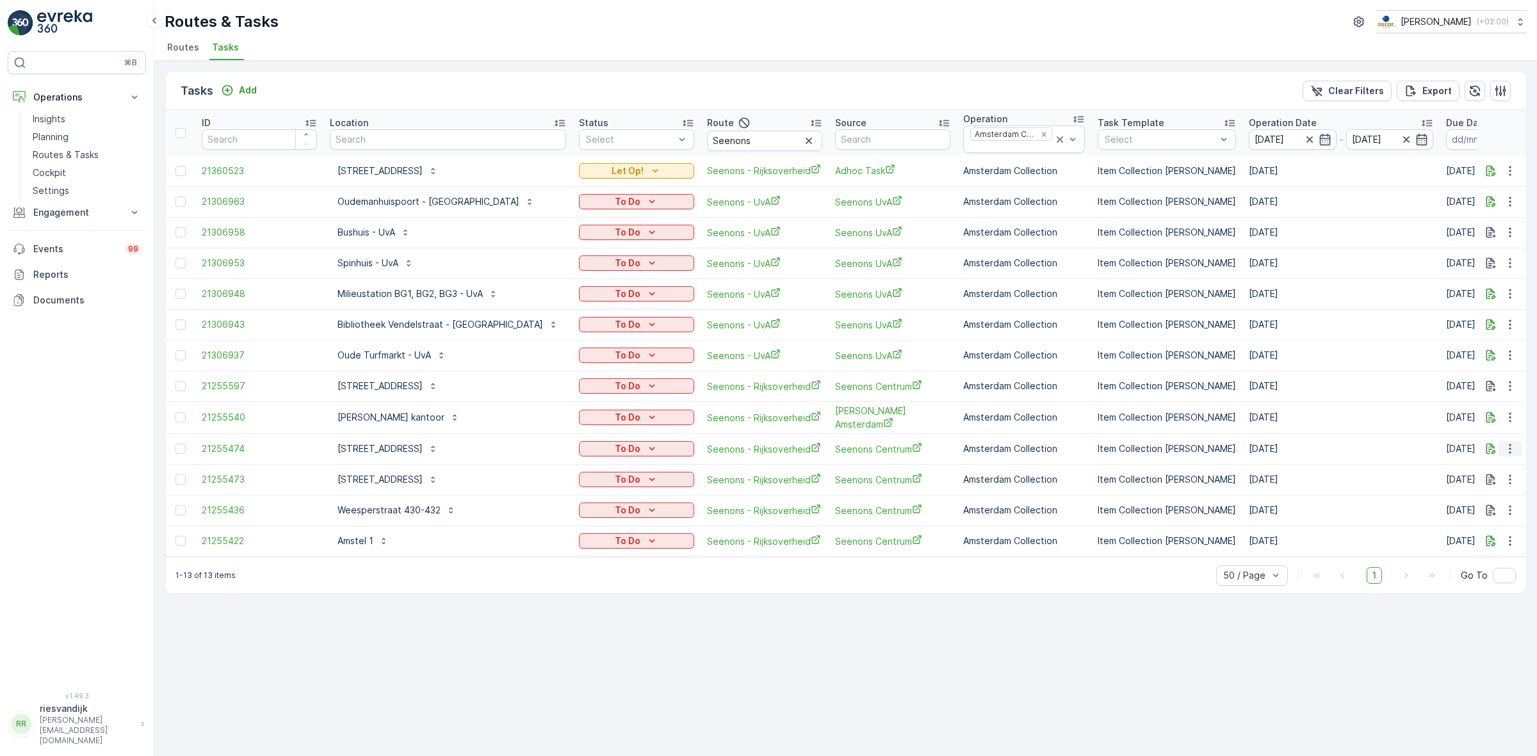
click at [1516, 453] on icon "button" at bounding box center [1510, 449] width 13 height 13
click at [1485, 505] on span "Change Route" at bounding box center [1477, 504] width 62 height 13
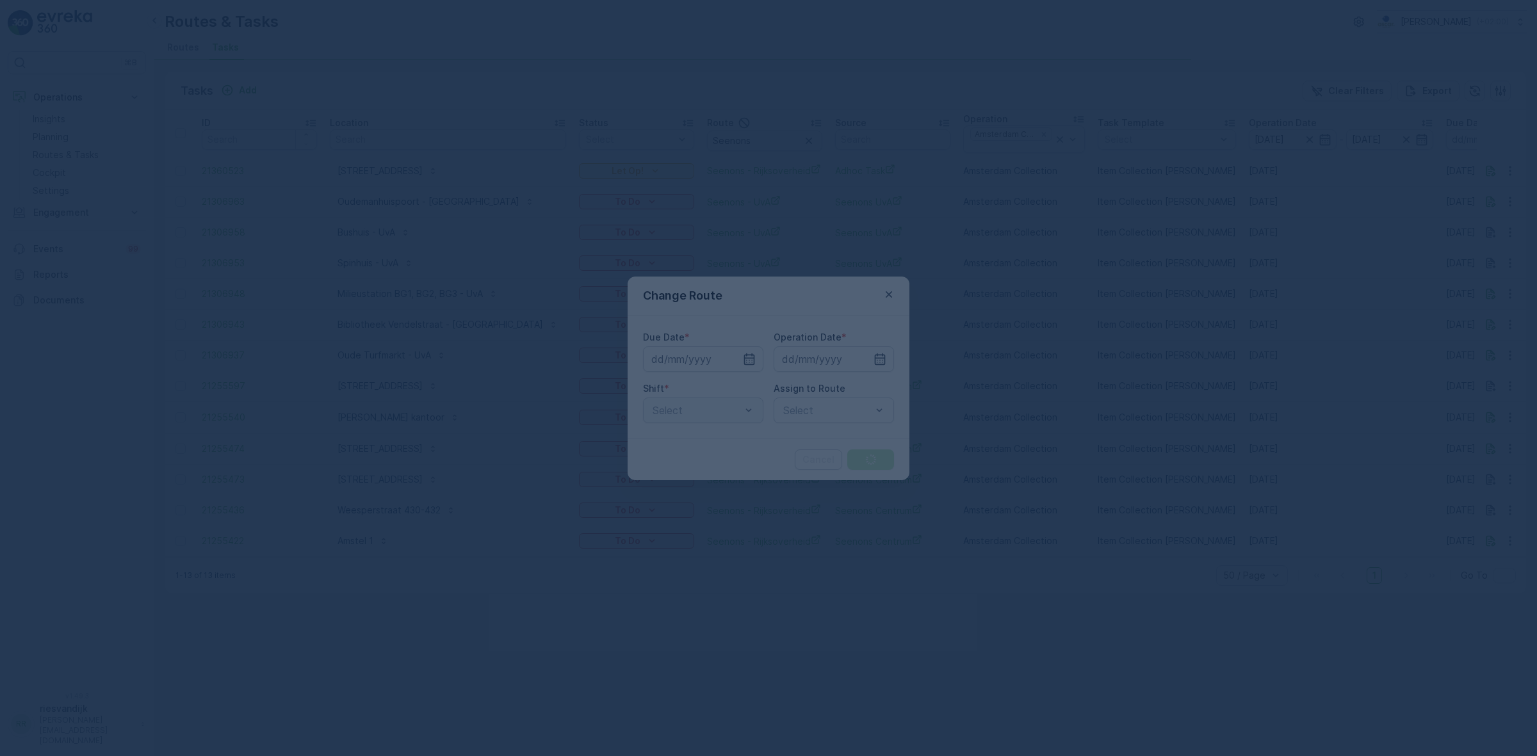
type input "[DATE]"
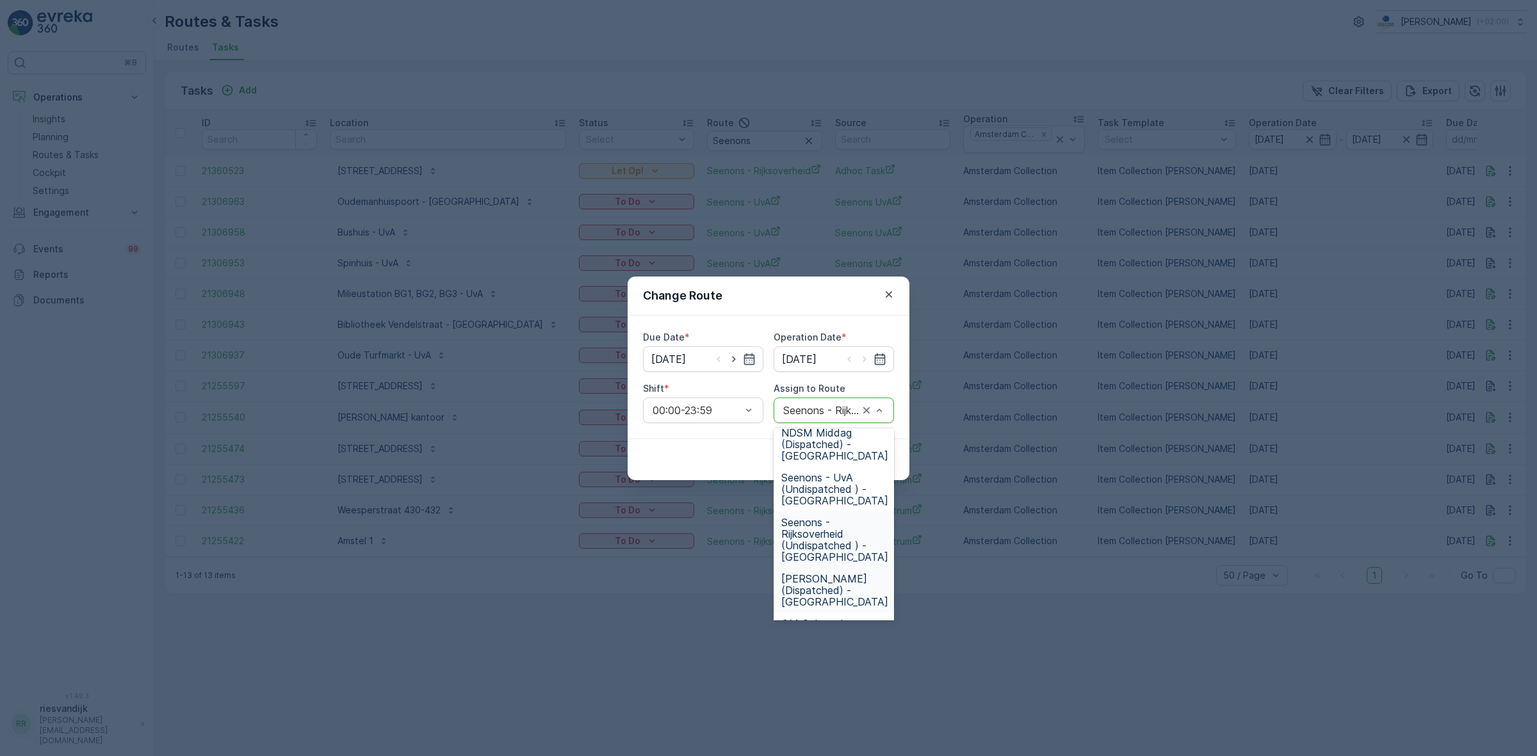
scroll to position [273, 0]
click at [847, 514] on span "Seenons - UvA (Undispatched ) - [GEOGRAPHIC_DATA]" at bounding box center [834, 515] width 107 height 35
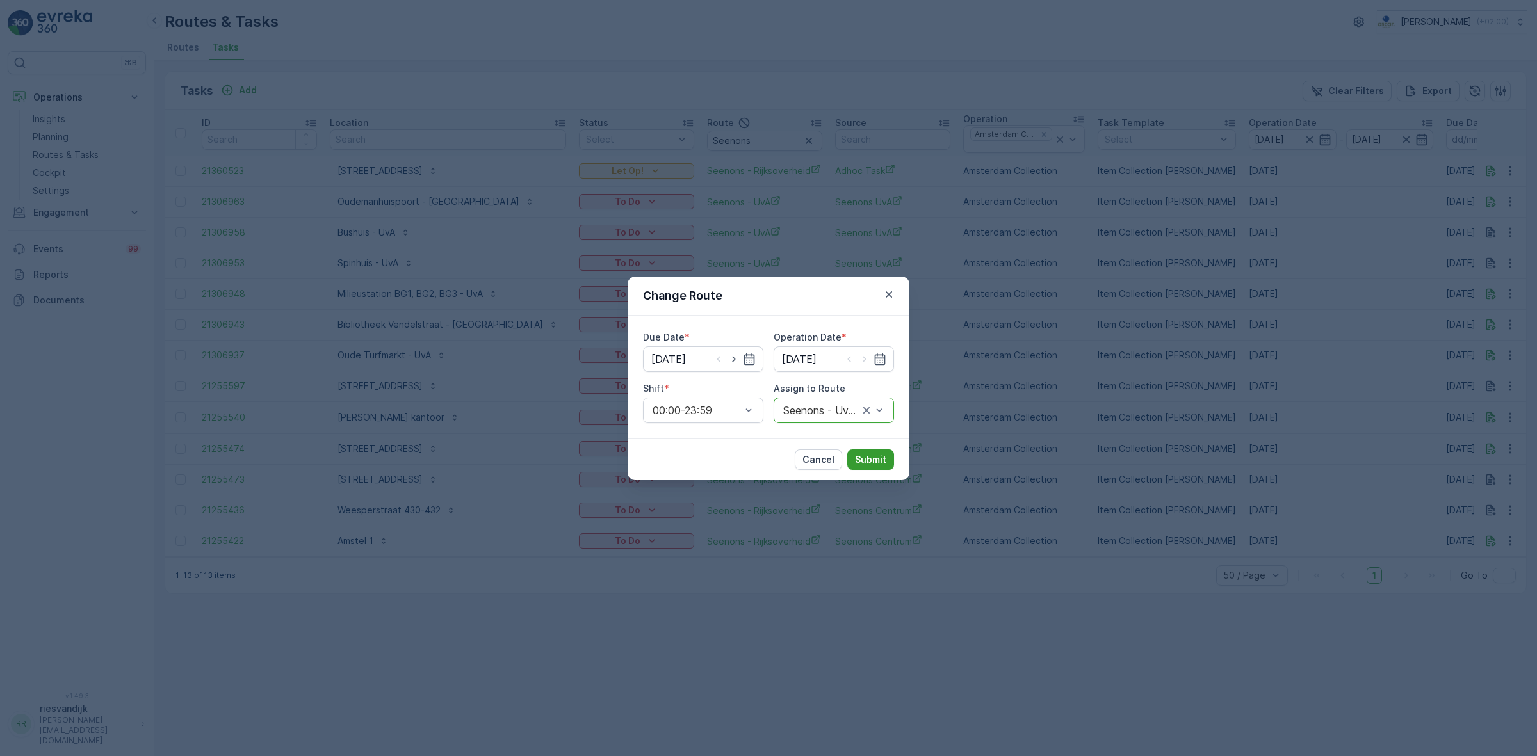
click at [873, 456] on p "Submit" at bounding box center [870, 459] width 31 height 13
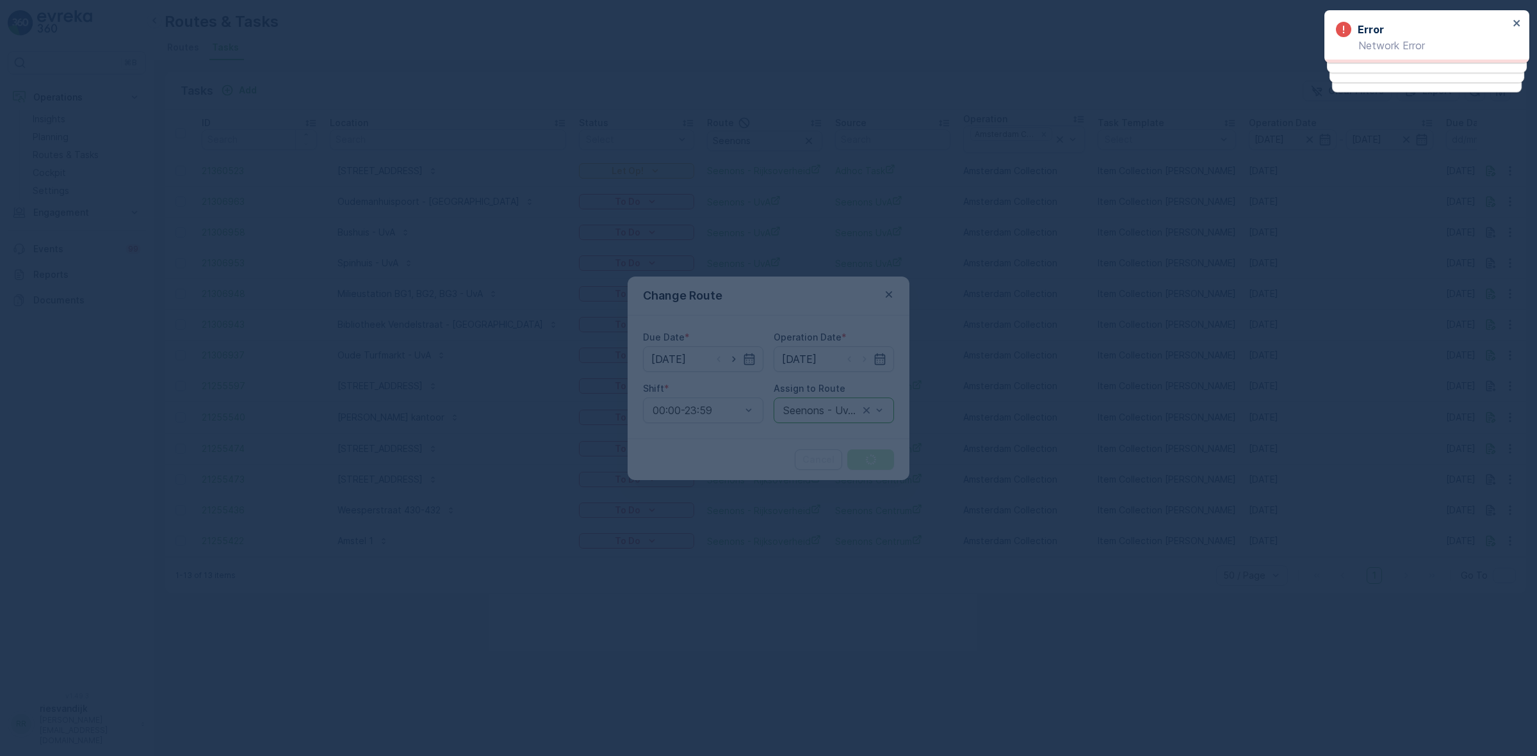
click at [1042, 355] on div at bounding box center [768, 378] width 1537 height 756
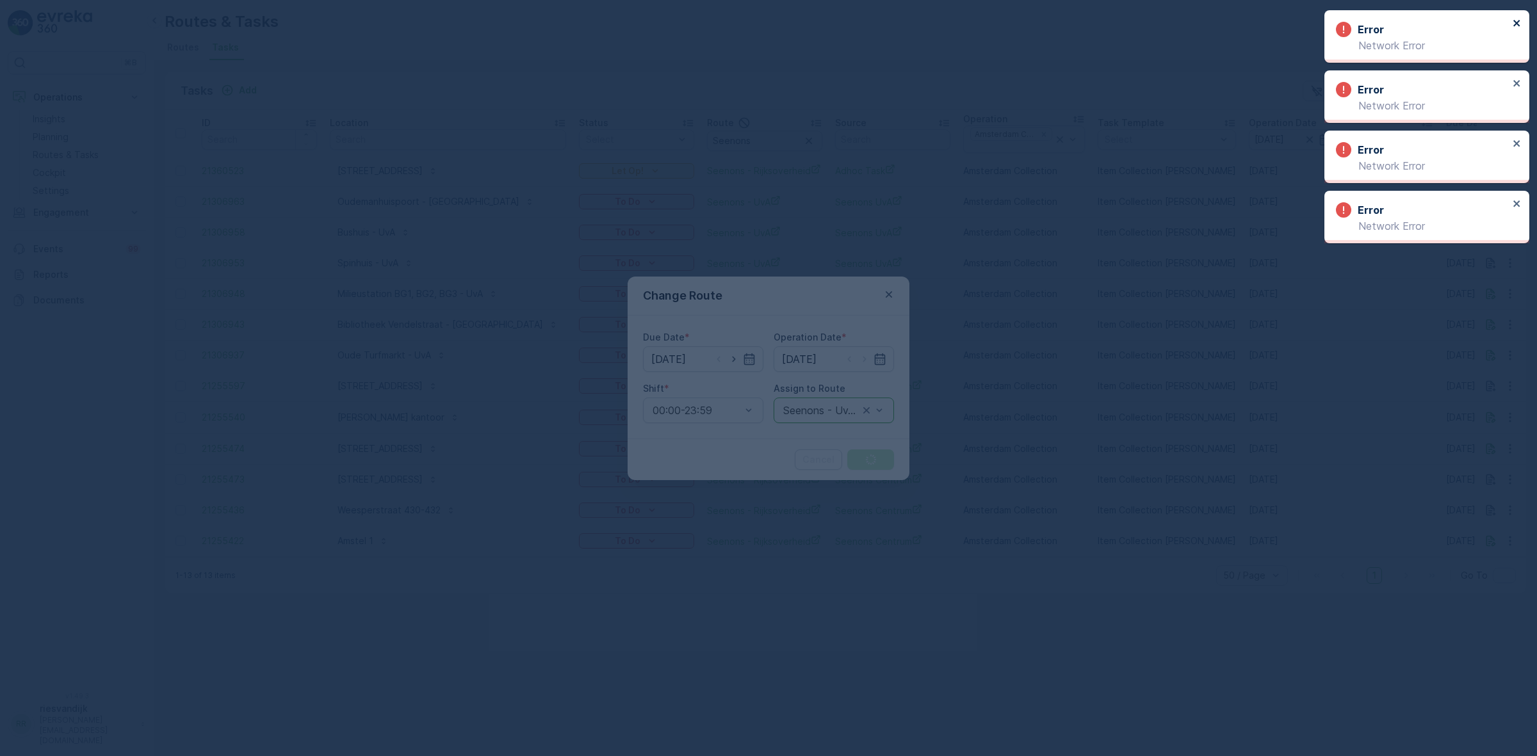
click at [1516, 22] on icon "close" at bounding box center [1516, 23] width 6 height 6
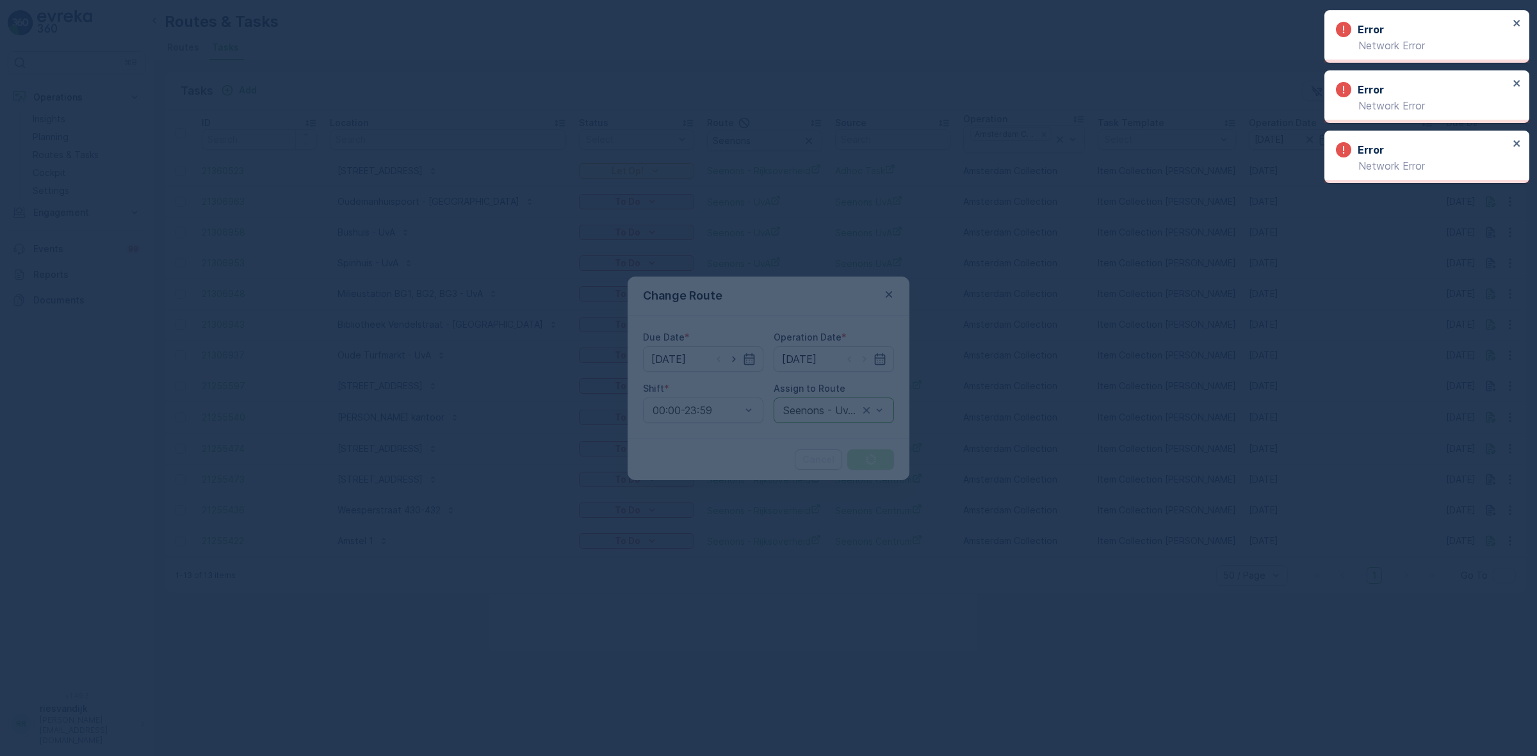
click at [1515, 22] on div "Error Network Error" at bounding box center [1426, 36] width 205 height 53
click at [1515, 22] on icon "close" at bounding box center [1516, 23] width 6 height 6
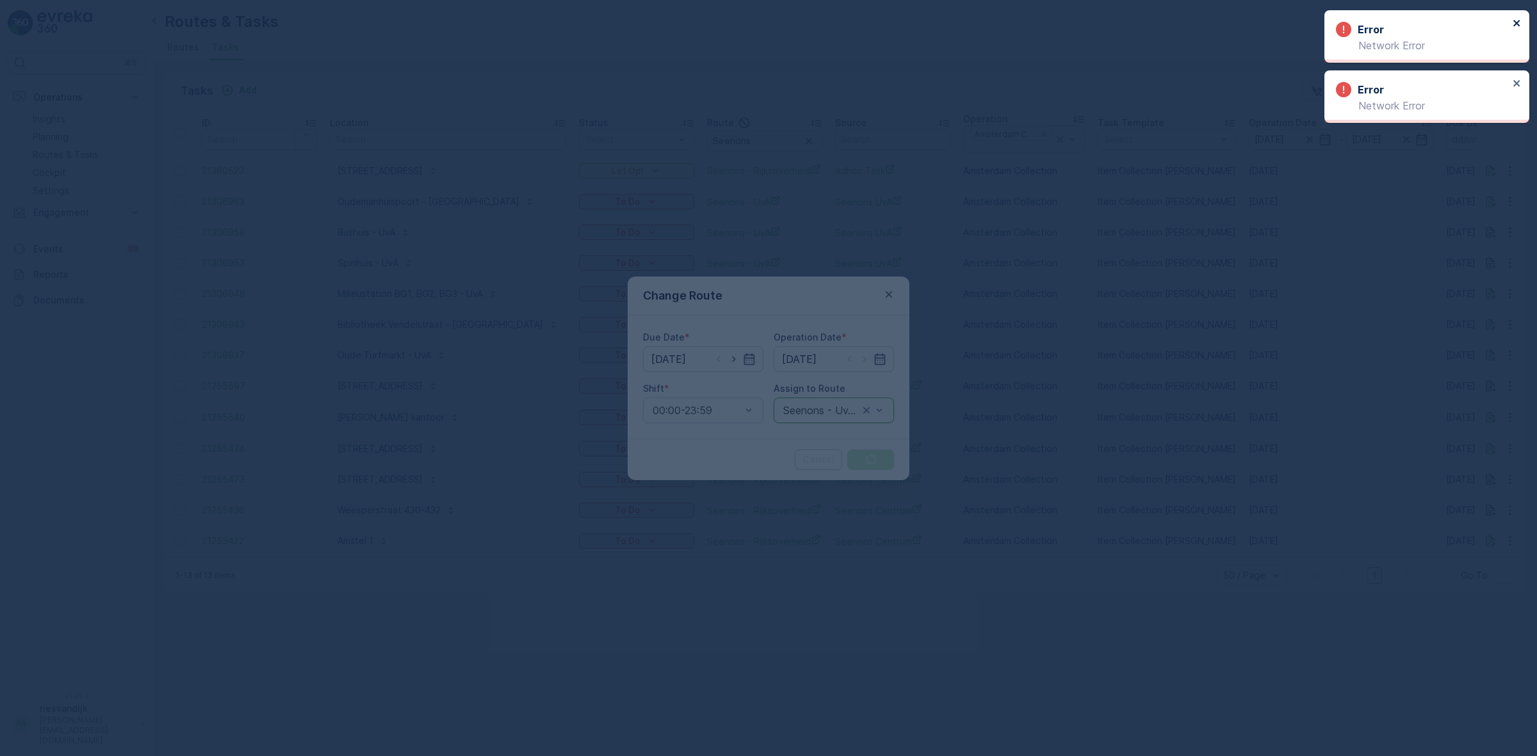
click at [1515, 22] on icon "close" at bounding box center [1516, 23] width 6 height 6
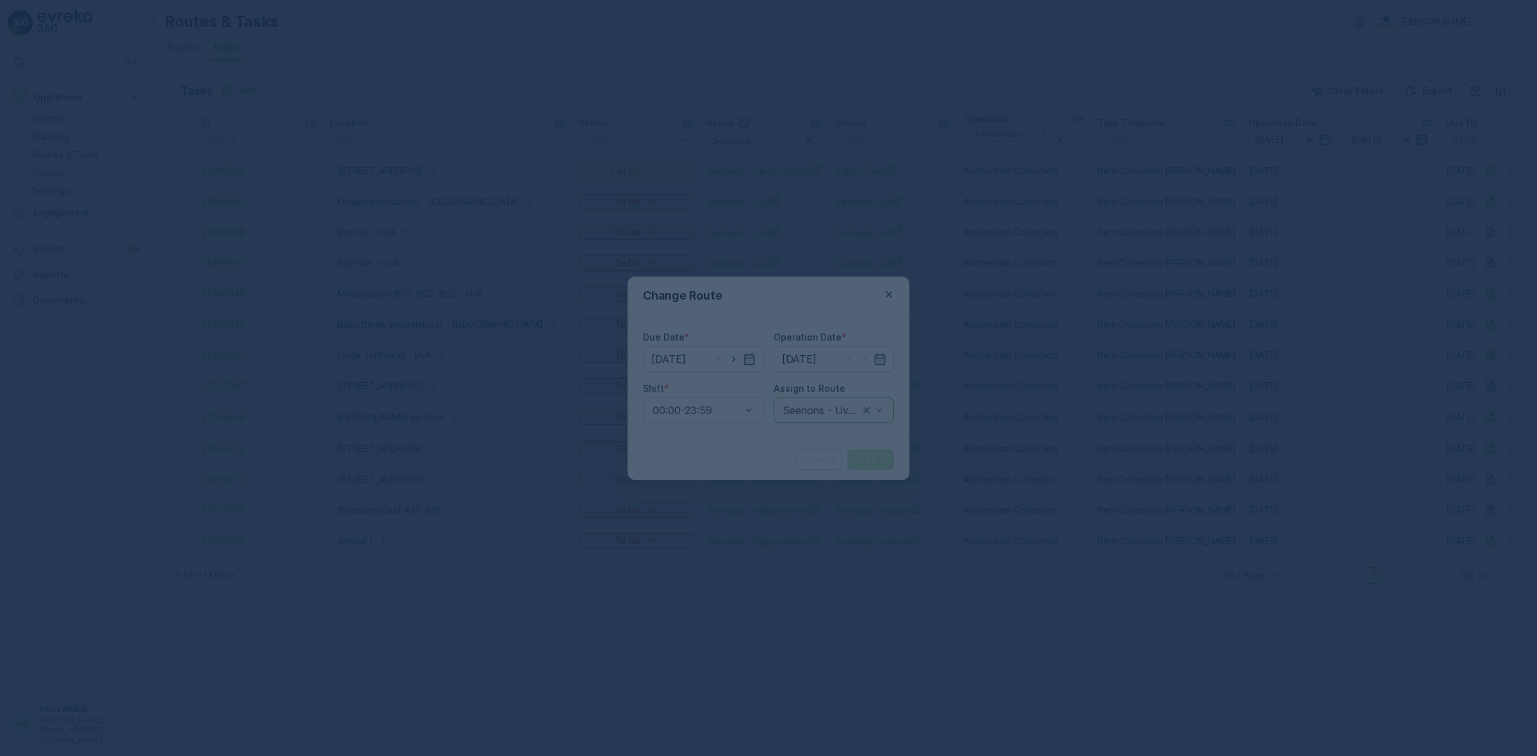
drag, startPoint x: 1240, startPoint y: 348, endPoint x: 1233, endPoint y: 359, distance: 12.6
click at [1240, 349] on div at bounding box center [768, 378] width 1537 height 756
drag, startPoint x: 866, startPoint y: 292, endPoint x: 873, endPoint y: 289, distance: 7.7
click at [867, 291] on div at bounding box center [768, 378] width 1537 height 756
click at [545, 0] on div at bounding box center [768, 378] width 1537 height 756
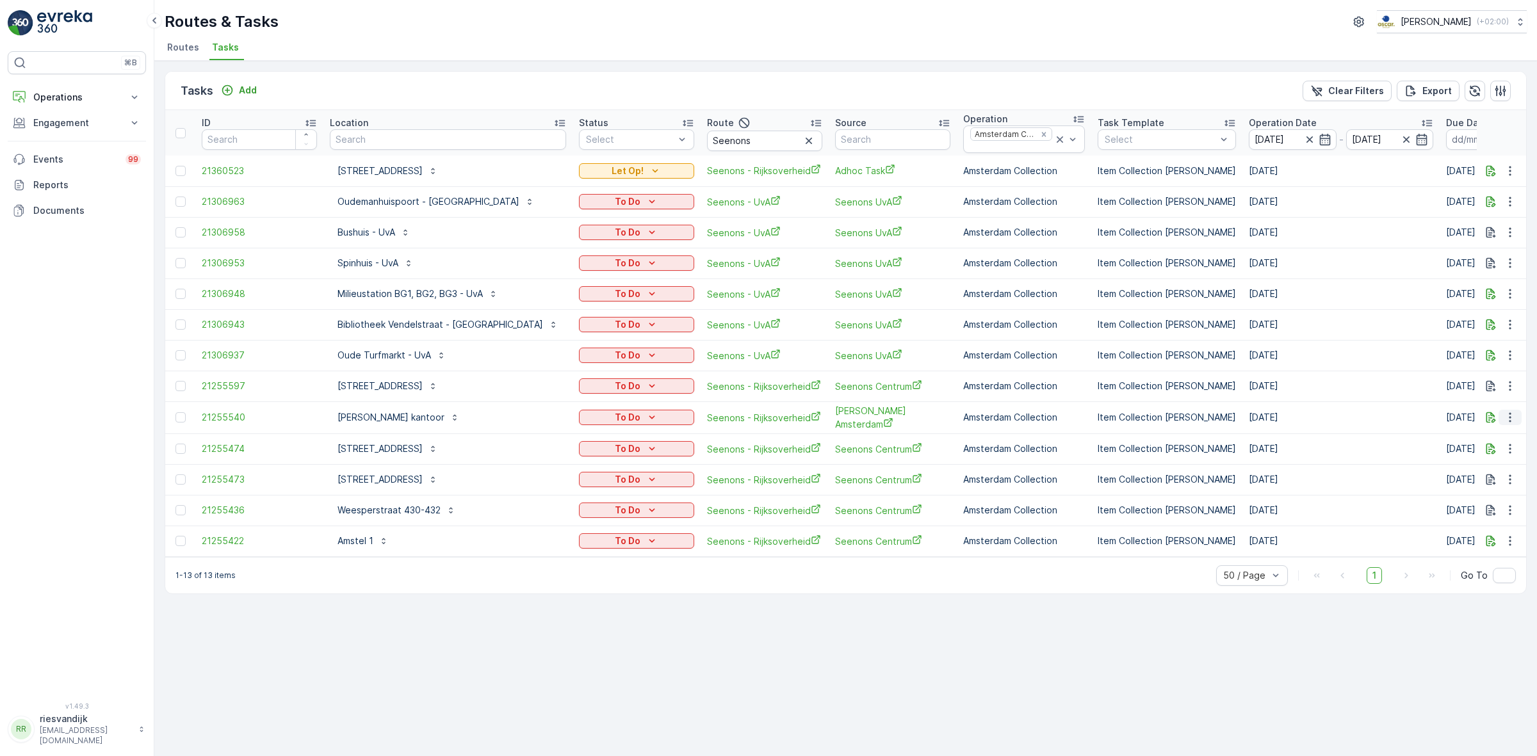
click at [1509, 414] on icon "button" at bounding box center [1510, 418] width 2 height 10
click at [1499, 475] on span "Change Route" at bounding box center [1477, 473] width 62 height 13
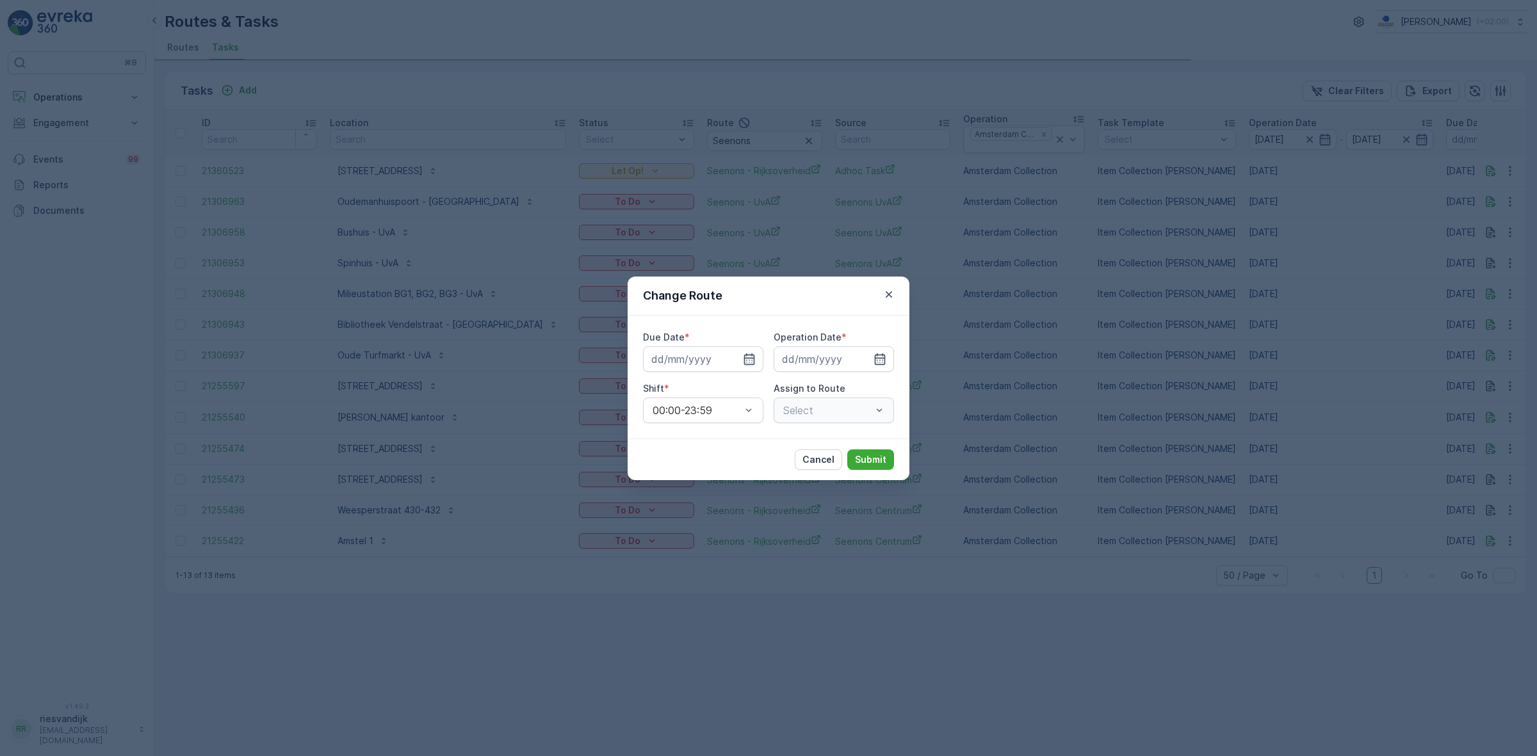
type input "[DATE]"
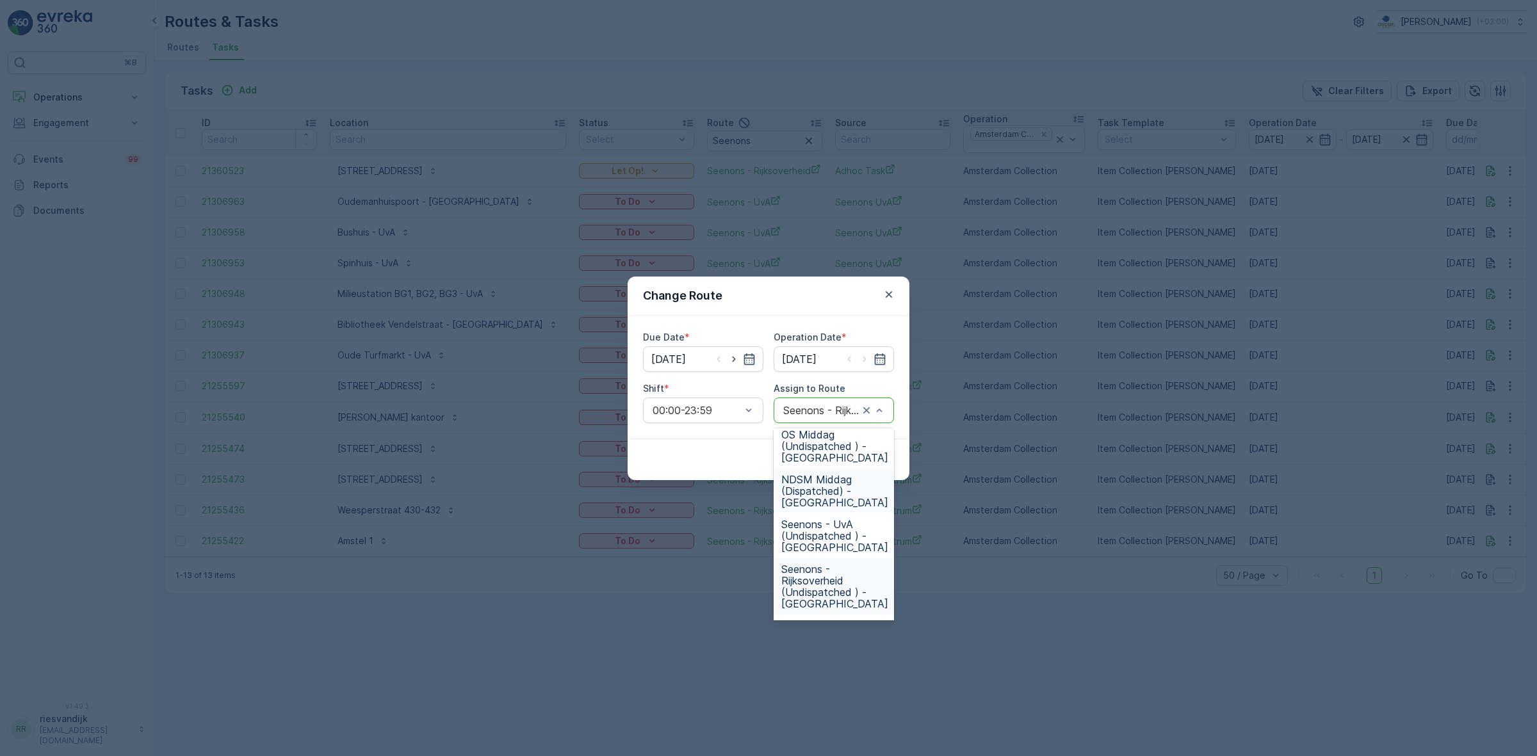
scroll to position [320, 0]
click at [863, 465] on span "Seenons - UvA (Undispatched ) - [GEOGRAPHIC_DATA]" at bounding box center [834, 467] width 107 height 35
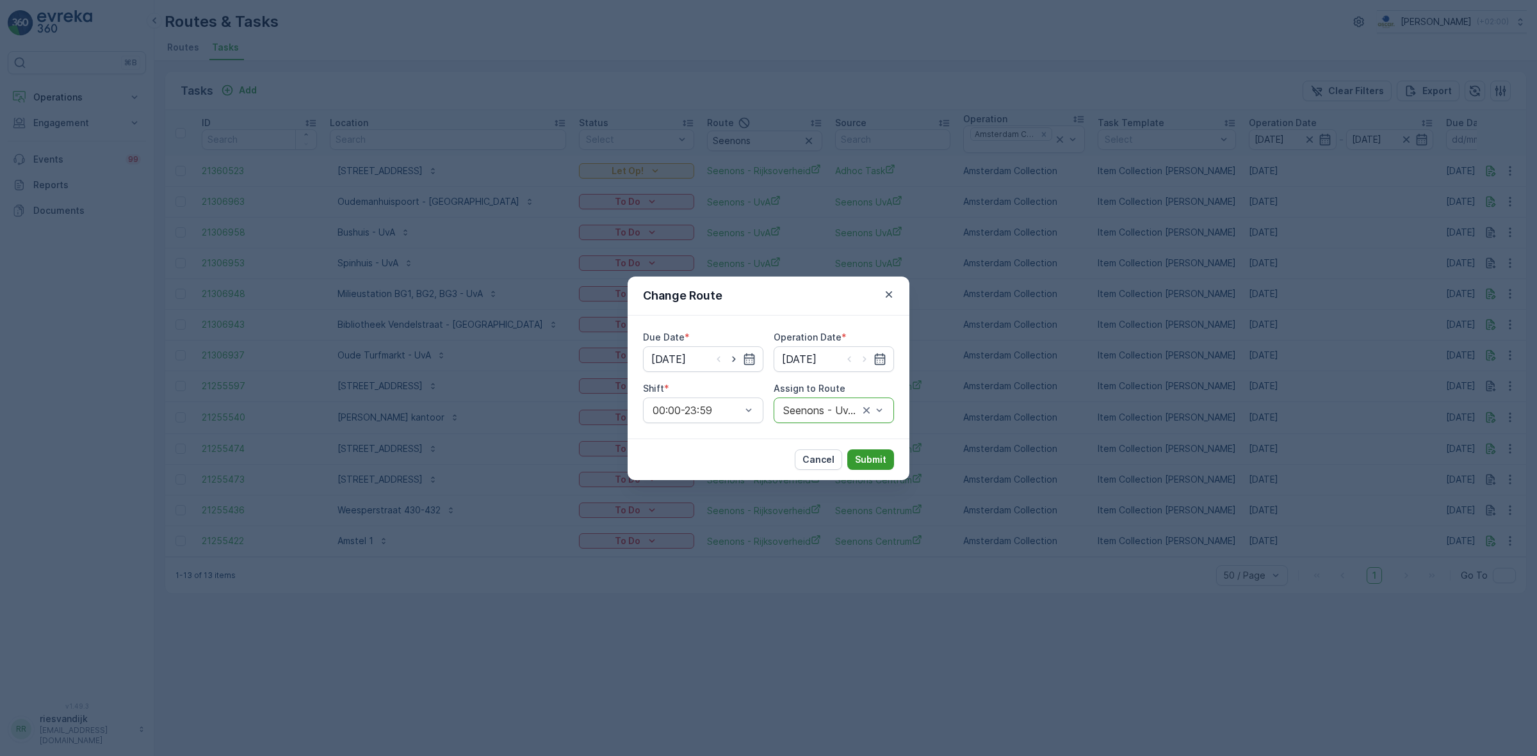
click at [863, 460] on p "Submit" at bounding box center [870, 459] width 31 height 13
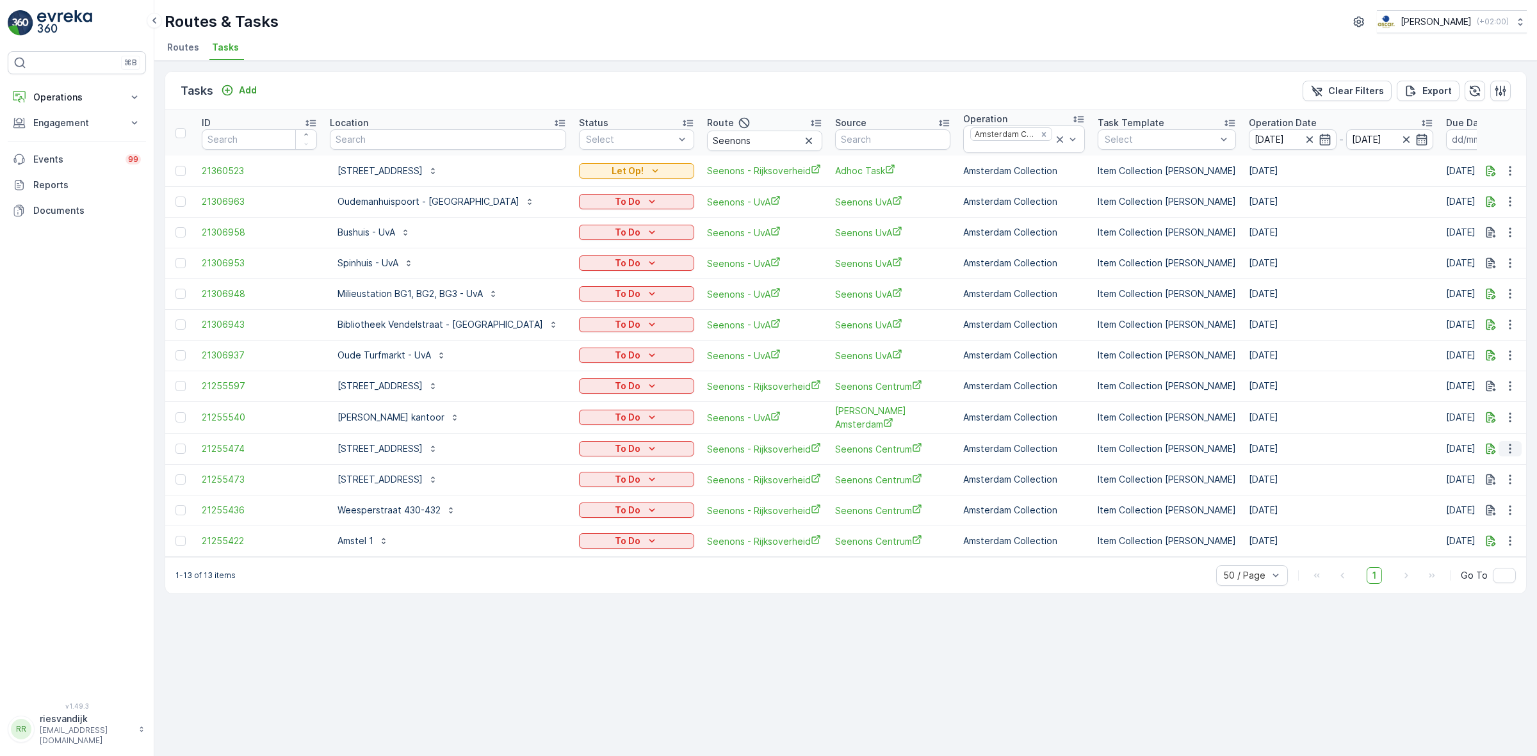
click at [1504, 448] on icon "button" at bounding box center [1510, 449] width 13 height 13
click at [1505, 503] on span "Change Route" at bounding box center [1477, 504] width 62 height 13
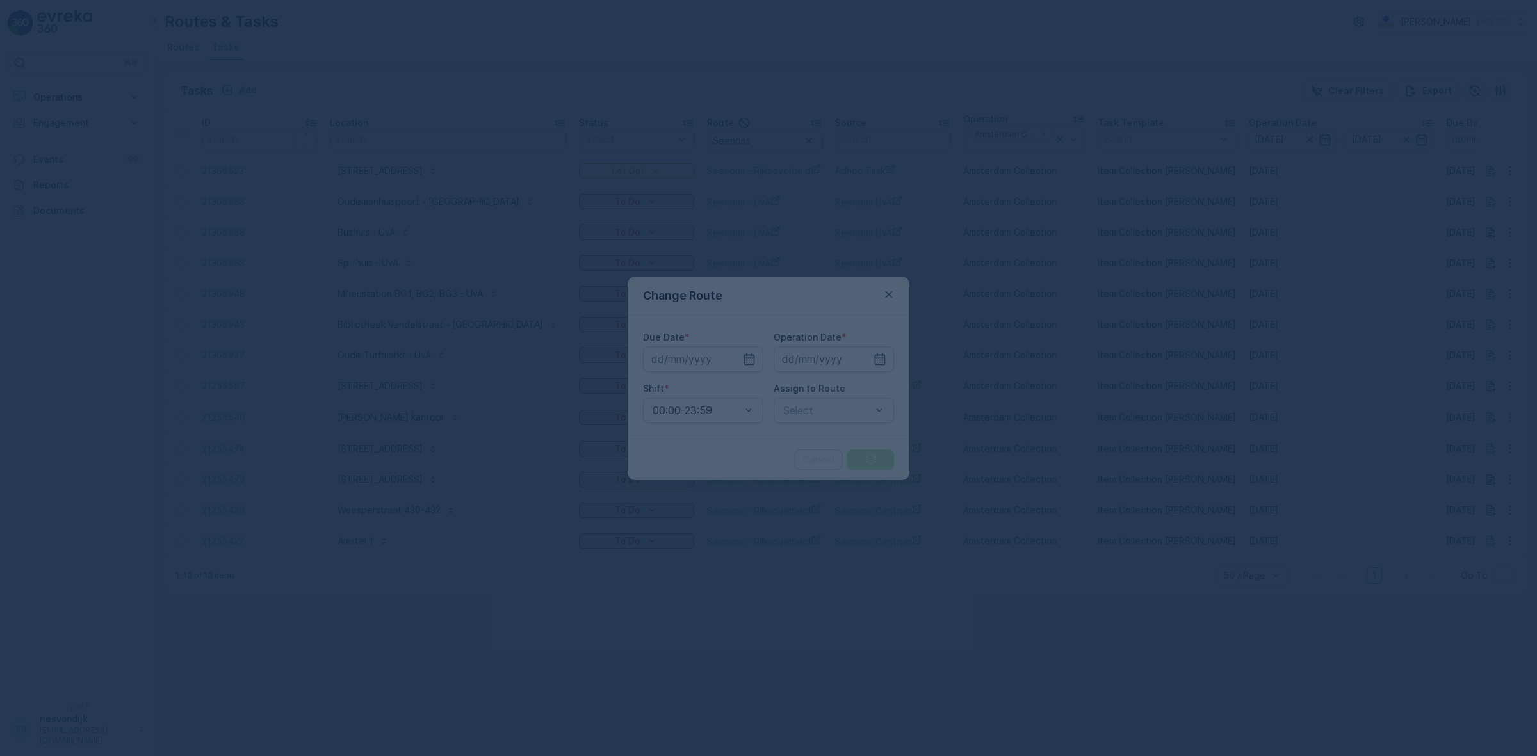
type input "[DATE]"
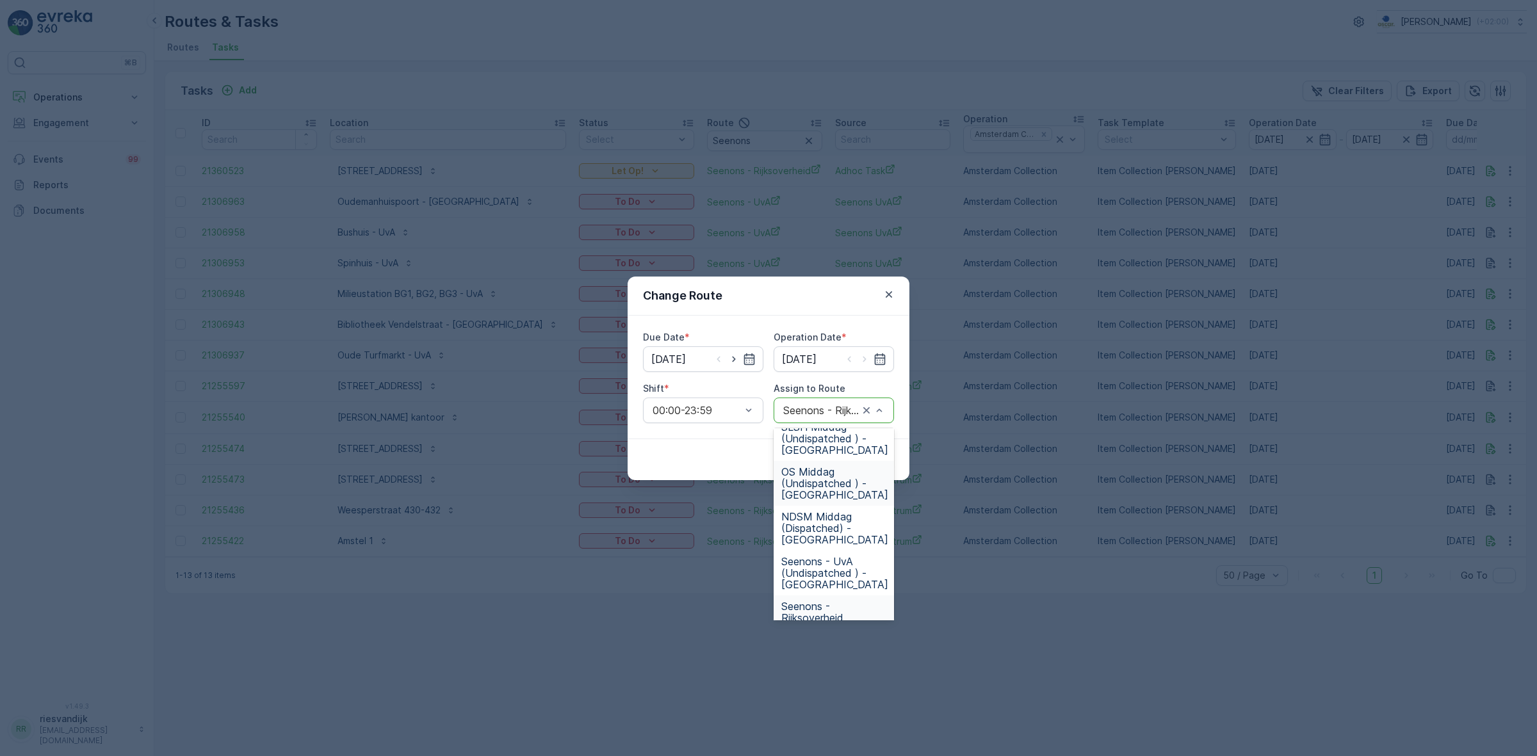
scroll to position [240, 0]
click at [858, 541] on span "Seenons - UvA (Undispatched ) - [GEOGRAPHIC_DATA]" at bounding box center [834, 547] width 107 height 35
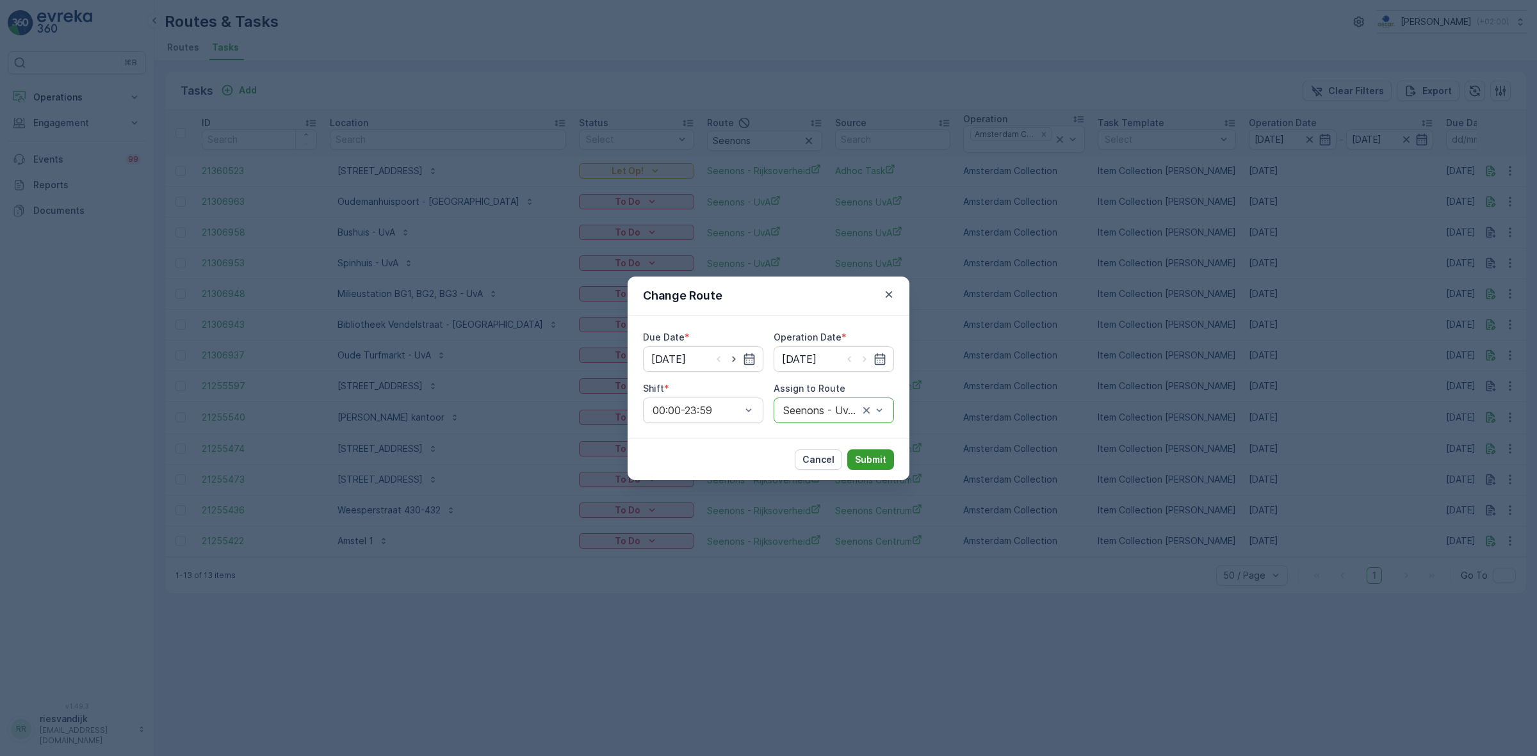
click at [879, 459] on p "Submit" at bounding box center [870, 459] width 31 height 13
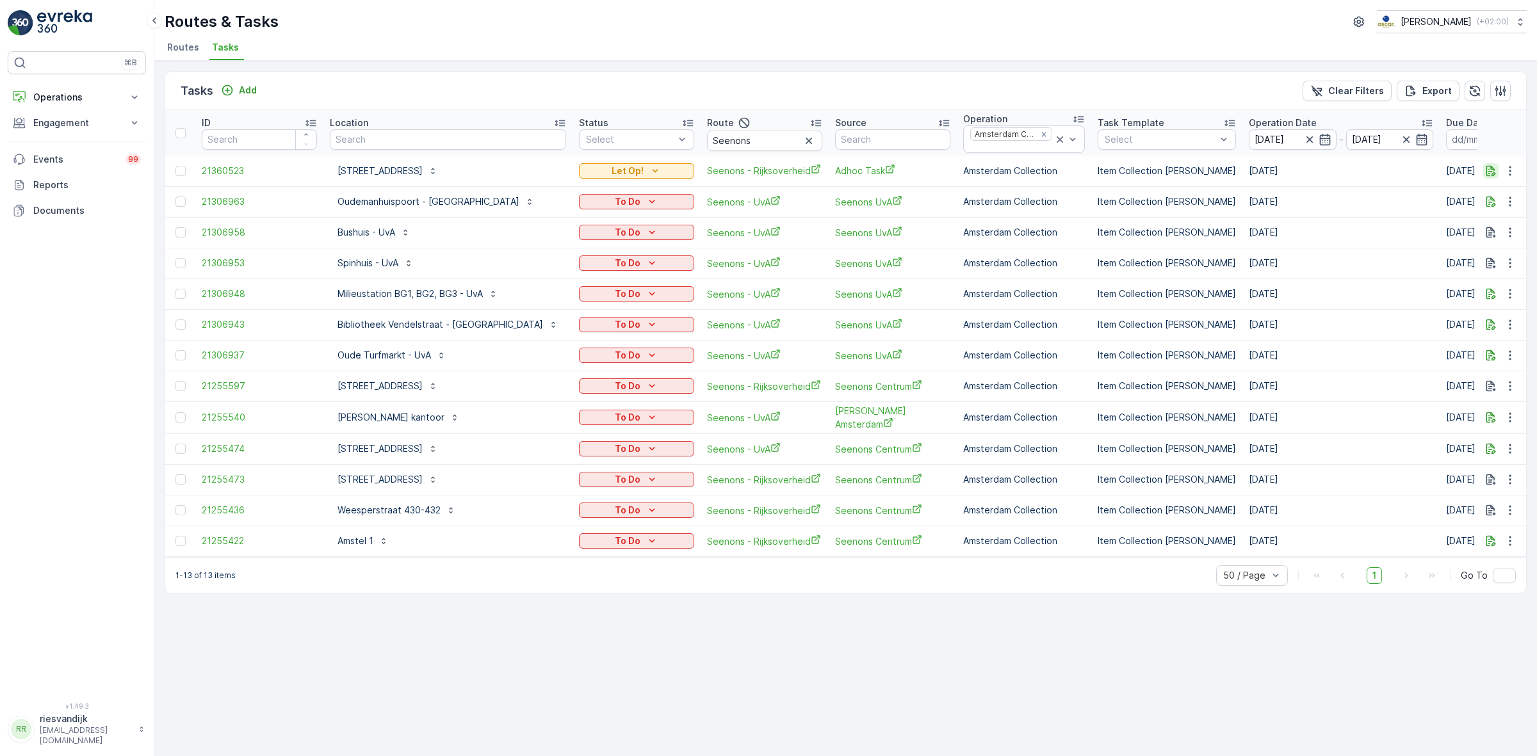
click at [1494, 174] on icon "button" at bounding box center [1491, 171] width 13 height 13
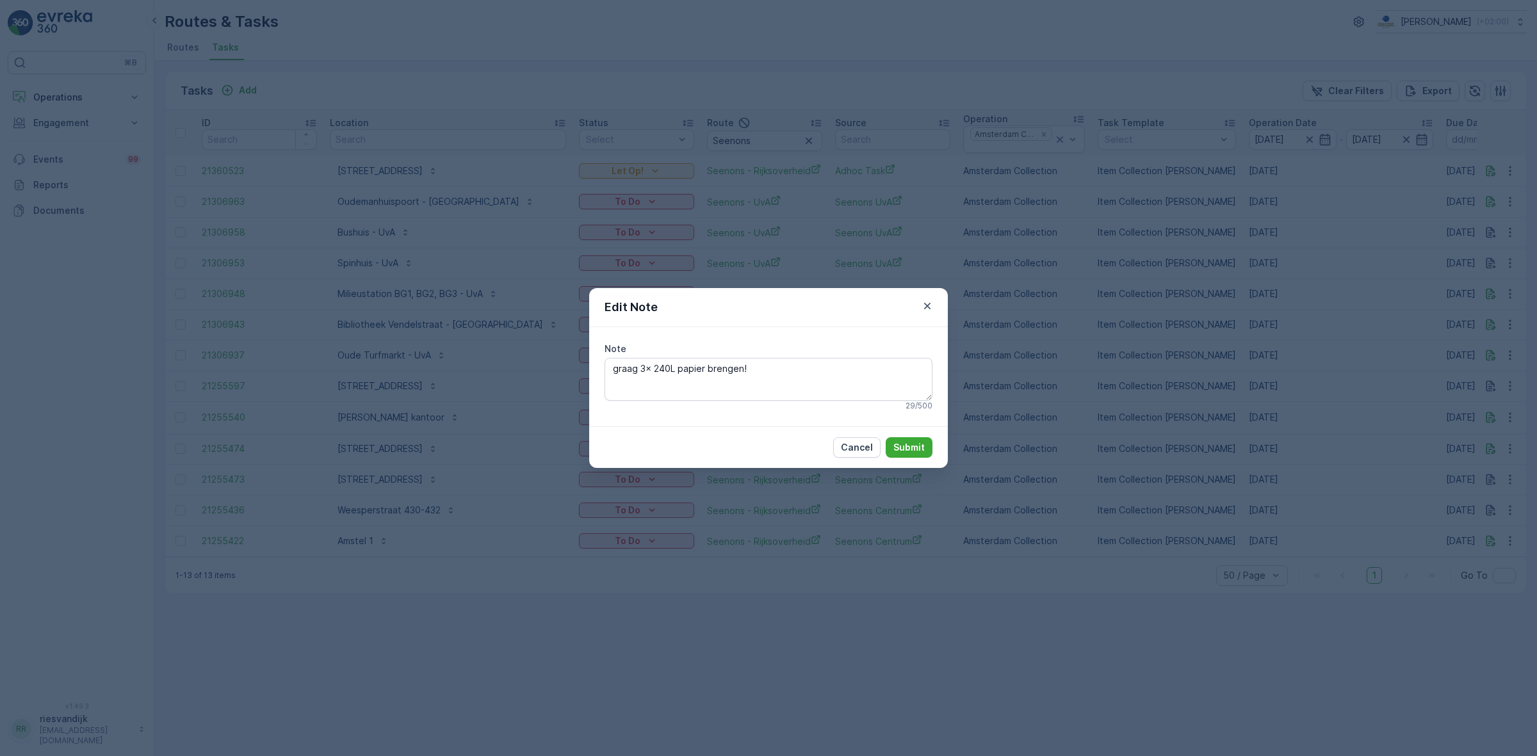
click at [1458, 174] on div "Edit Note Note graag 3x 240L papier brengen! 29 / 500 Cancel Submit" at bounding box center [768, 378] width 1537 height 756
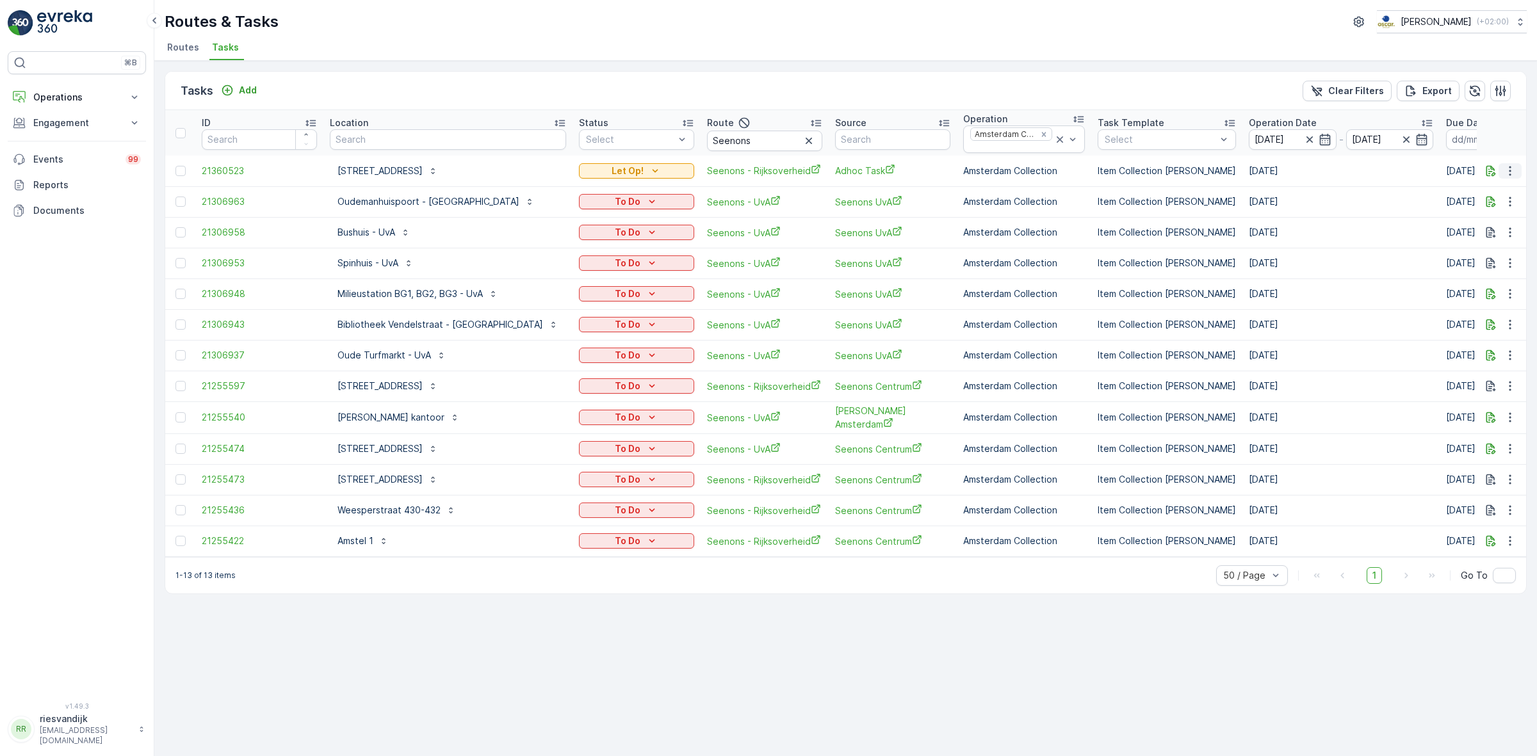
click at [1513, 168] on icon "button" at bounding box center [1510, 171] width 13 height 13
click at [1493, 165] on icon "button" at bounding box center [1491, 171] width 13 height 13
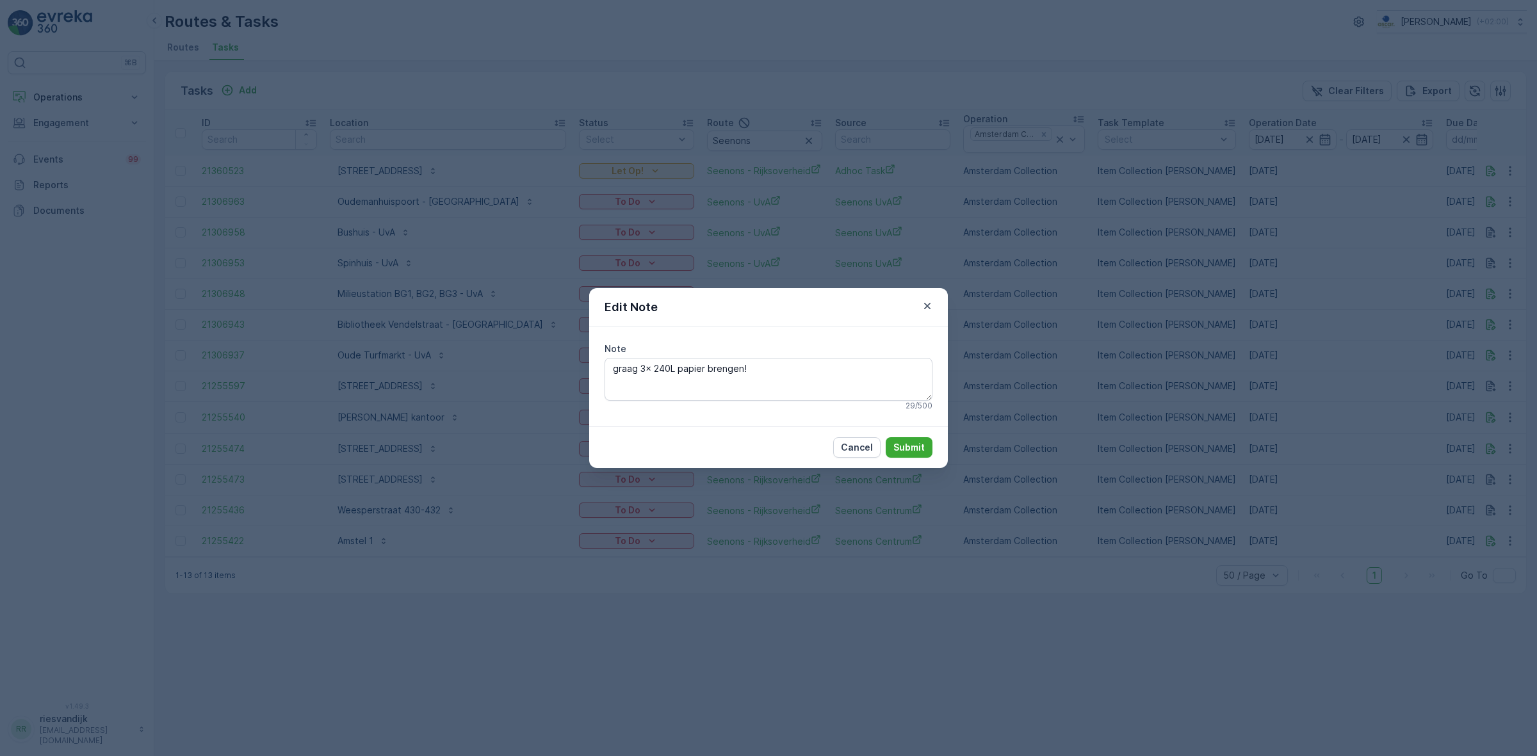
click at [1061, 343] on div "Edit Note Note graag 3x 240L papier brengen! 29 / 500 Cancel Submit" at bounding box center [768, 378] width 1537 height 756
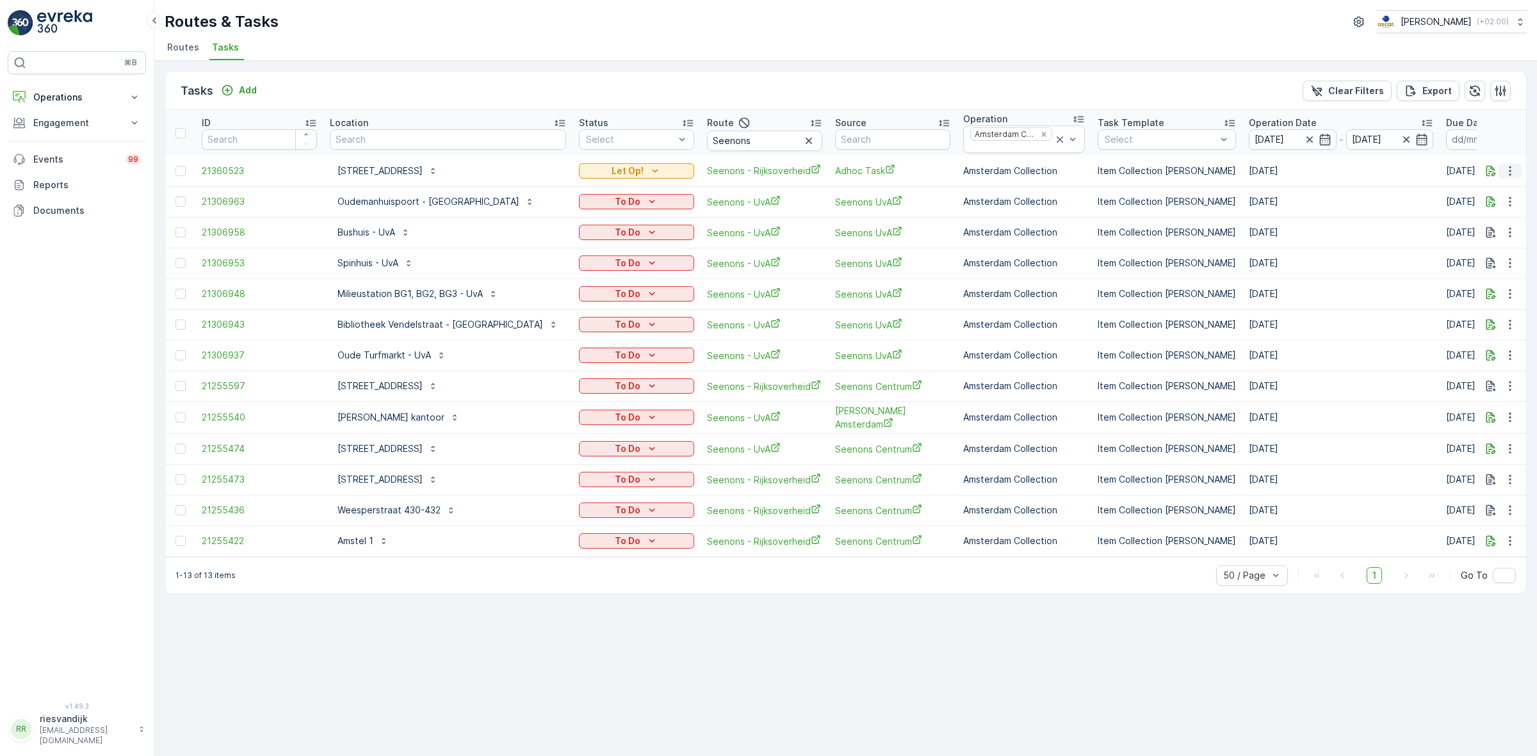
click at [1510, 170] on icon "button" at bounding box center [1510, 171] width 13 height 13
click at [1481, 225] on span "Change Route" at bounding box center [1477, 226] width 62 height 13
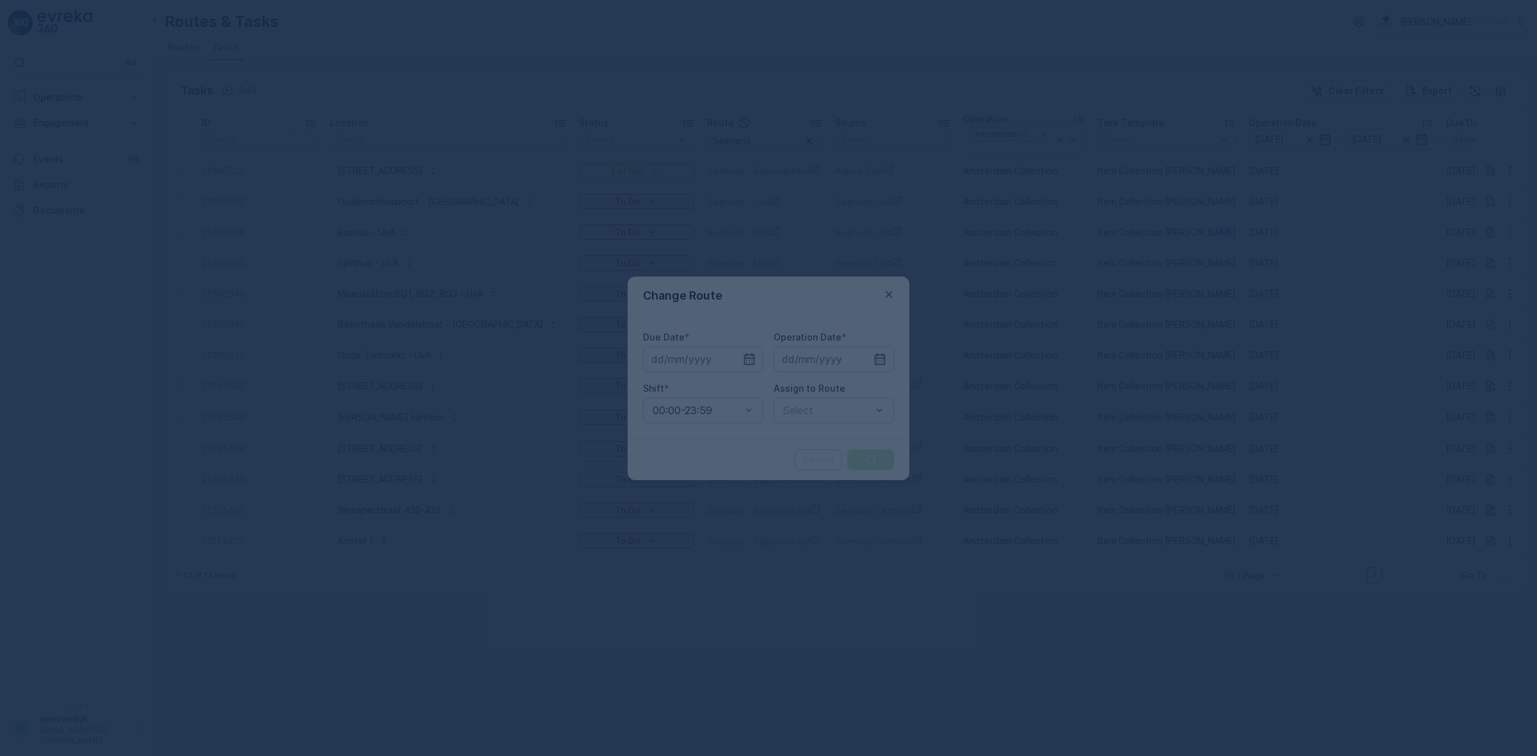
type input "[DATE]"
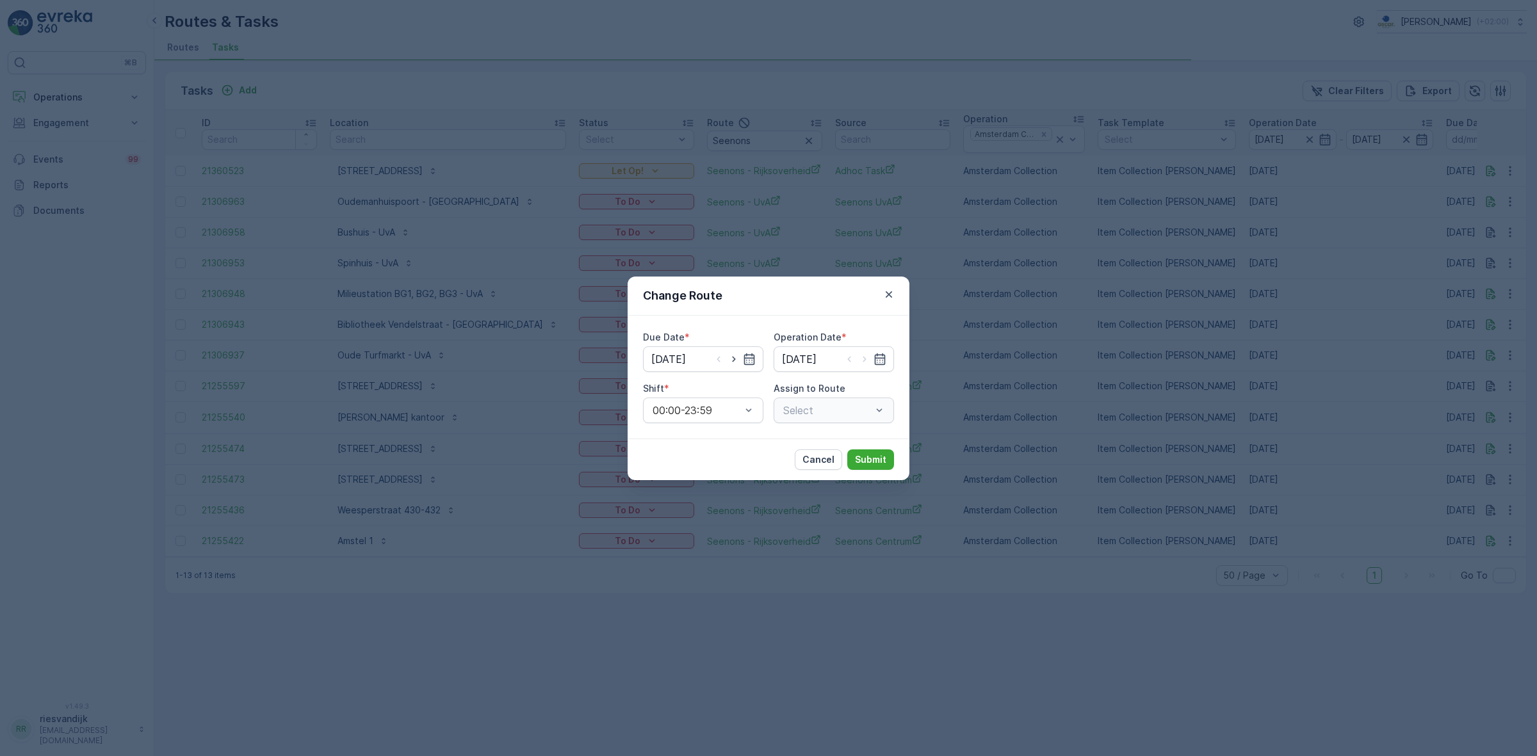
click at [847, 414] on div "Select" at bounding box center [834, 411] width 120 height 26
click at [728, 359] on icon "button" at bounding box center [734, 359] width 13 height 13
type input "[DATE]"
click at [863, 361] on icon "button" at bounding box center [864, 359] width 13 height 13
type input "[DATE]"
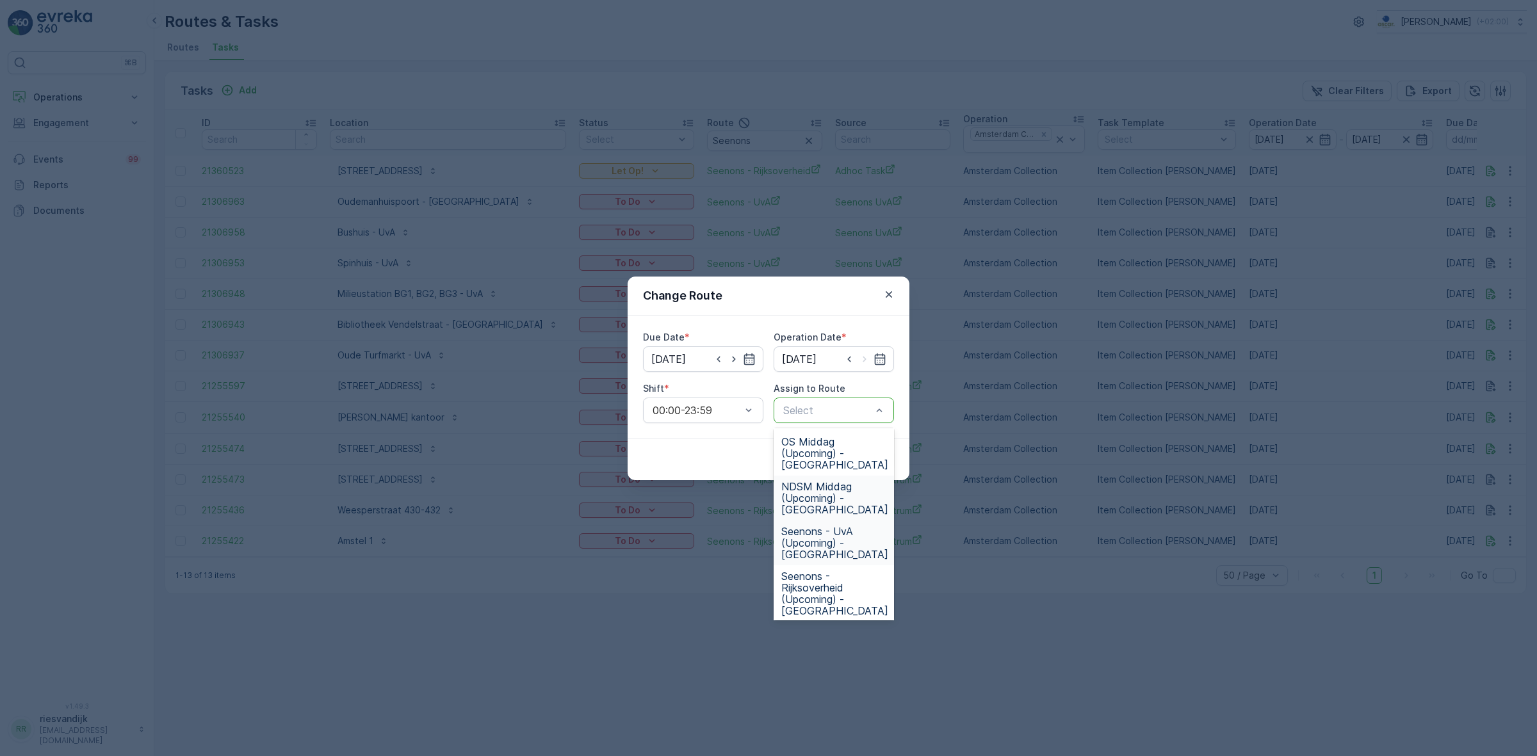
scroll to position [160, 0]
click at [849, 557] on span "Seenons - Rijksoverheid (Upcoming) - [GEOGRAPHIC_DATA]" at bounding box center [834, 568] width 107 height 46
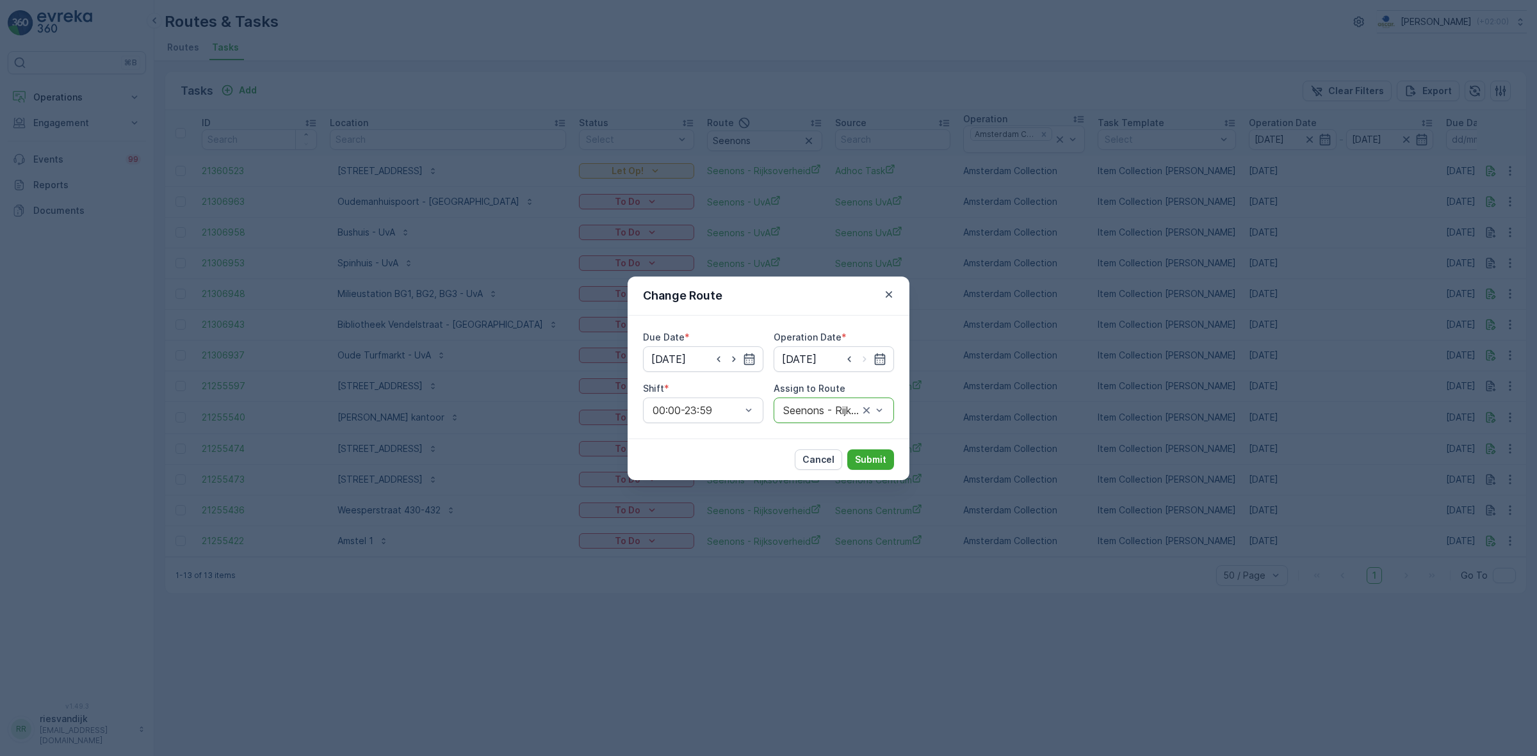
click at [859, 446] on div "Cancel Submit" at bounding box center [769, 460] width 282 height 42
click at [860, 455] on p "Submit" at bounding box center [870, 459] width 31 height 13
